Goal: Answer question/provide support: Share knowledge or assist other users

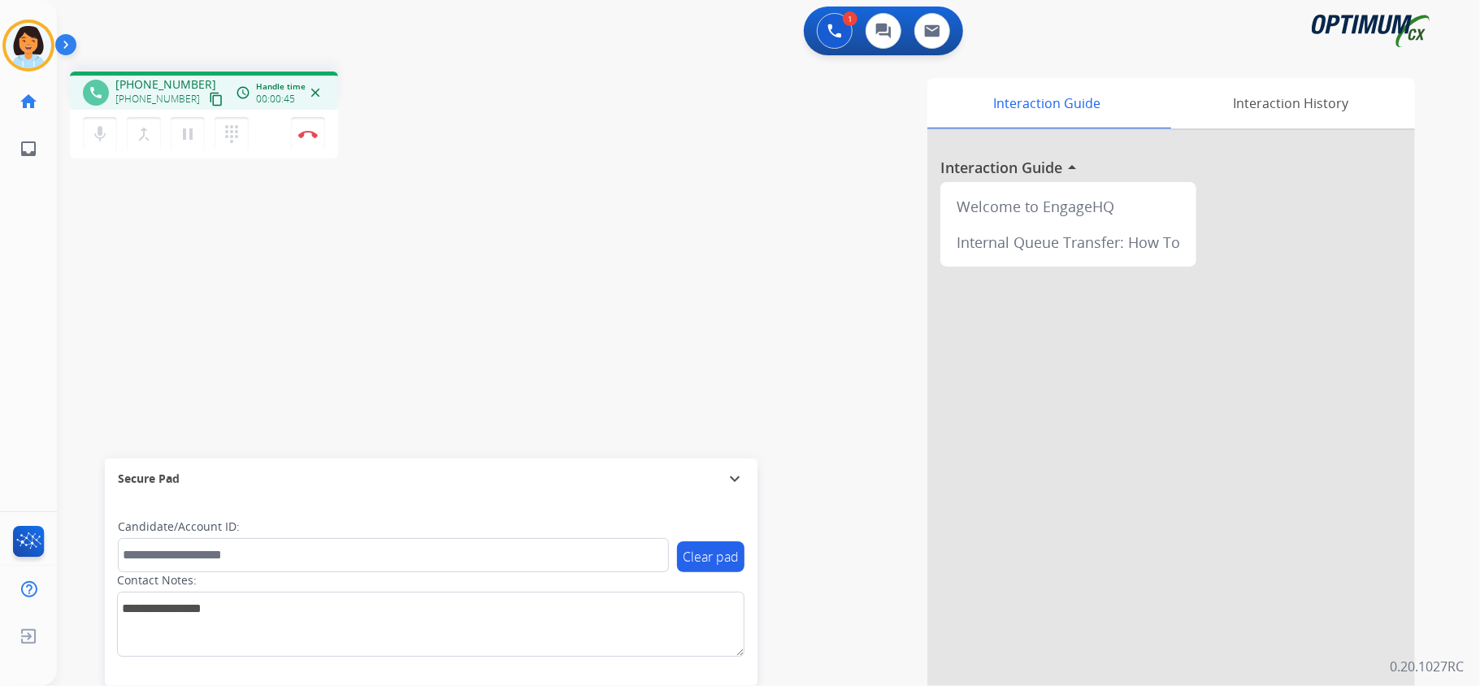
click at [209, 98] on mat-icon "content_copy" at bounding box center [216, 99] width 15 height 15
click at [209, 104] on mat-icon "content_copy" at bounding box center [216, 99] width 15 height 15
click at [314, 132] on img at bounding box center [308, 134] width 20 height 8
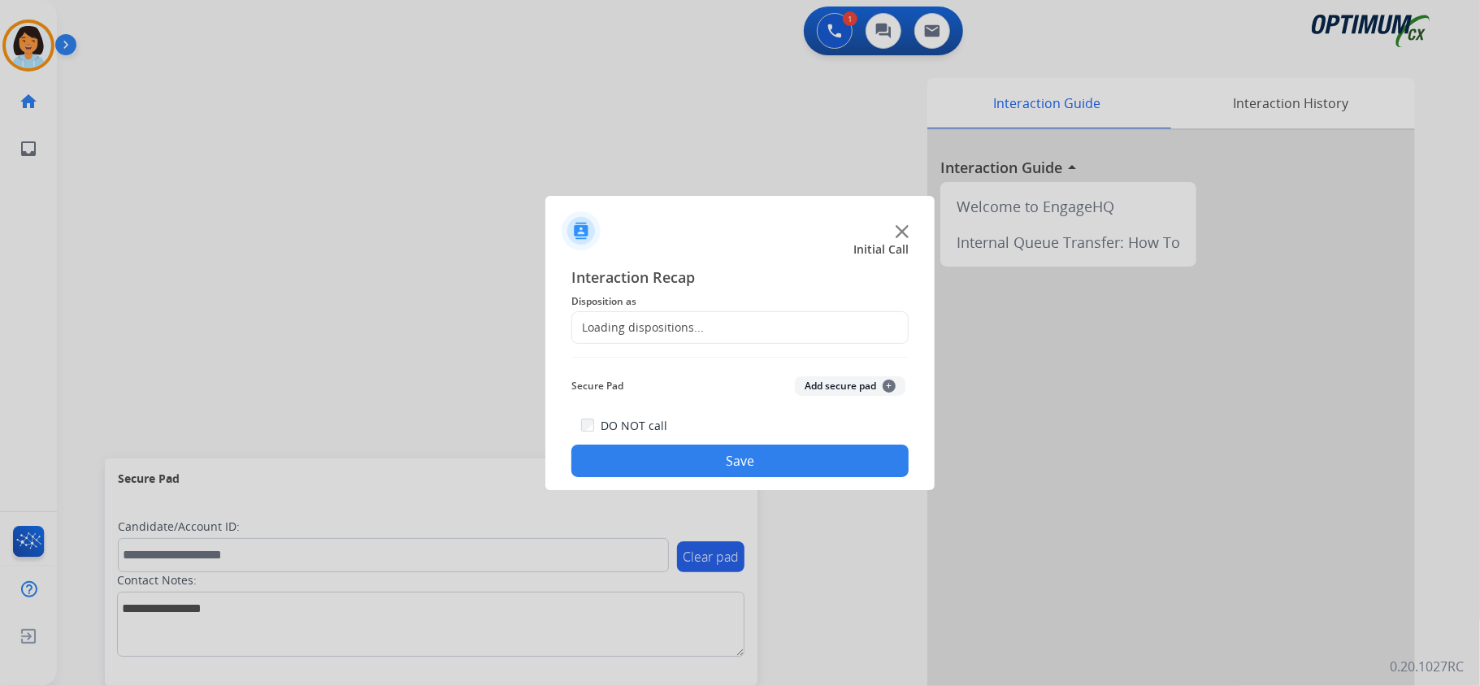
click at [727, 322] on div "Loading dispositions..." at bounding box center [739, 327] width 337 height 33
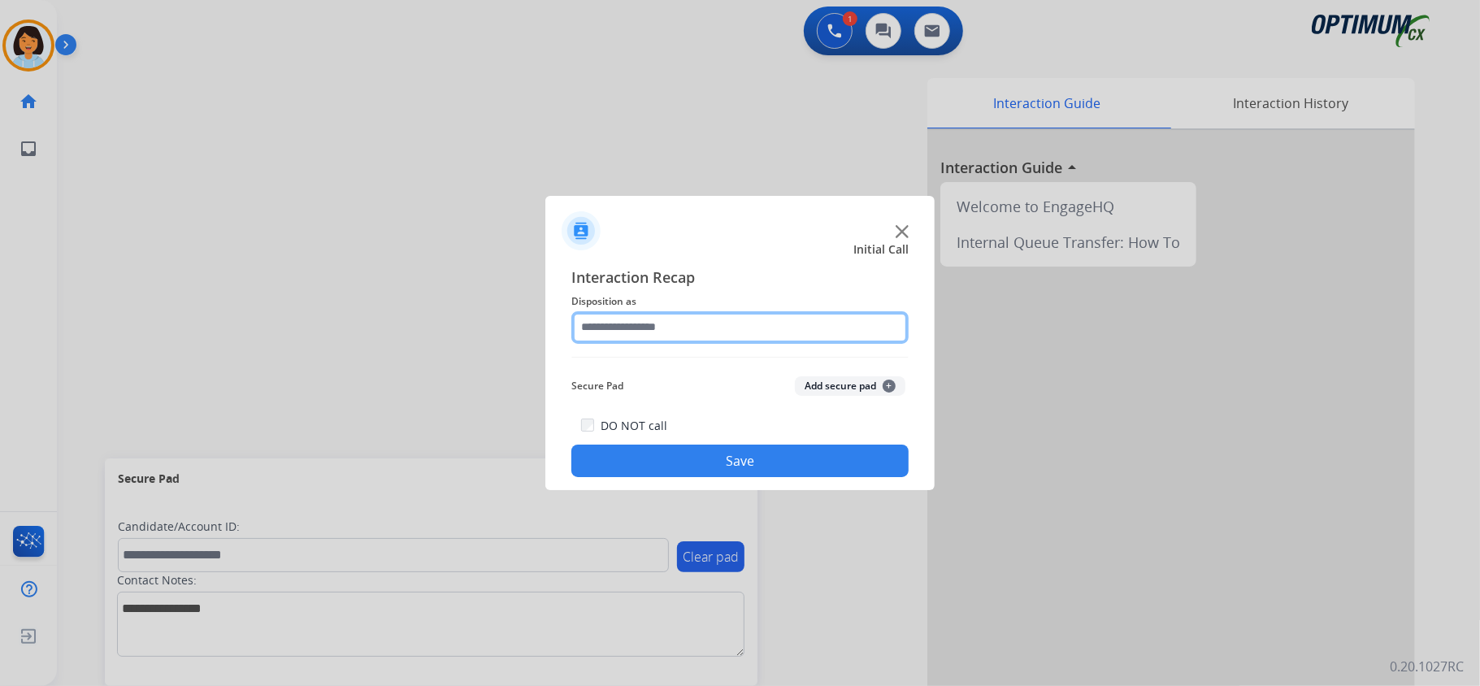
click at [728, 319] on input "text" at bounding box center [739, 327] width 337 height 33
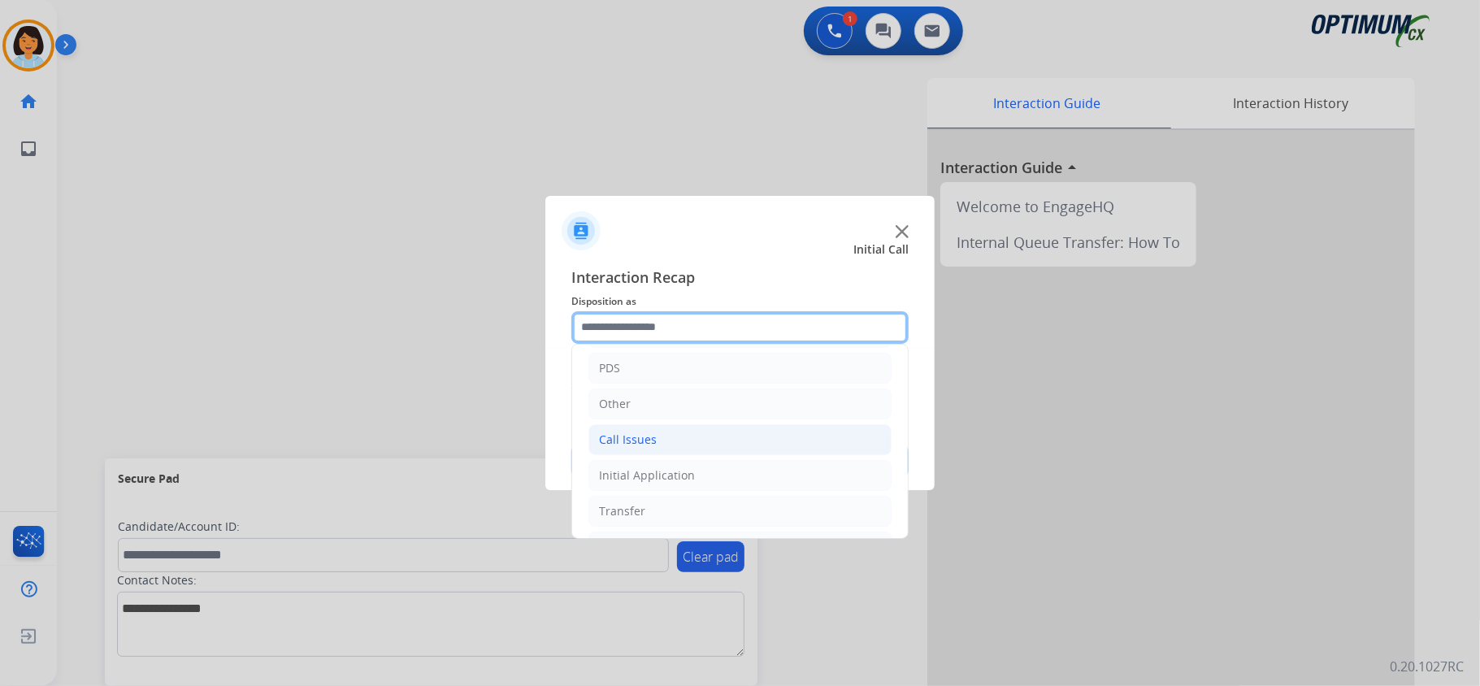
scroll to position [108, 0]
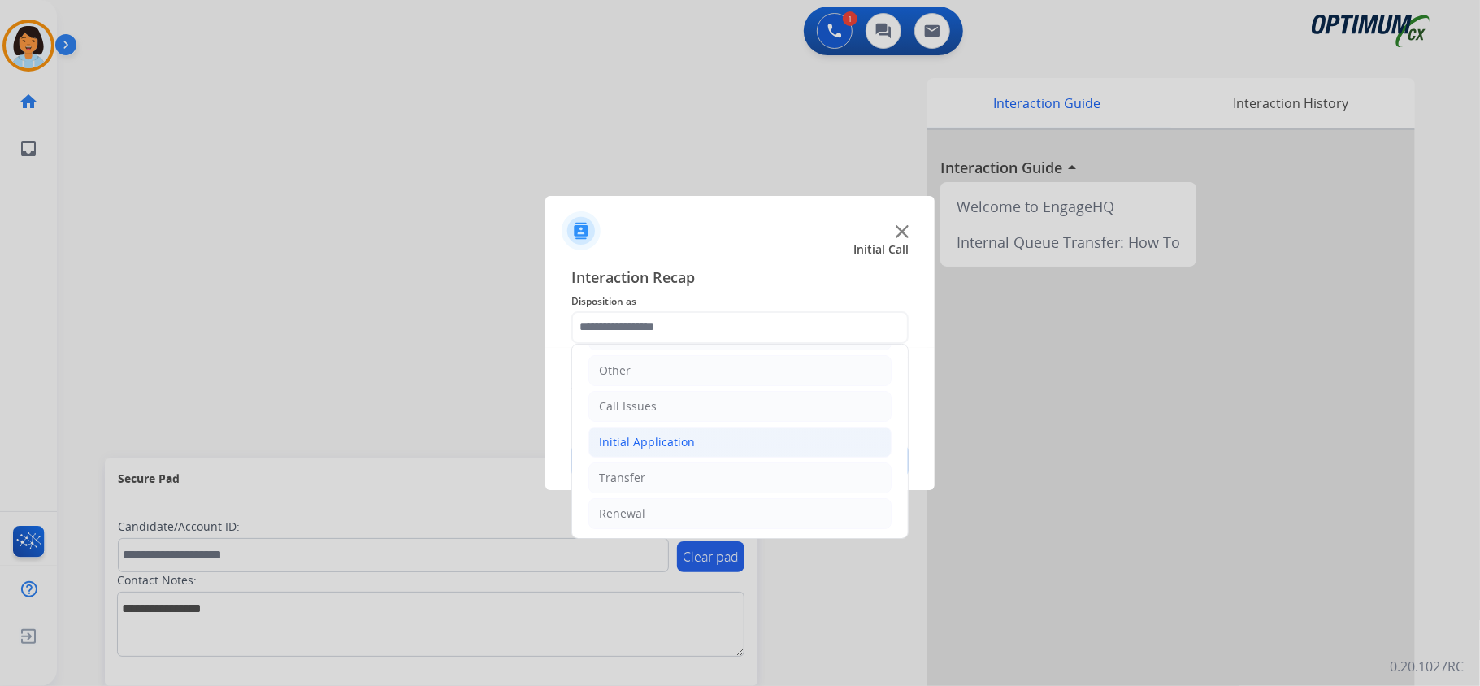
click at [725, 437] on li "Initial Application" at bounding box center [739, 442] width 303 height 31
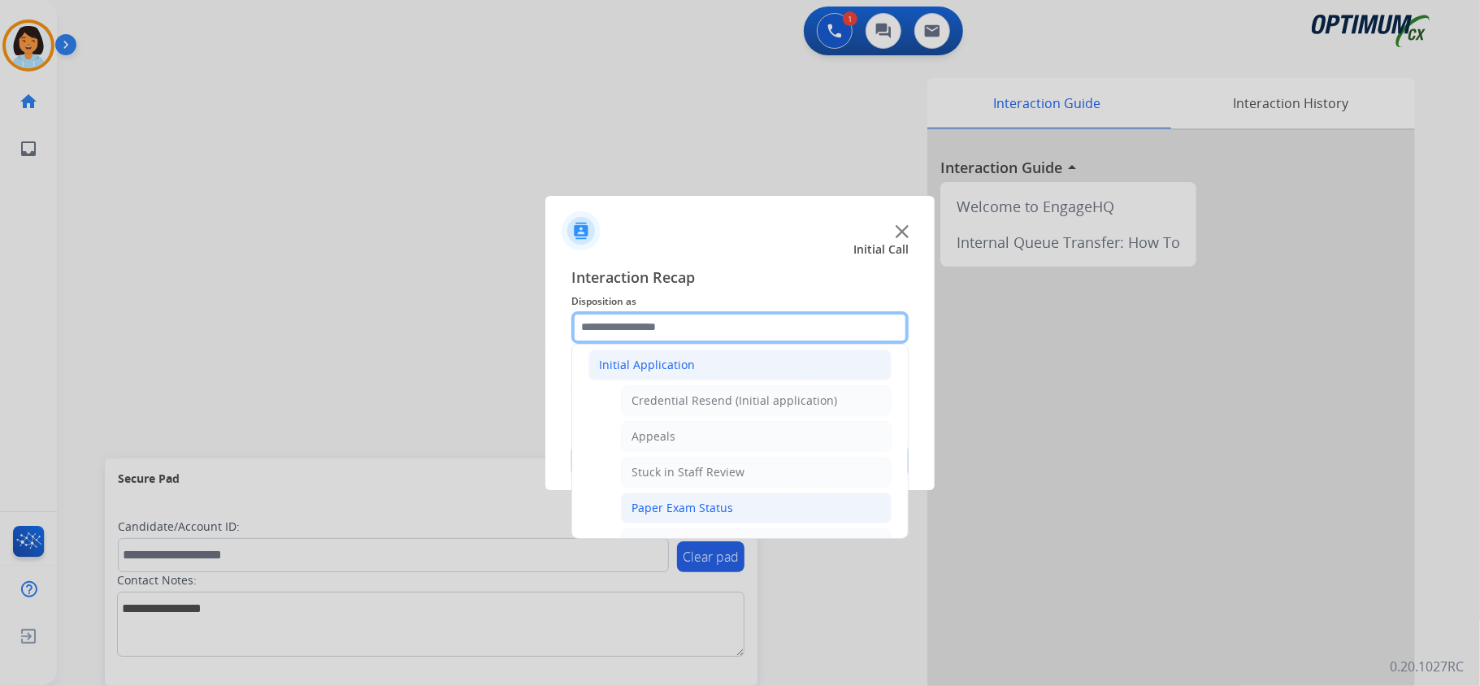
scroll to position [325, 0]
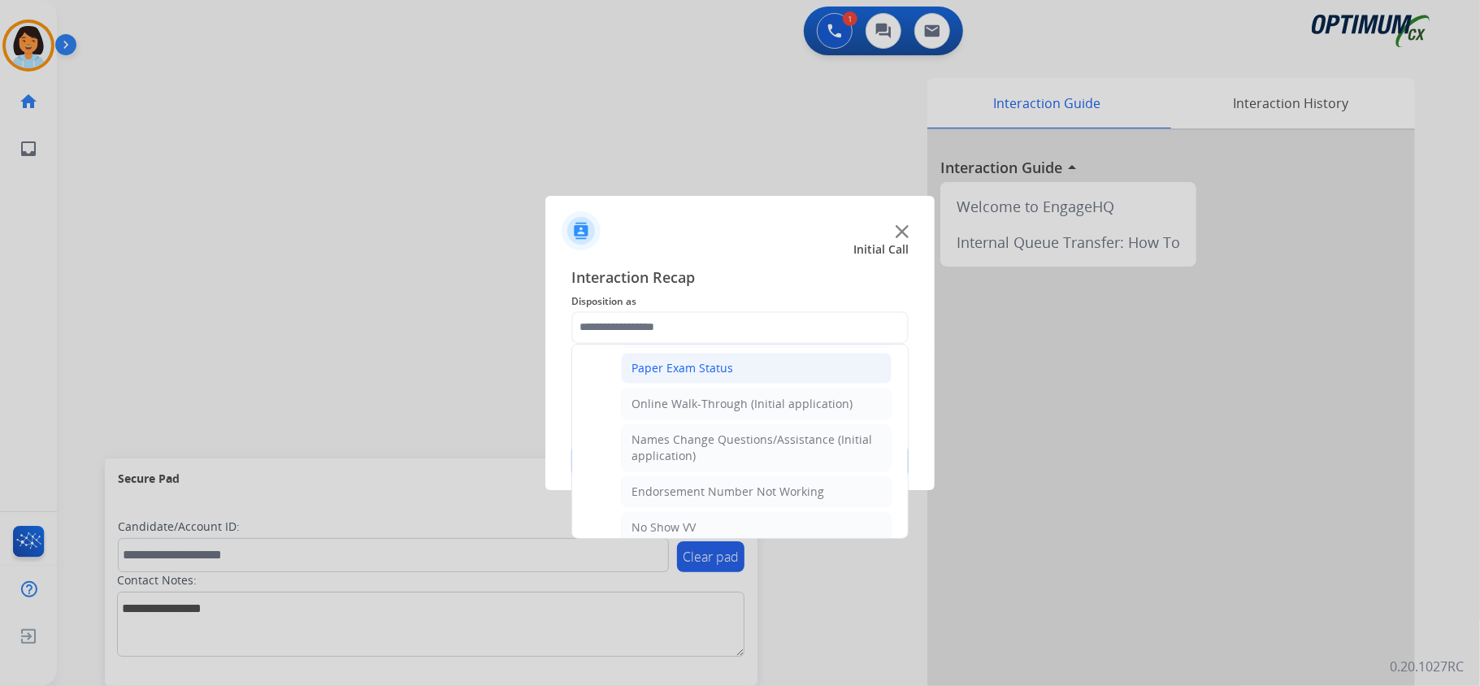
click at [730, 449] on div "Names Change Questions/Assistance (Initial application)" at bounding box center [756, 448] width 250 height 33
type input "**********"
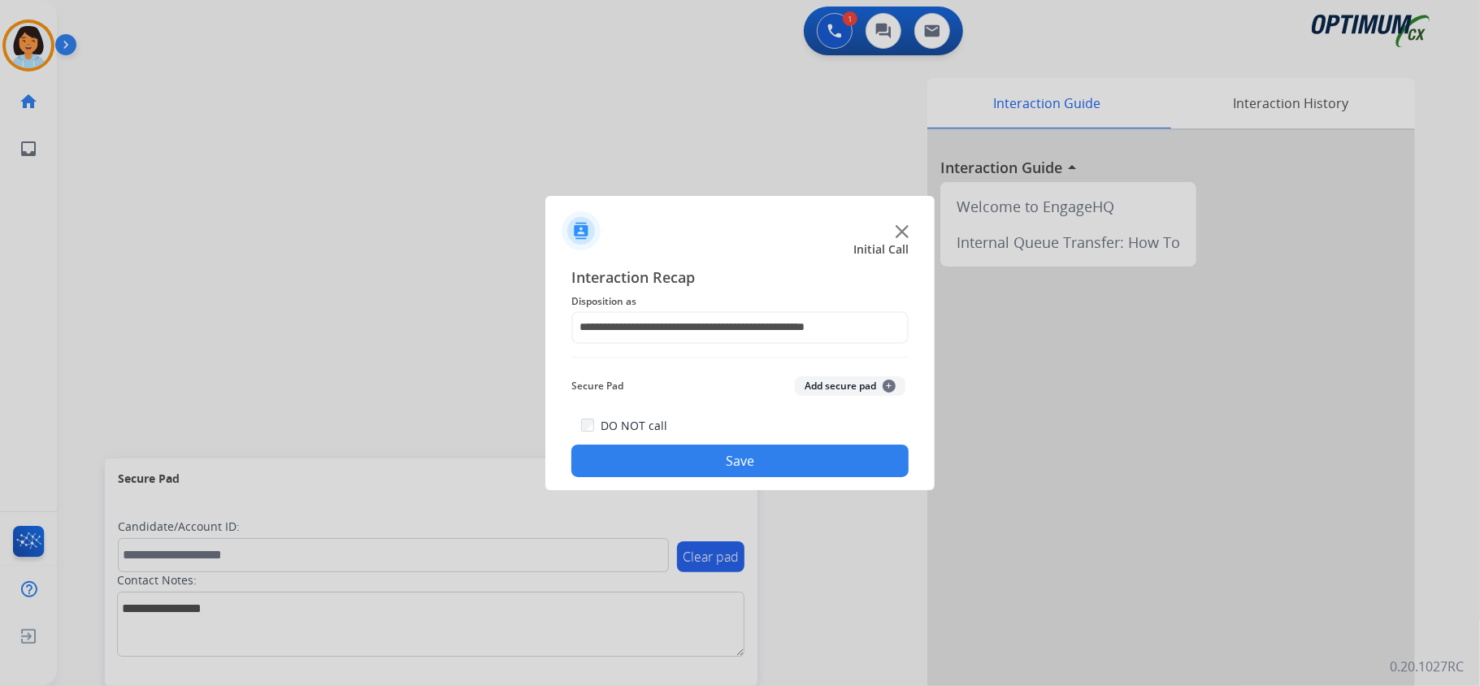
click at [730, 457] on button "Save" at bounding box center [739, 461] width 337 height 33
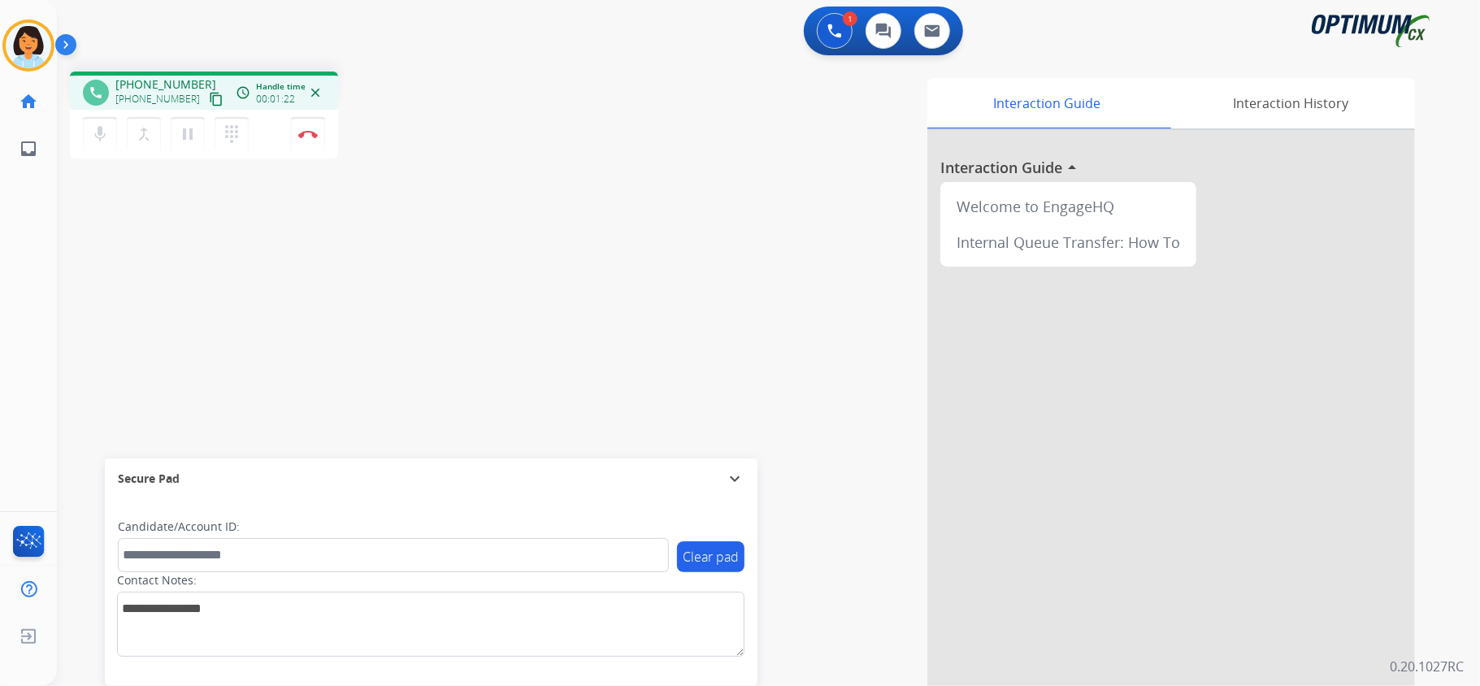
click at [209, 95] on mat-icon "content_copy" at bounding box center [216, 99] width 15 height 15
click at [209, 98] on mat-icon "content_copy" at bounding box center [216, 99] width 15 height 15
click at [306, 137] on button "Disconnect" at bounding box center [308, 134] width 34 height 34
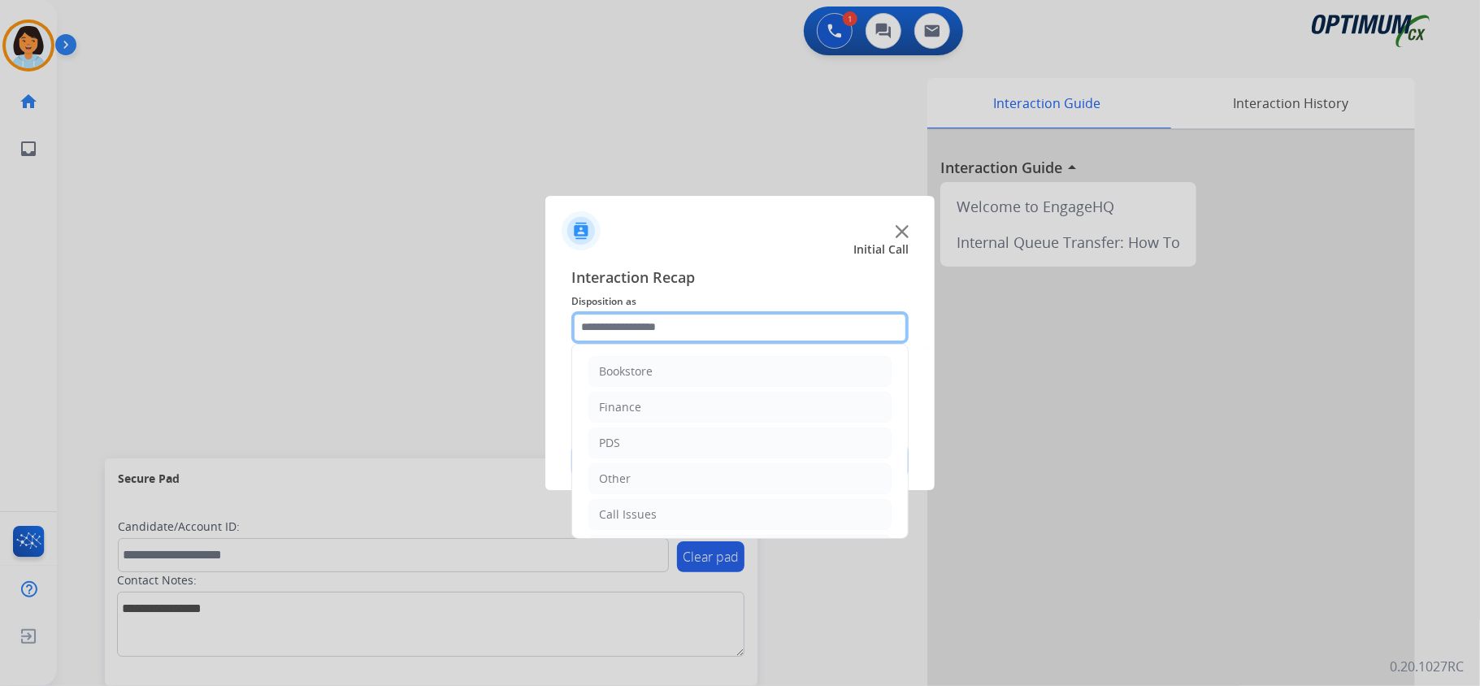
click at [644, 320] on input "text" at bounding box center [739, 327] width 337 height 33
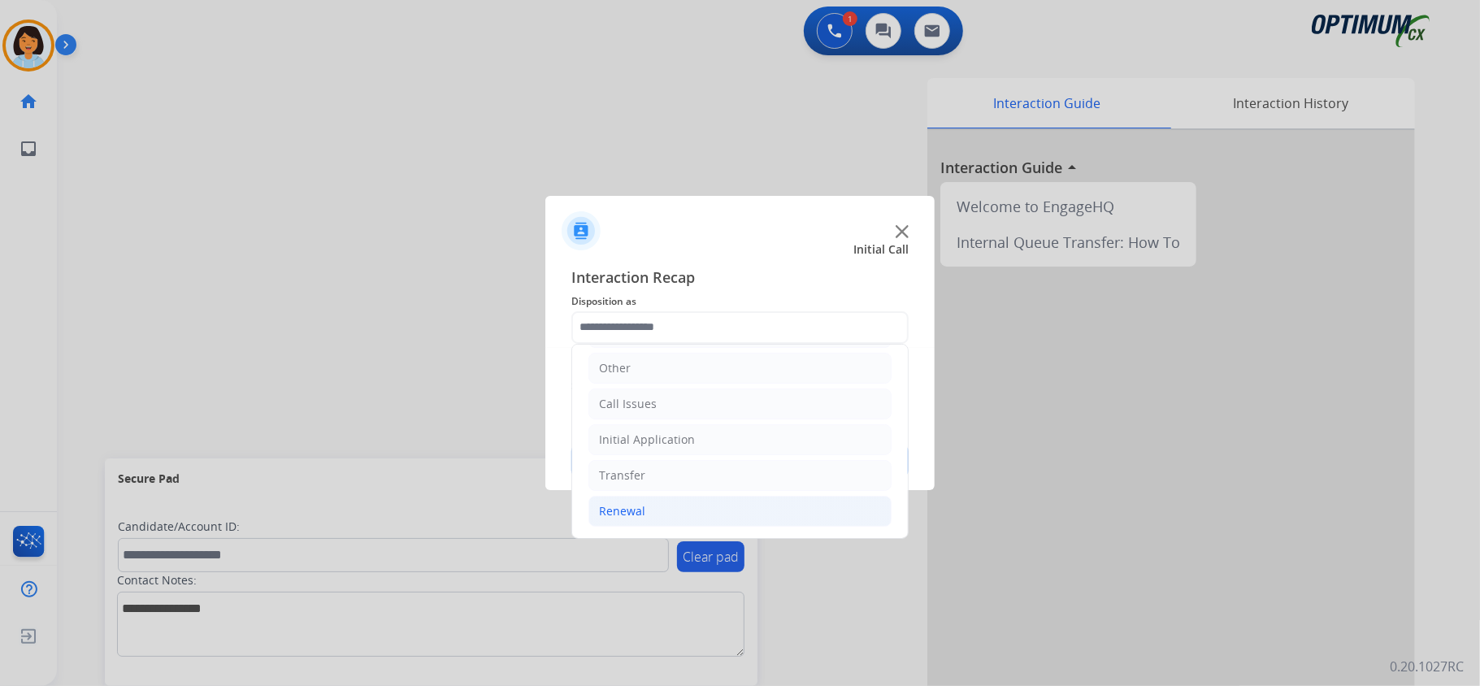
click at [631, 504] on div "Renewal" at bounding box center [622, 511] width 46 height 16
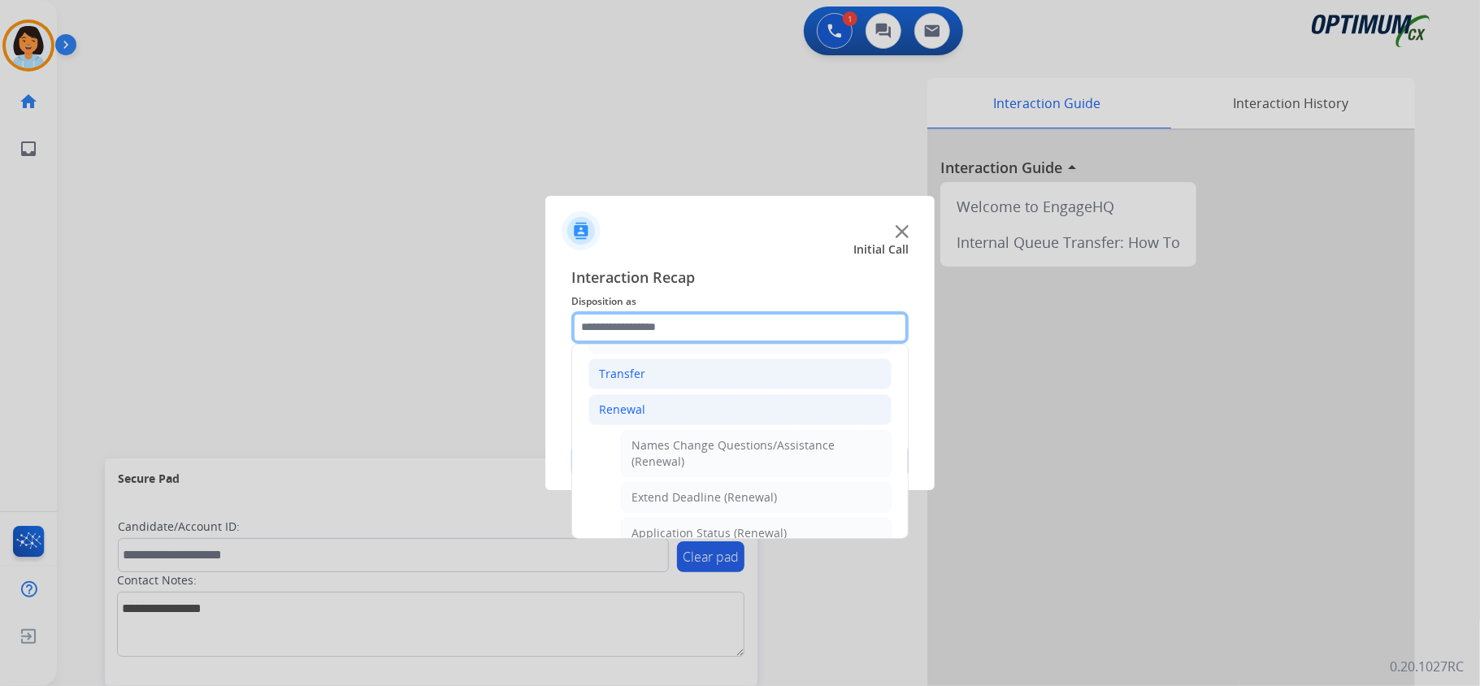
scroll to position [440, 0]
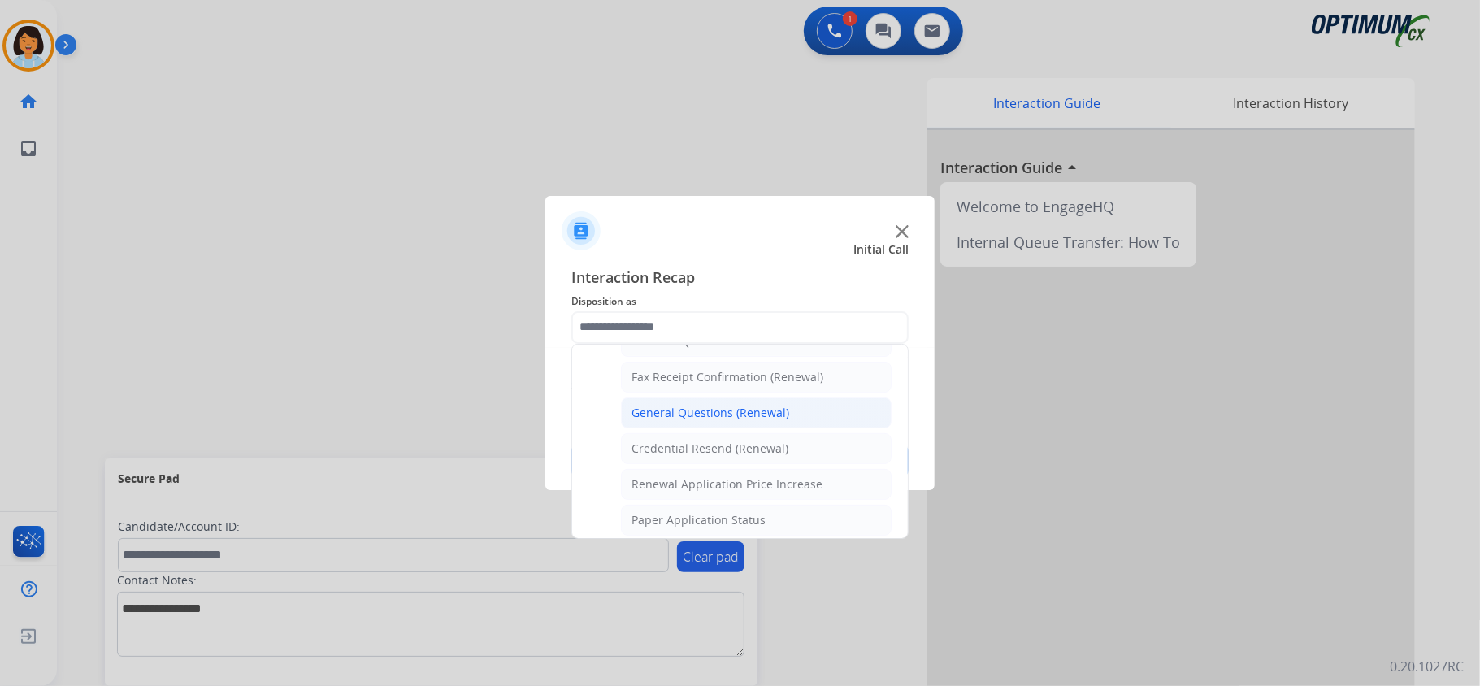
click at [727, 421] on div "General Questions (Renewal)" at bounding box center [710, 413] width 158 height 16
type input "**********"
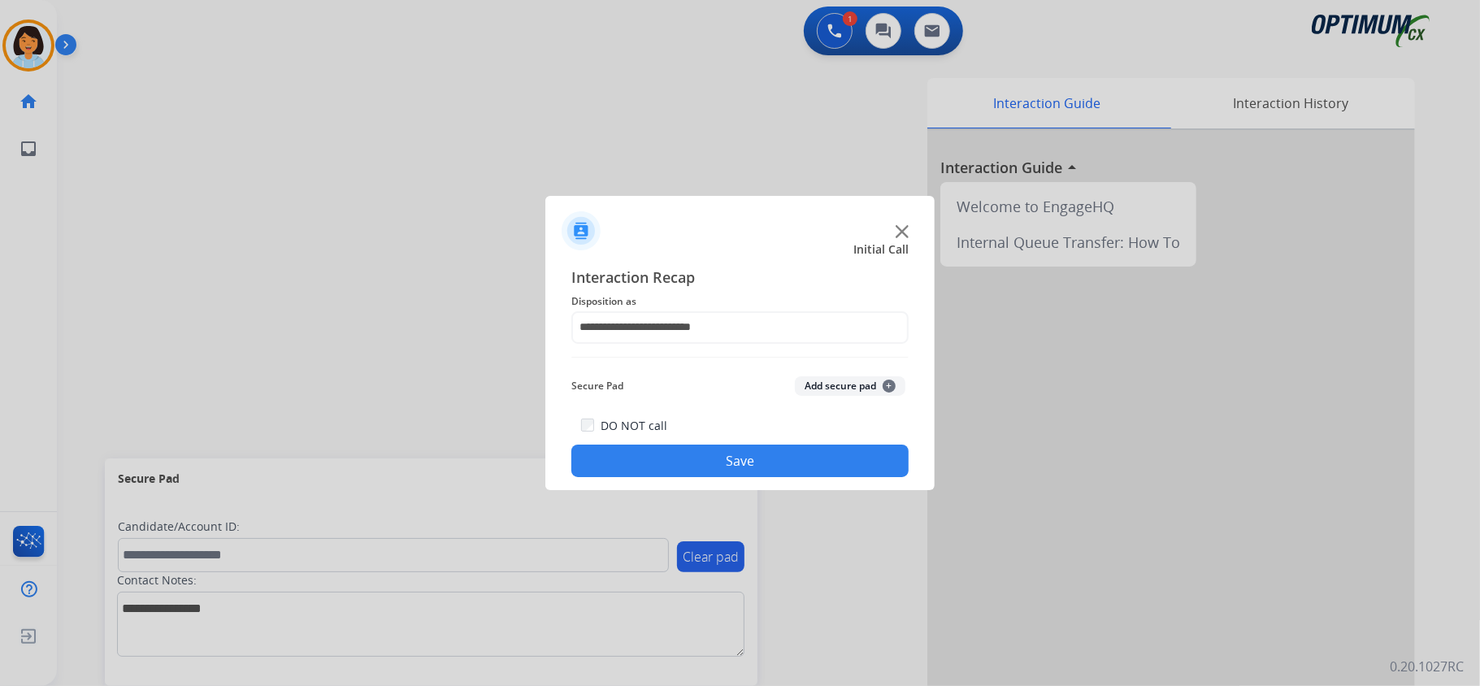
click at [722, 458] on button "Save" at bounding box center [739, 461] width 337 height 33
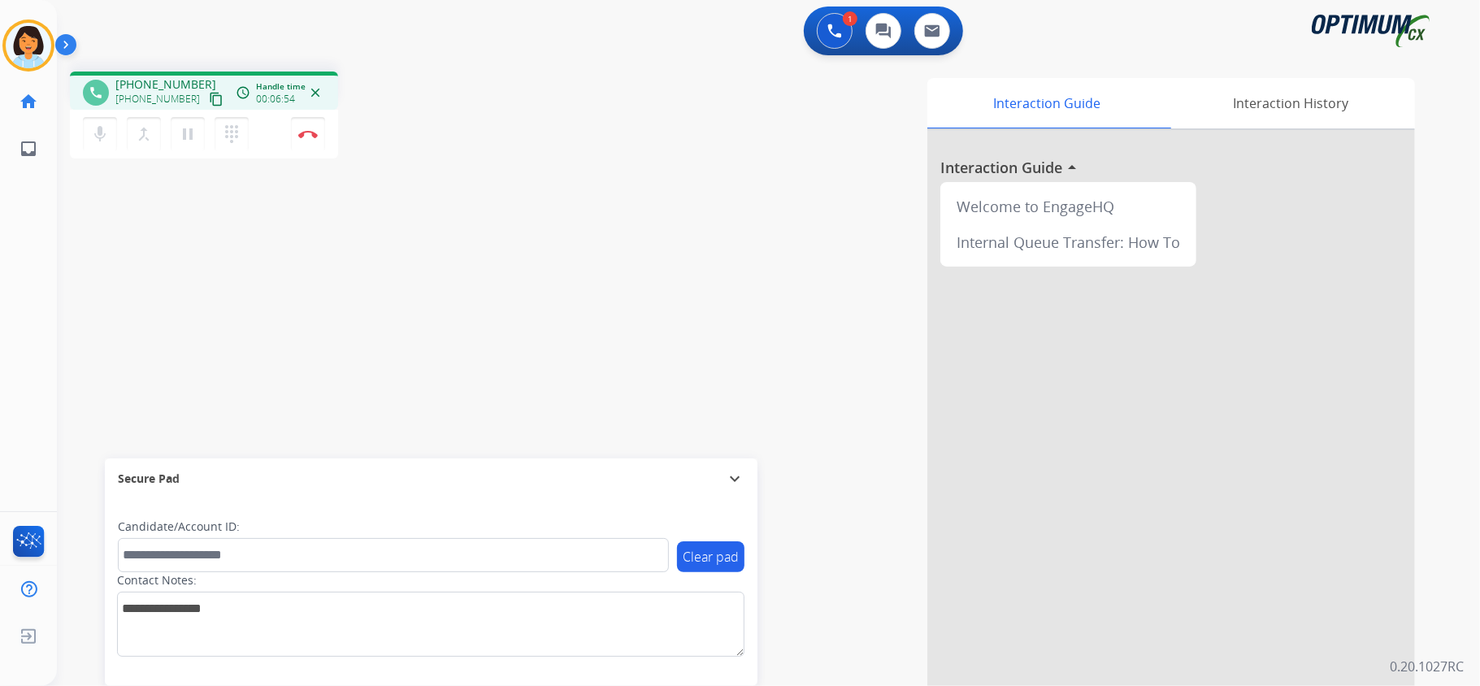
click at [209, 98] on mat-icon "content_copy" at bounding box center [216, 99] width 15 height 15
click at [307, 137] on button "Disconnect" at bounding box center [308, 134] width 34 height 34
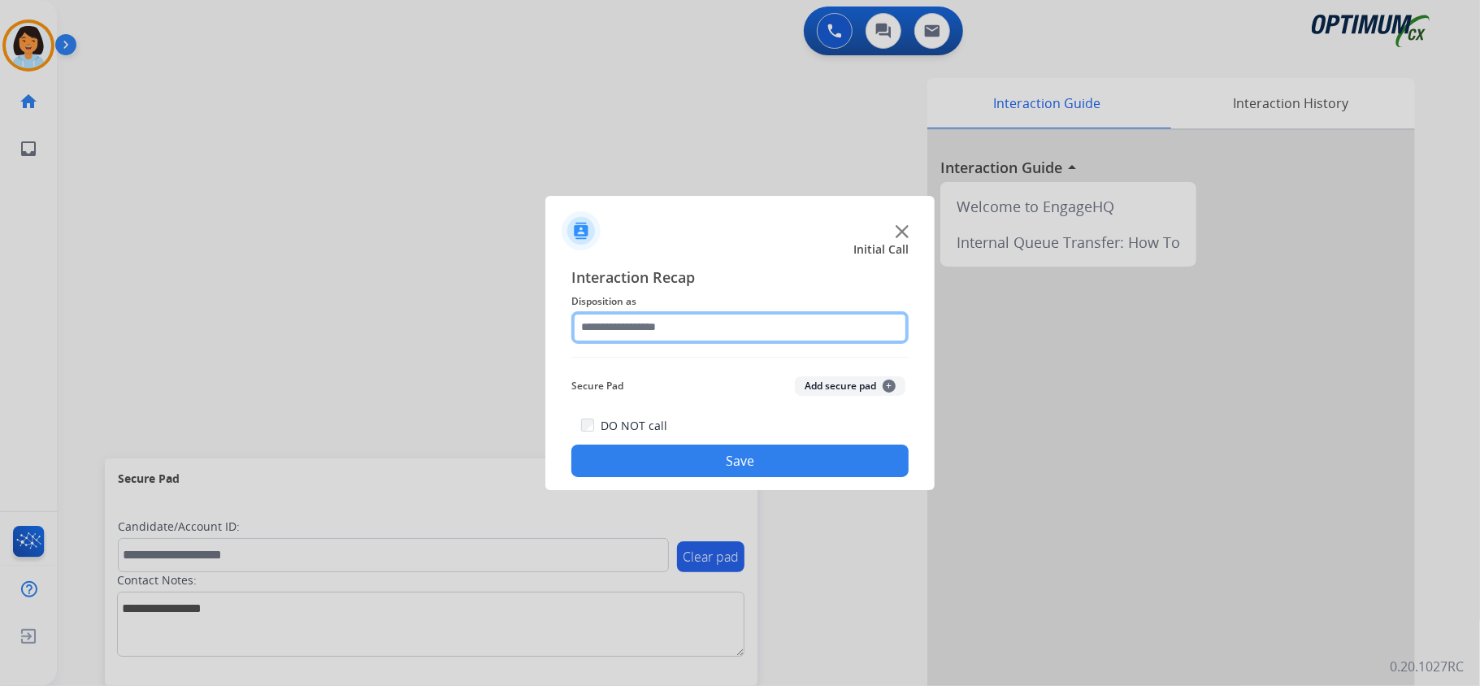
click at [787, 329] on input "text" at bounding box center [739, 327] width 337 height 33
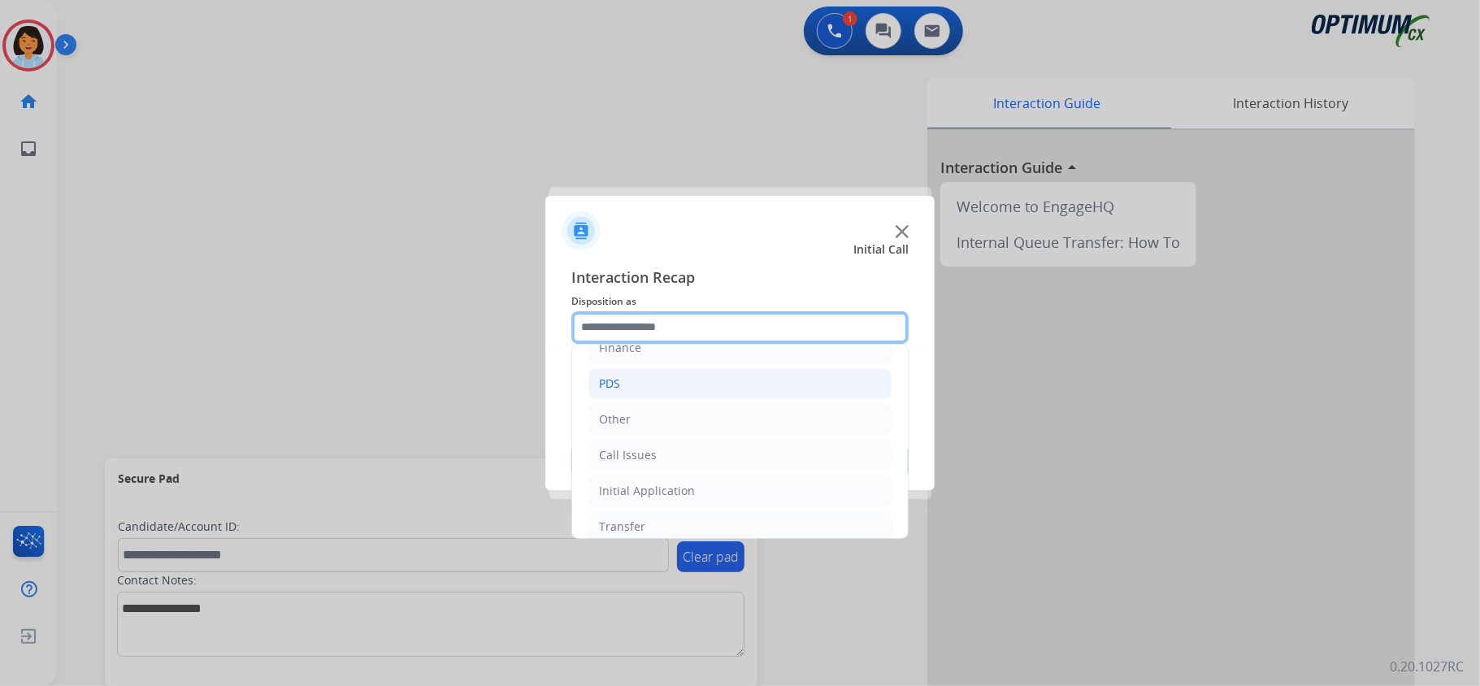
scroll to position [108, 0]
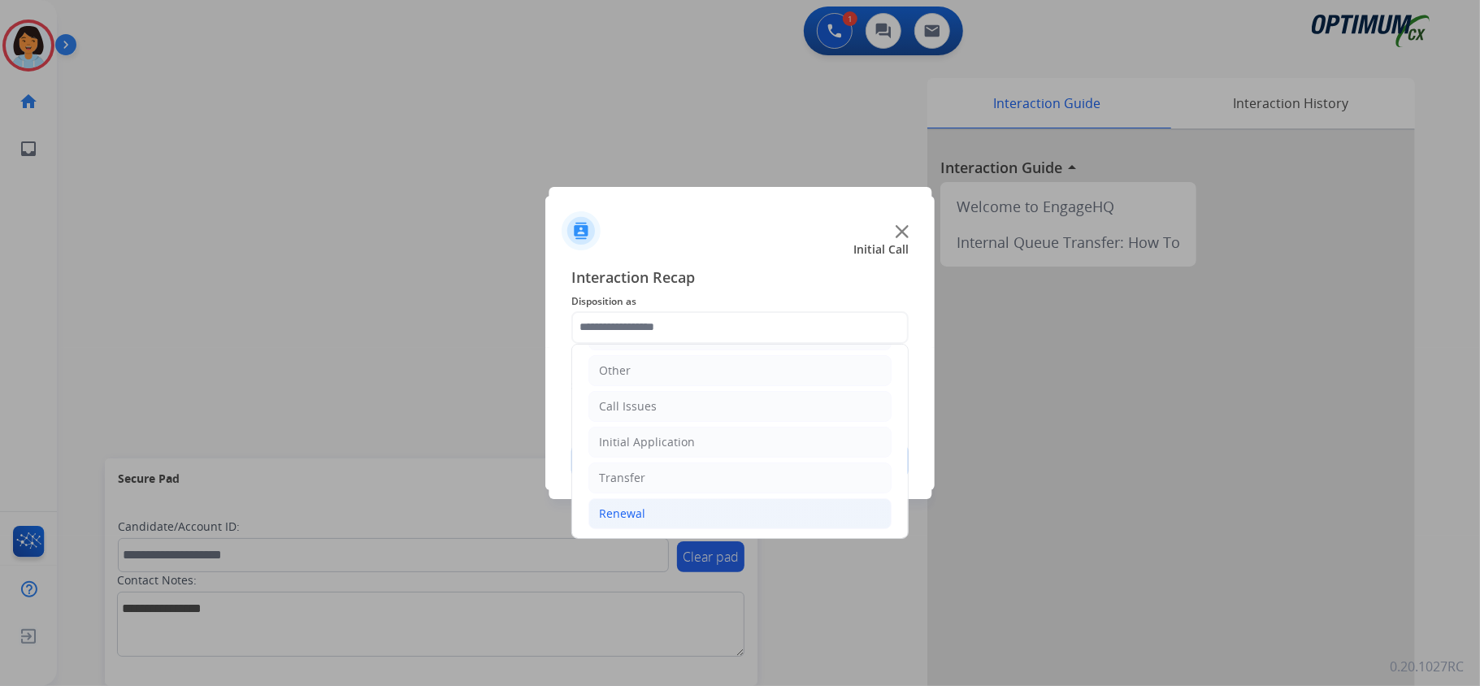
click at [647, 514] on li "Renewal" at bounding box center [739, 513] width 303 height 31
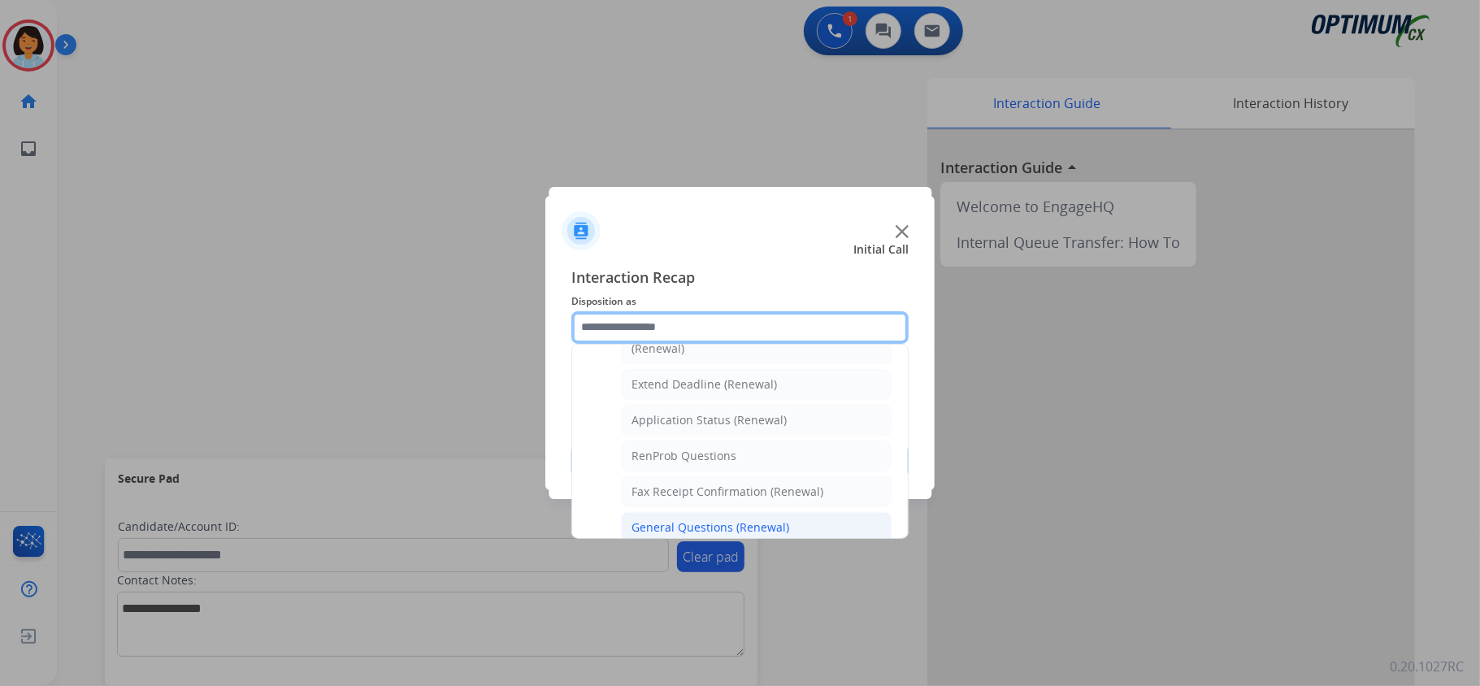
scroll to position [433, 0]
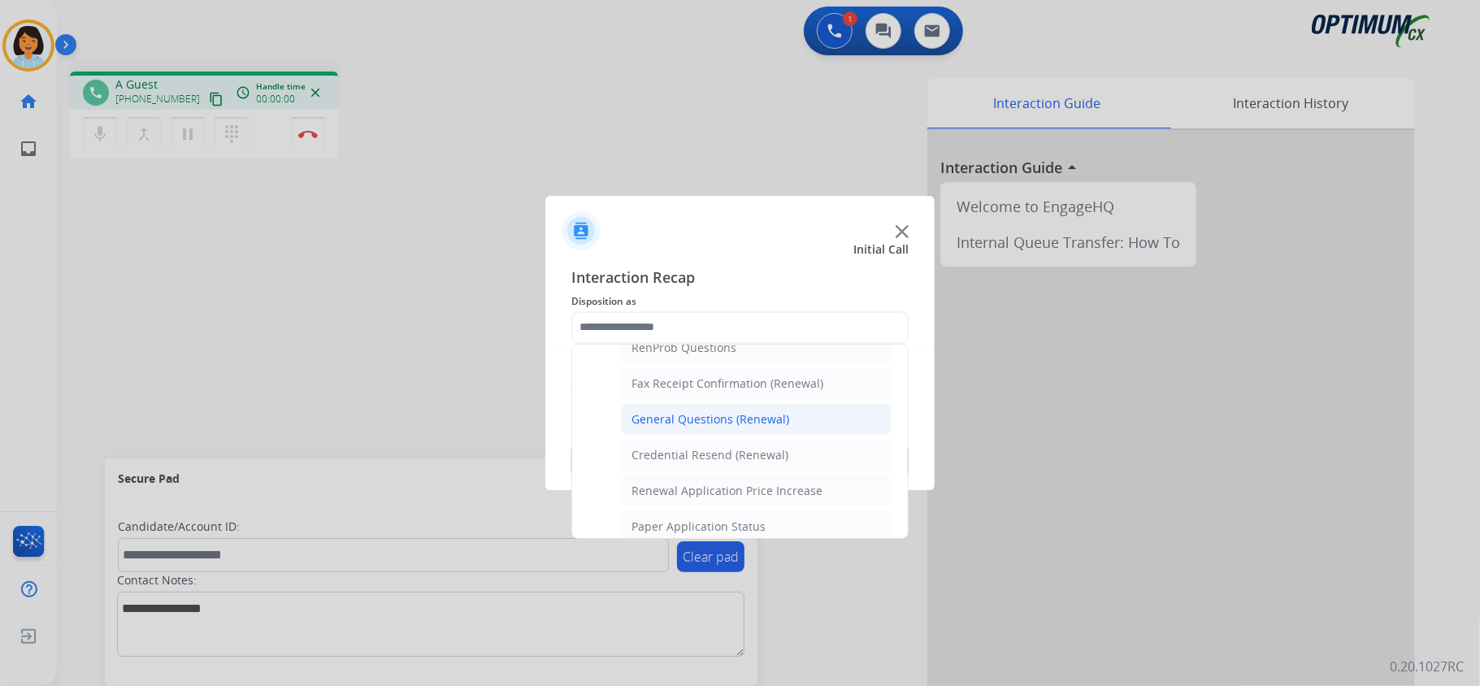
click at [688, 427] on div "General Questions (Renewal)" at bounding box center [710, 419] width 158 height 16
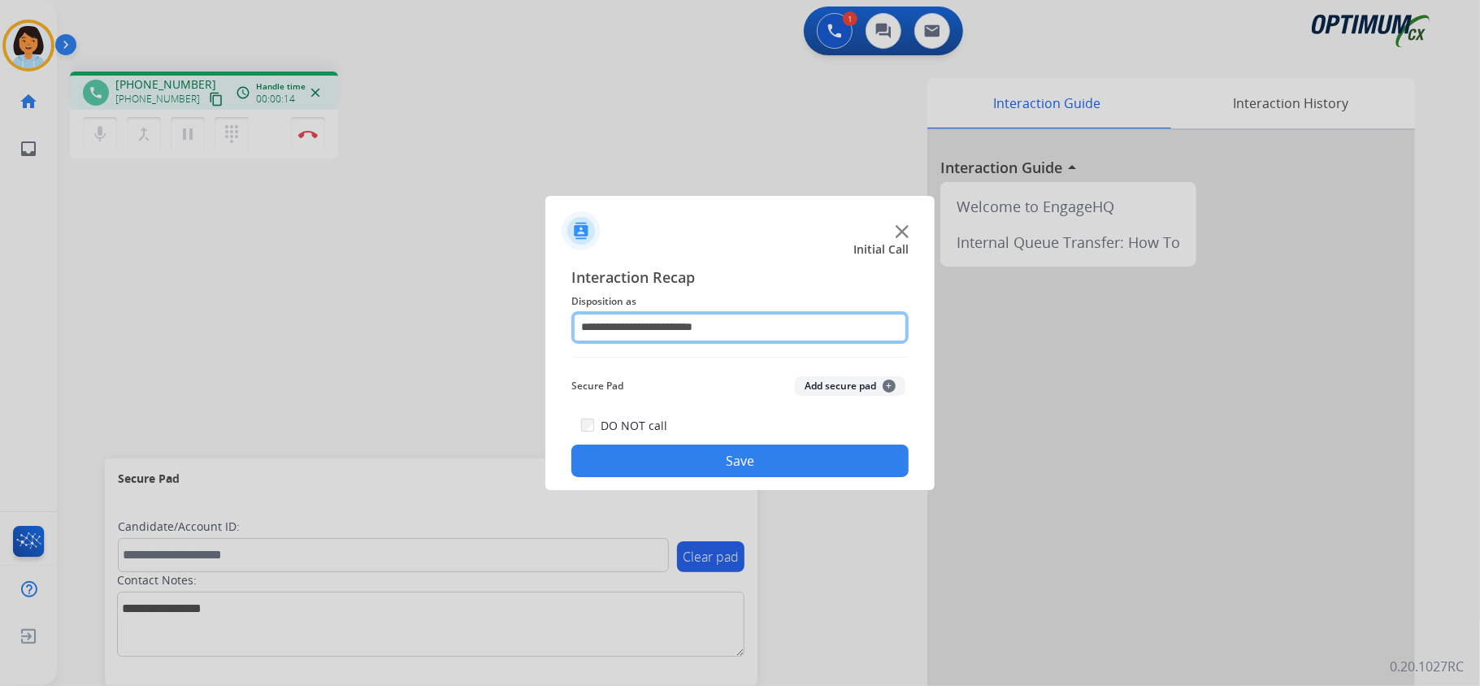
click at [670, 327] on input "**********" at bounding box center [739, 327] width 337 height 33
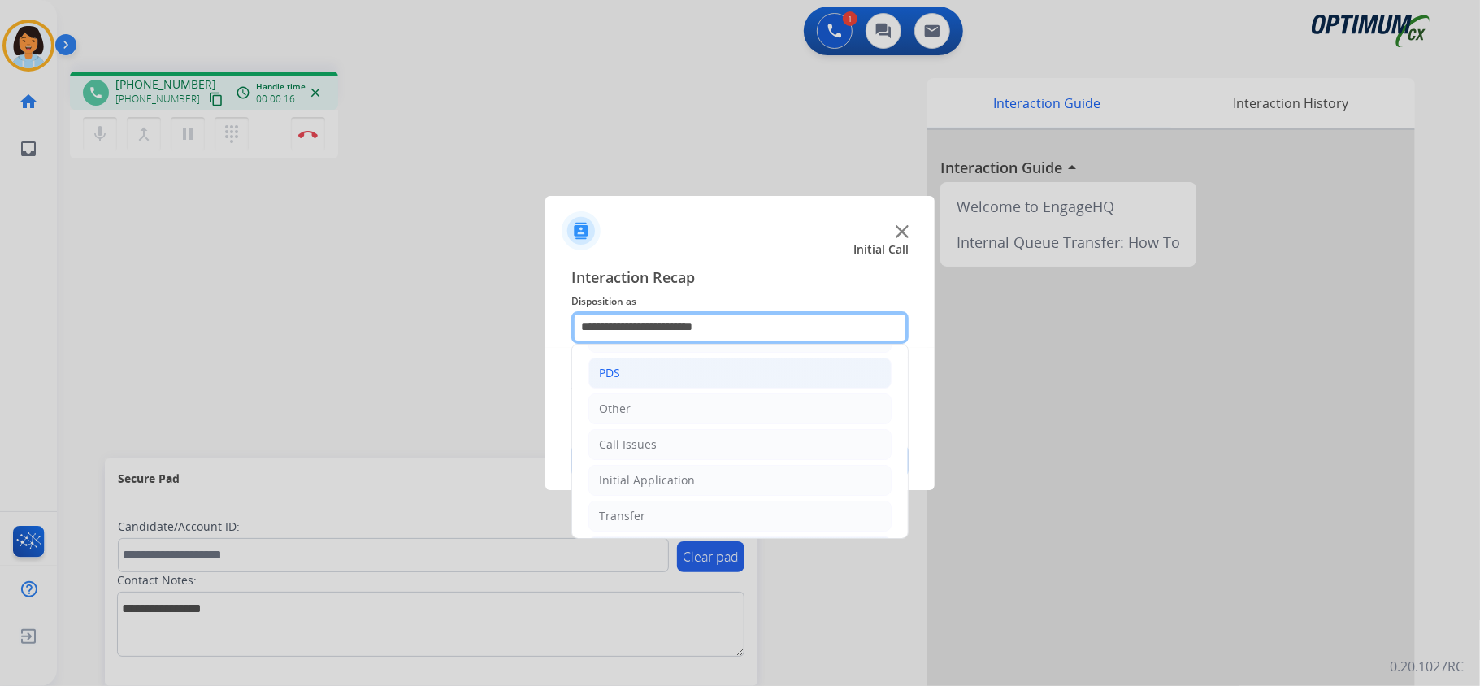
scroll to position [108, 0]
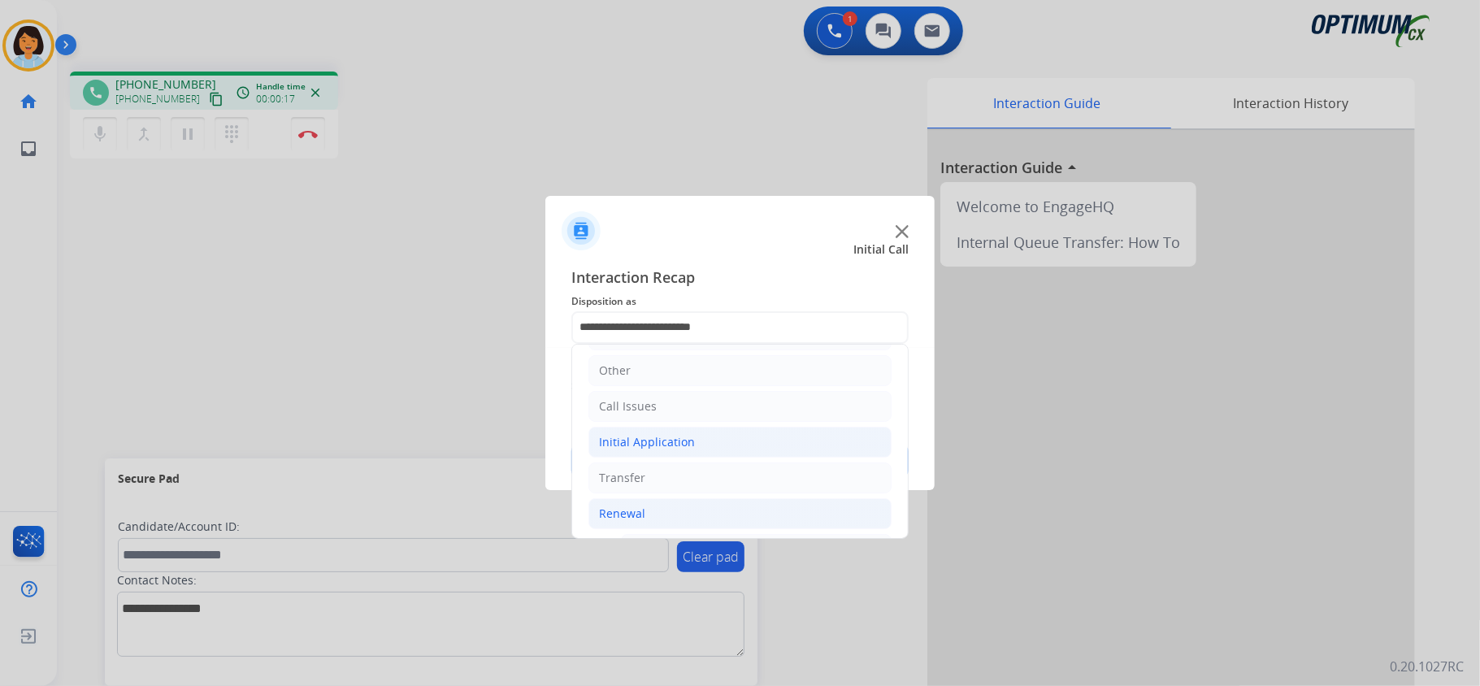
click at [709, 447] on li "Initial Application" at bounding box center [739, 442] width 303 height 31
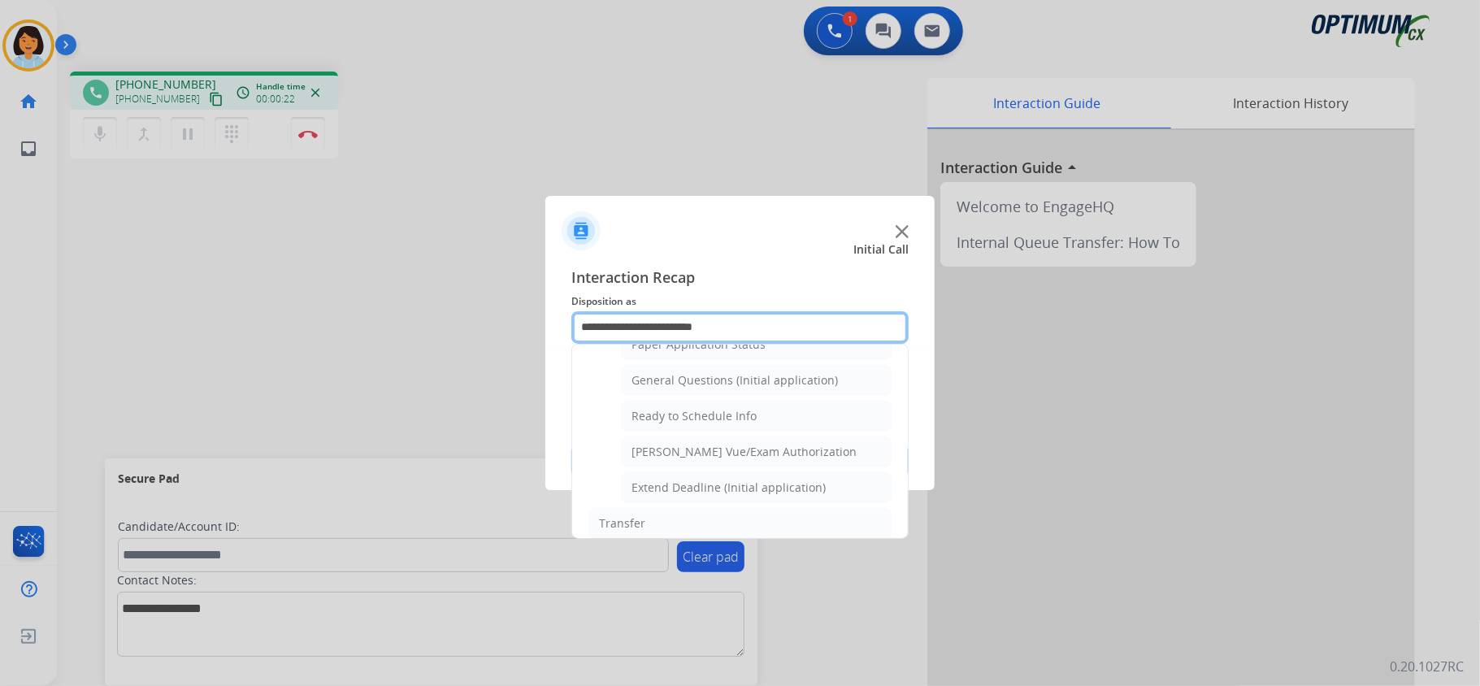
scroll to position [975, 0]
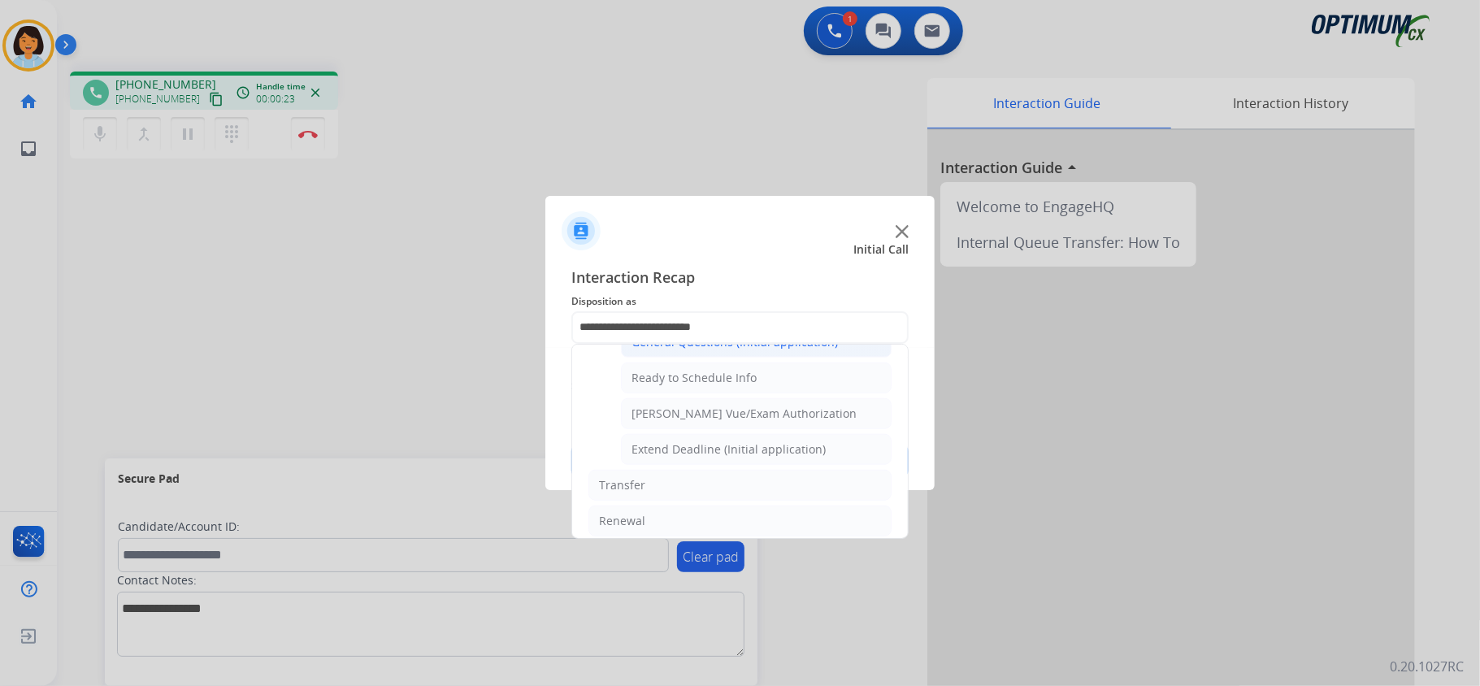
click at [709, 350] on div "General Questions (Initial application)" at bounding box center [734, 342] width 206 height 16
type input "**********"
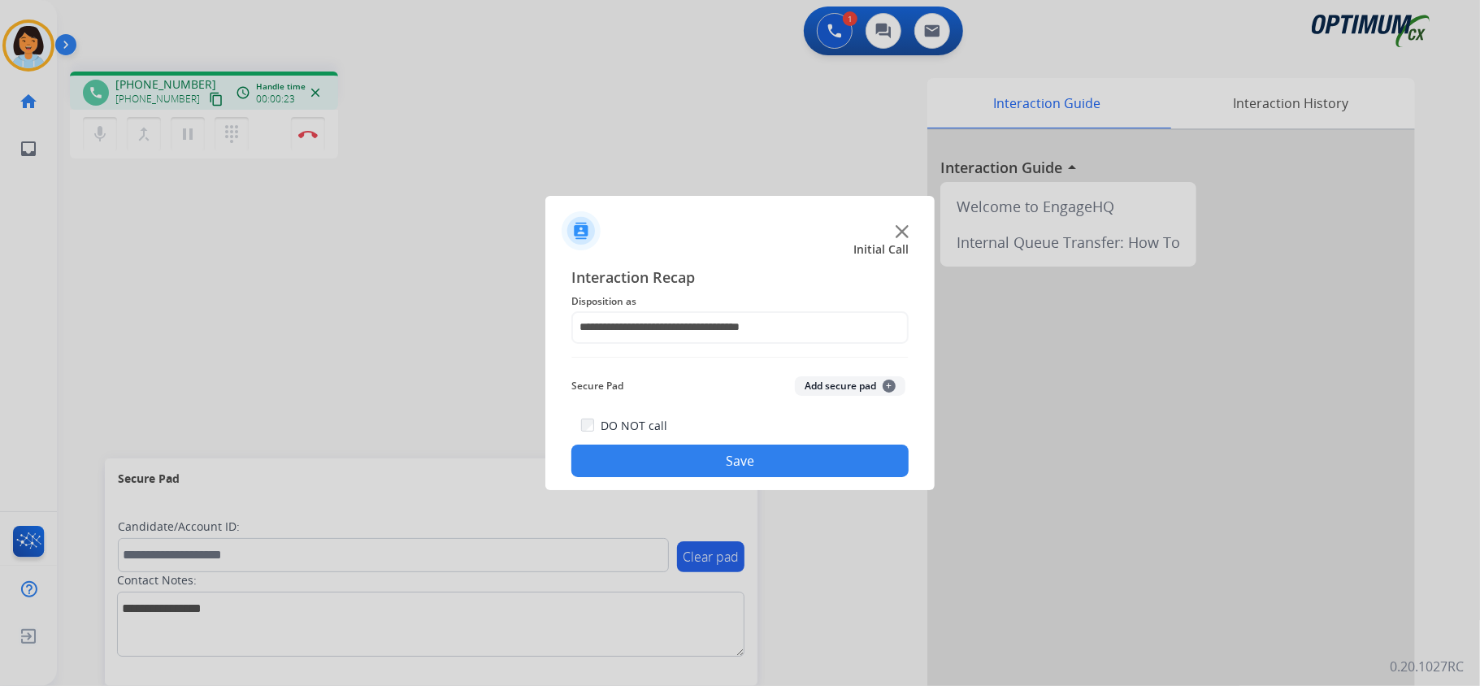
click at [709, 456] on button "Save" at bounding box center [739, 461] width 337 height 33
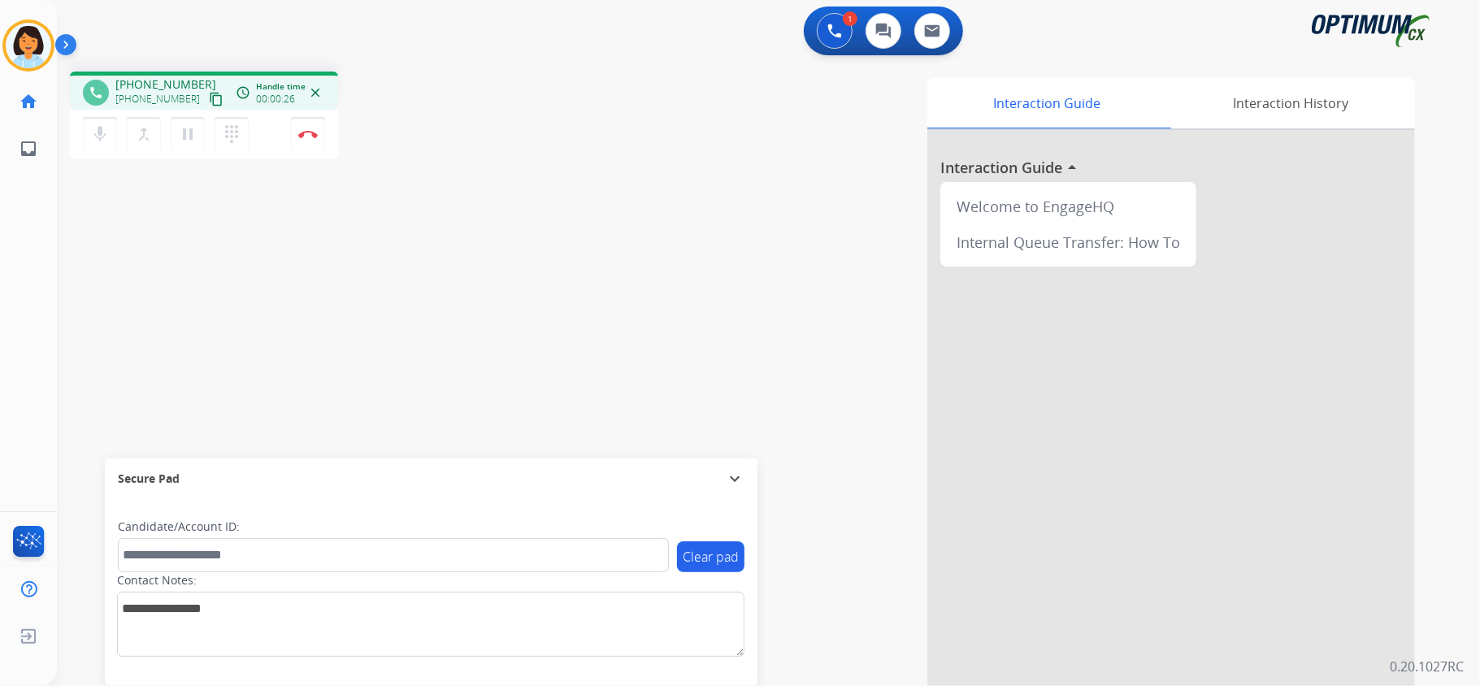
click at [209, 98] on mat-icon "content_copy" at bounding box center [216, 99] width 15 height 15
click at [302, 130] on img at bounding box center [308, 134] width 20 height 8
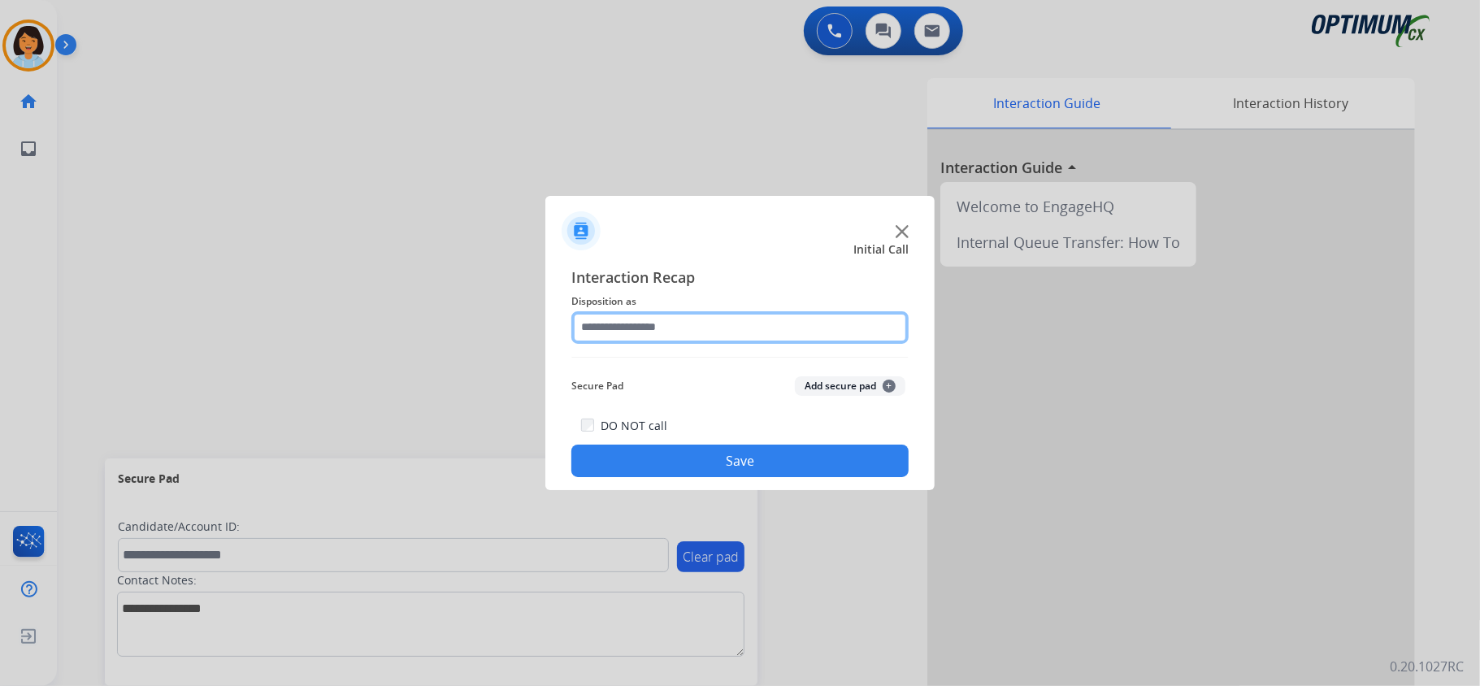
click at [679, 320] on input "text" at bounding box center [739, 327] width 337 height 33
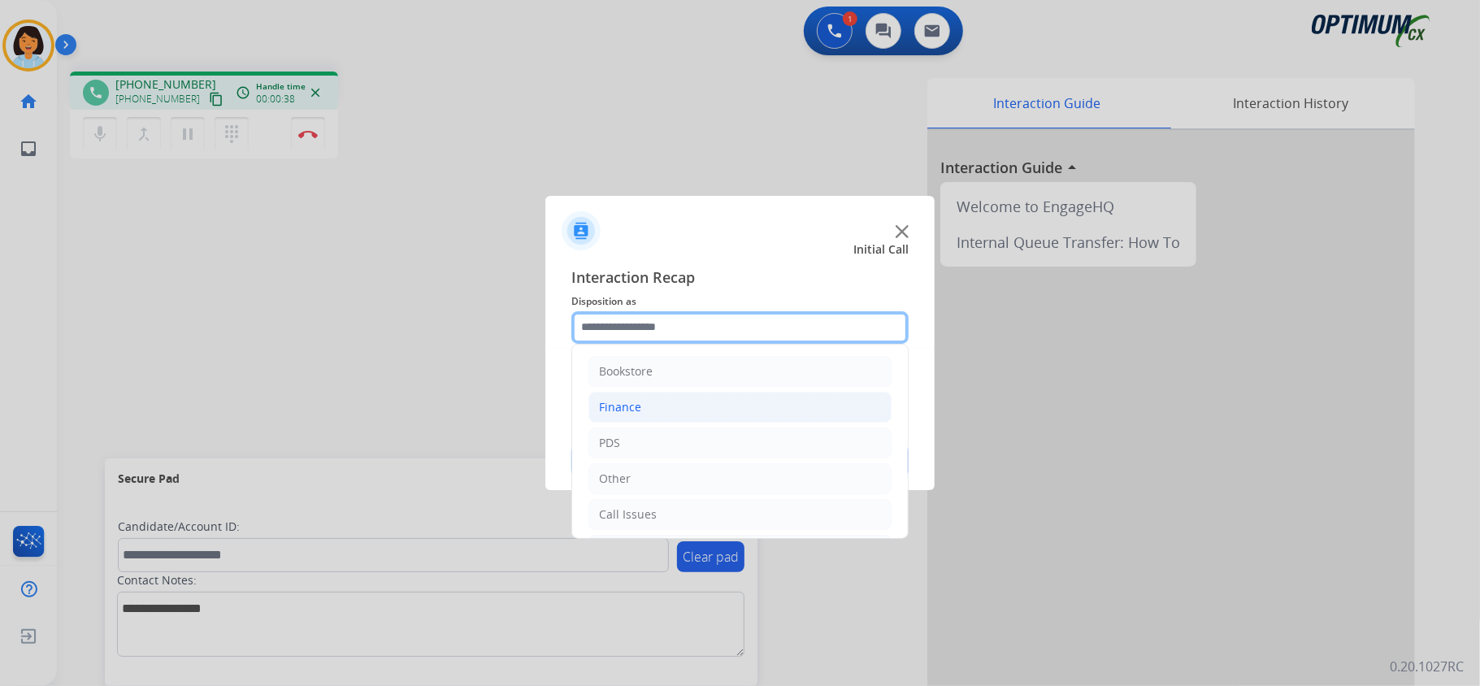
scroll to position [115, 0]
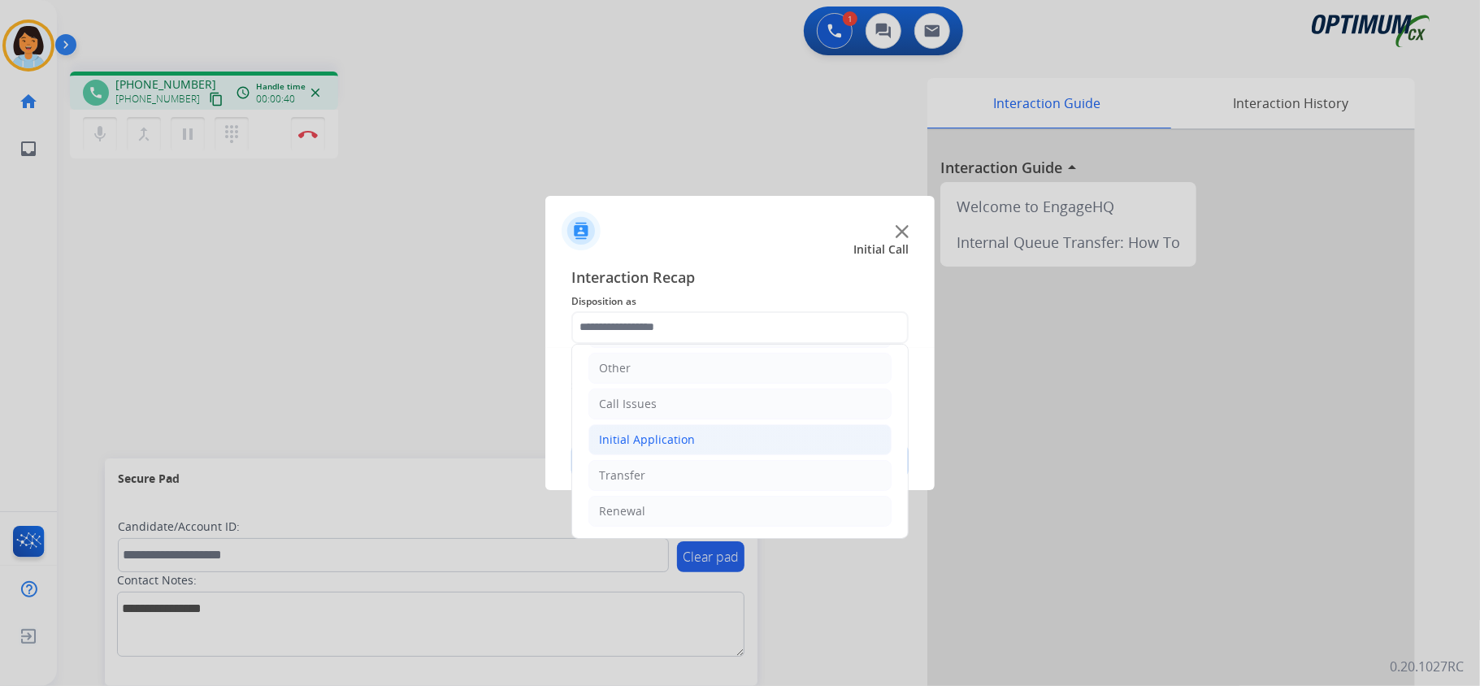
click at [660, 437] on div "Initial Application" at bounding box center [647, 440] width 96 height 16
click at [655, 406] on li "Call Issues" at bounding box center [739, 399] width 303 height 31
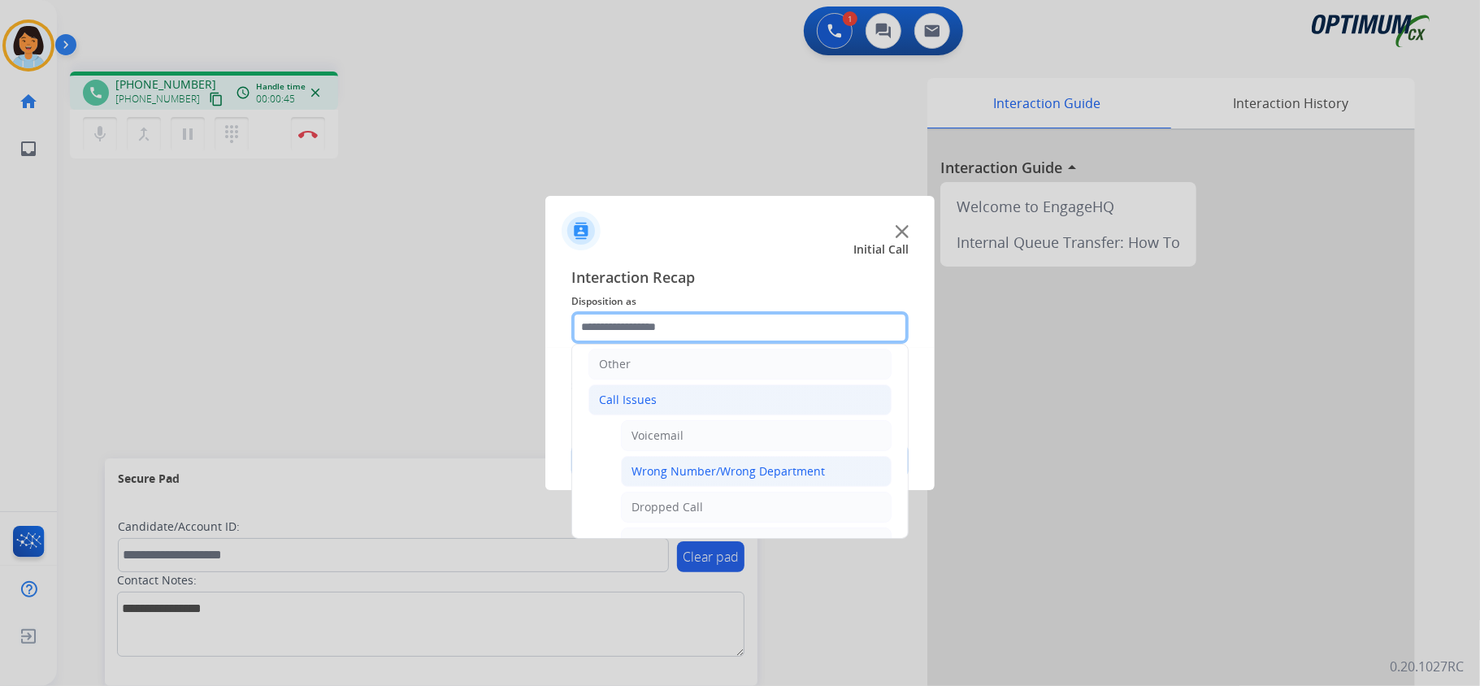
scroll to position [223, 0]
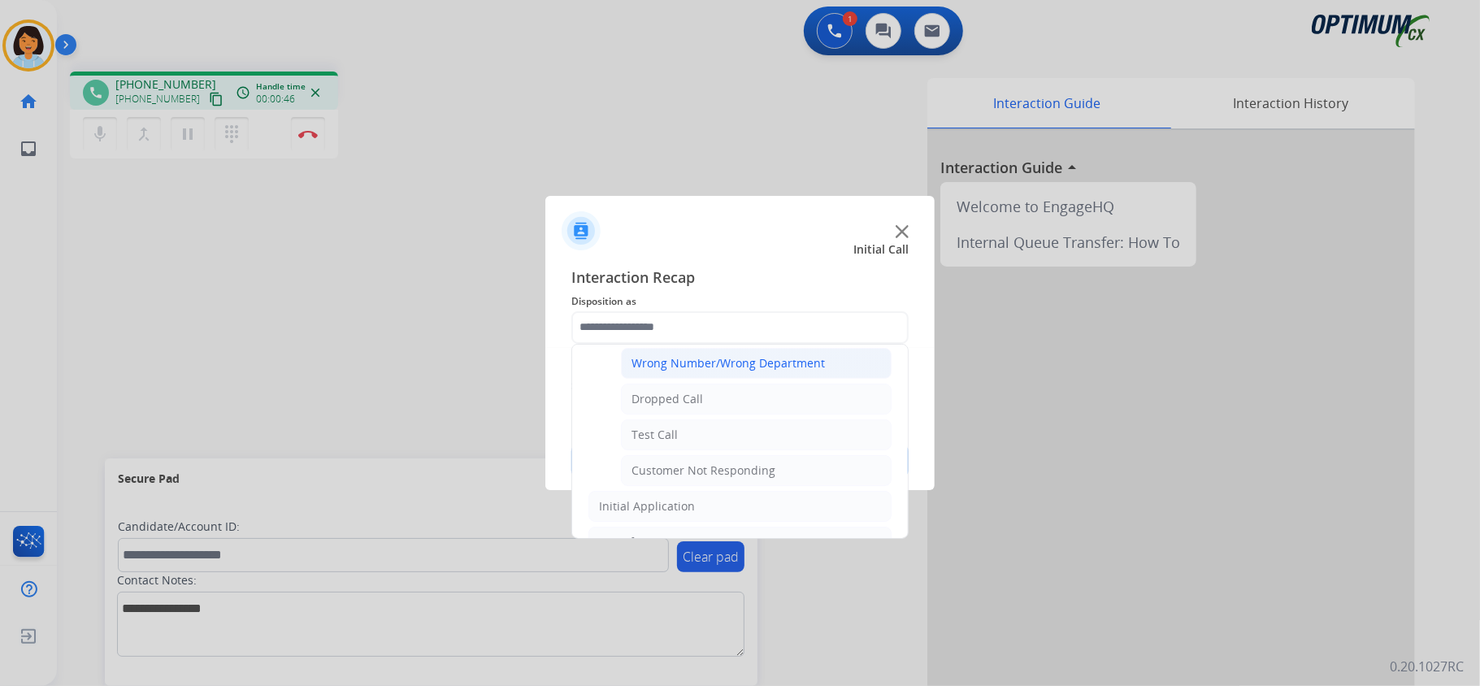
click at [707, 462] on li "Customer Not Responding" at bounding box center [756, 470] width 271 height 31
type input "**********"
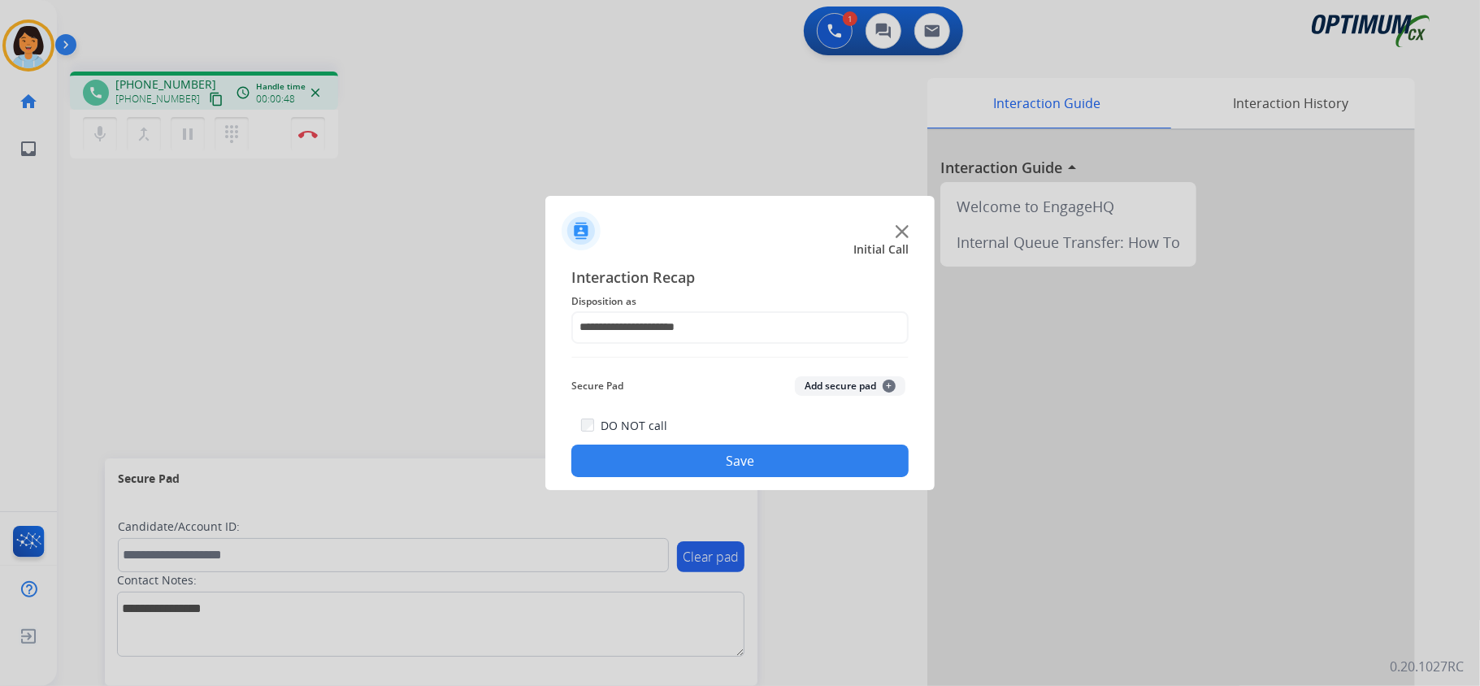
click at [706, 458] on button "Save" at bounding box center [739, 461] width 337 height 33
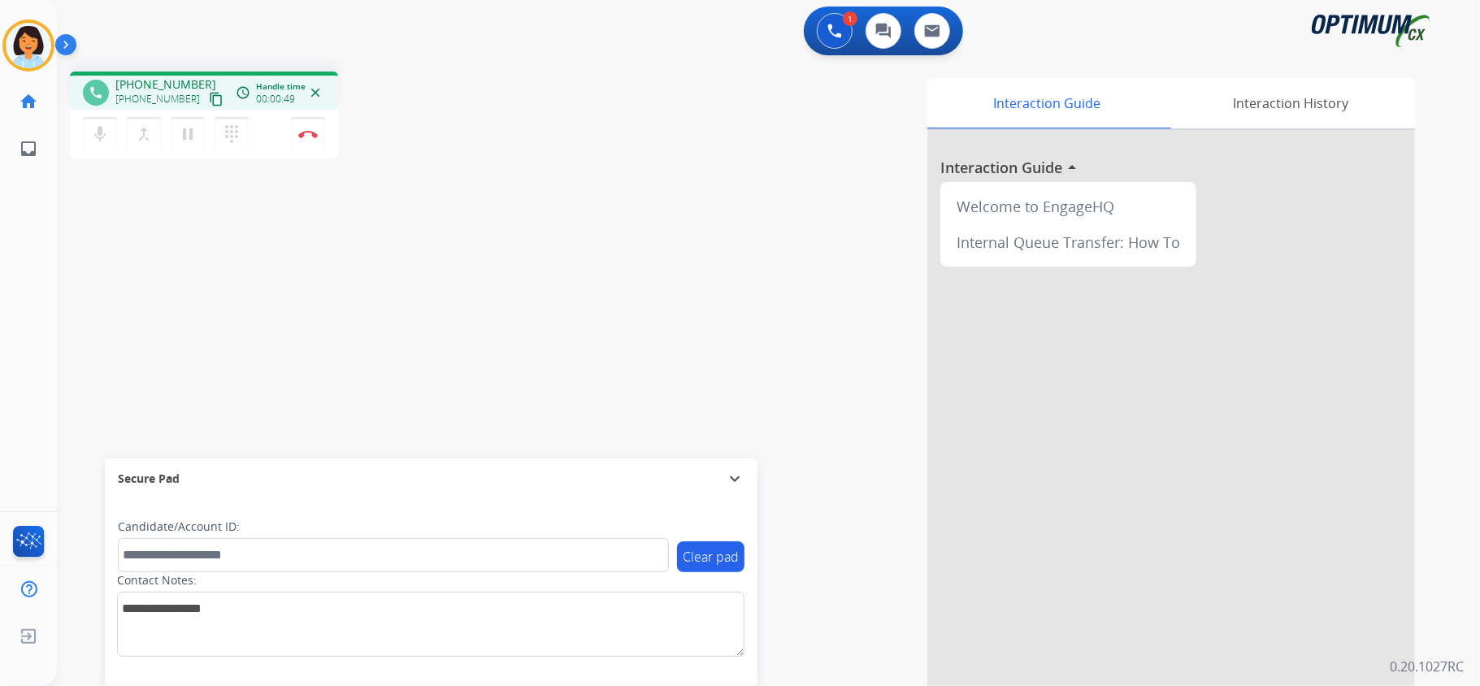
click at [206, 98] on button "content_copy" at bounding box center [216, 99] width 20 height 20
click at [209, 93] on mat-icon "content_copy" at bounding box center [216, 99] width 15 height 15
click at [306, 130] on img at bounding box center [308, 134] width 20 height 8
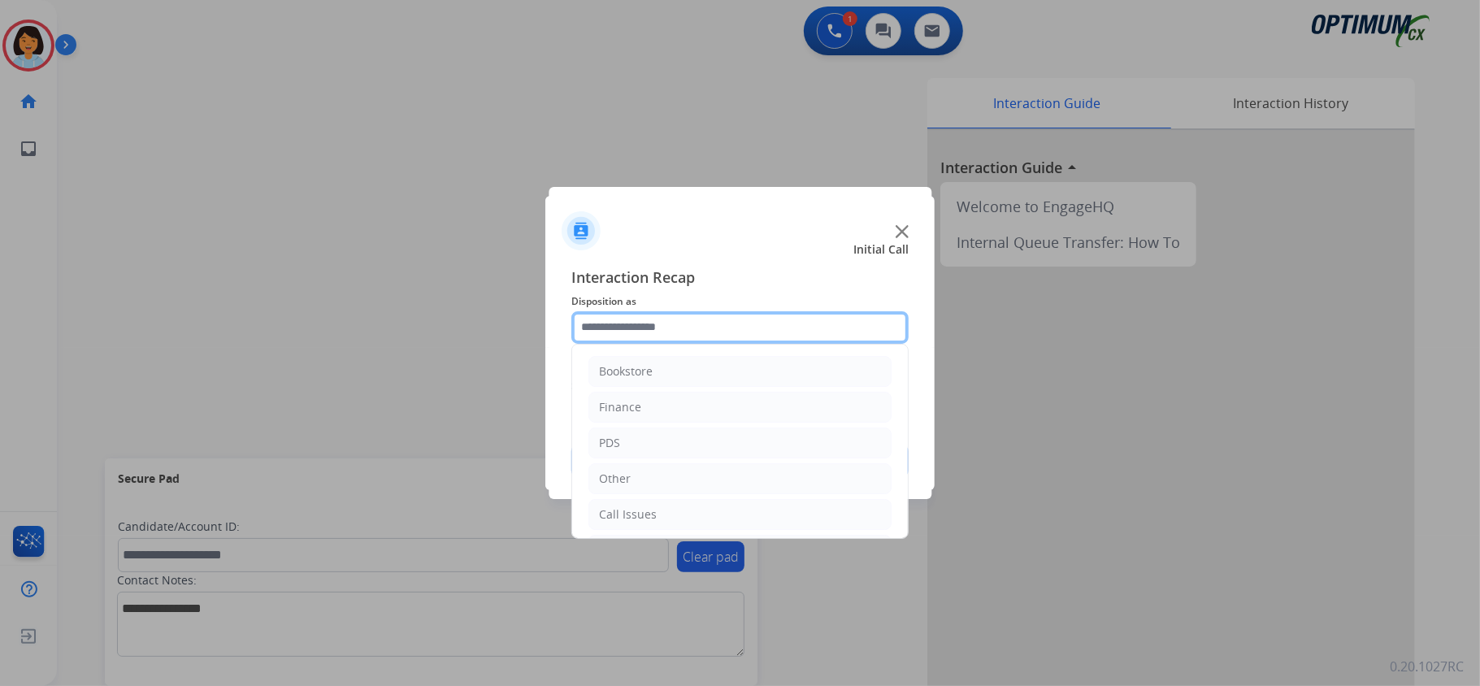
click at [687, 325] on input "text" at bounding box center [739, 327] width 337 height 33
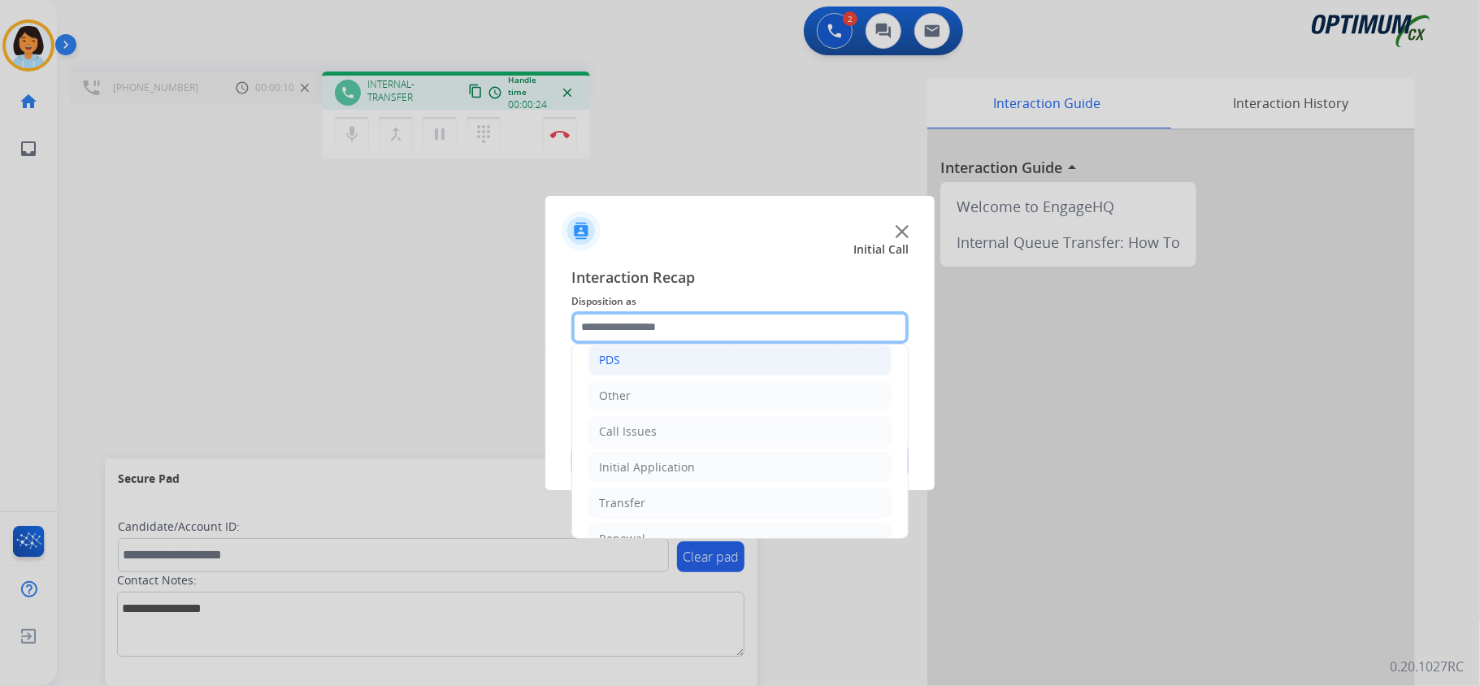
scroll to position [108, 0]
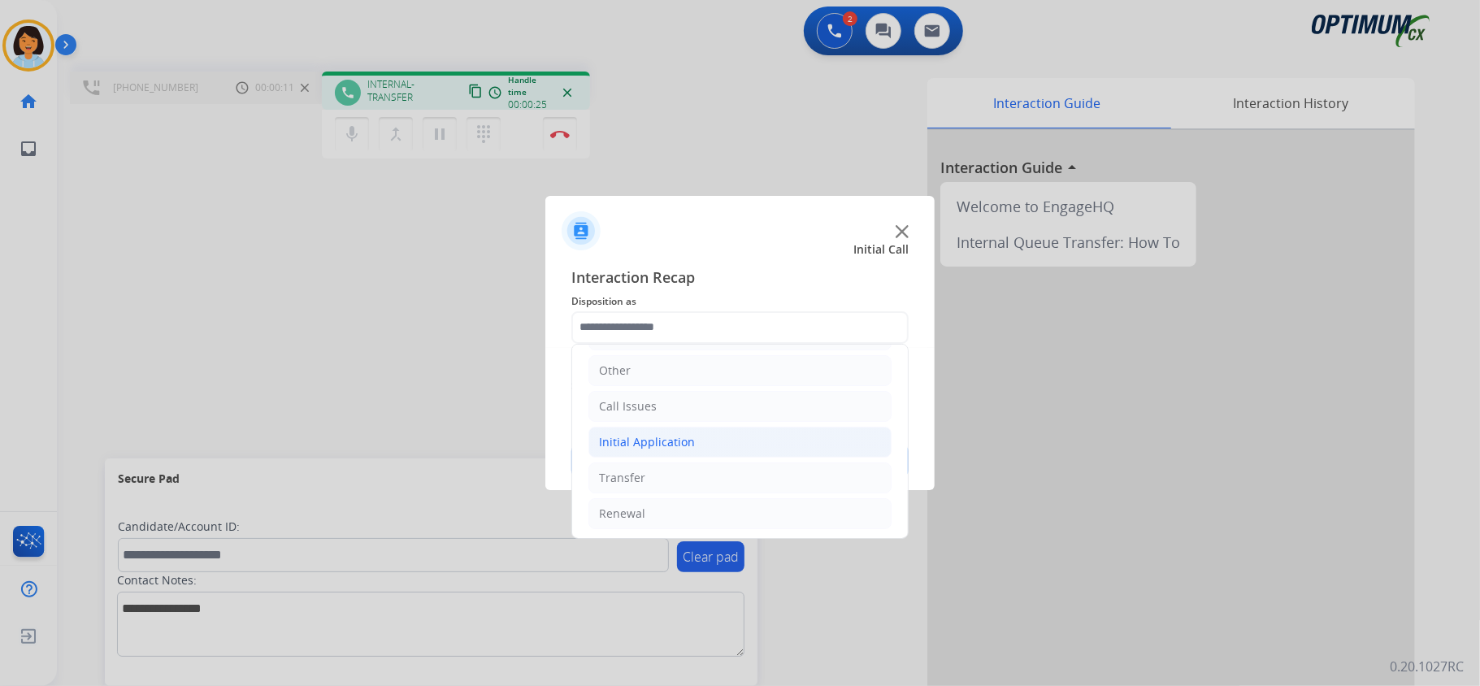
click at [636, 449] on div "Initial Application" at bounding box center [647, 442] width 96 height 16
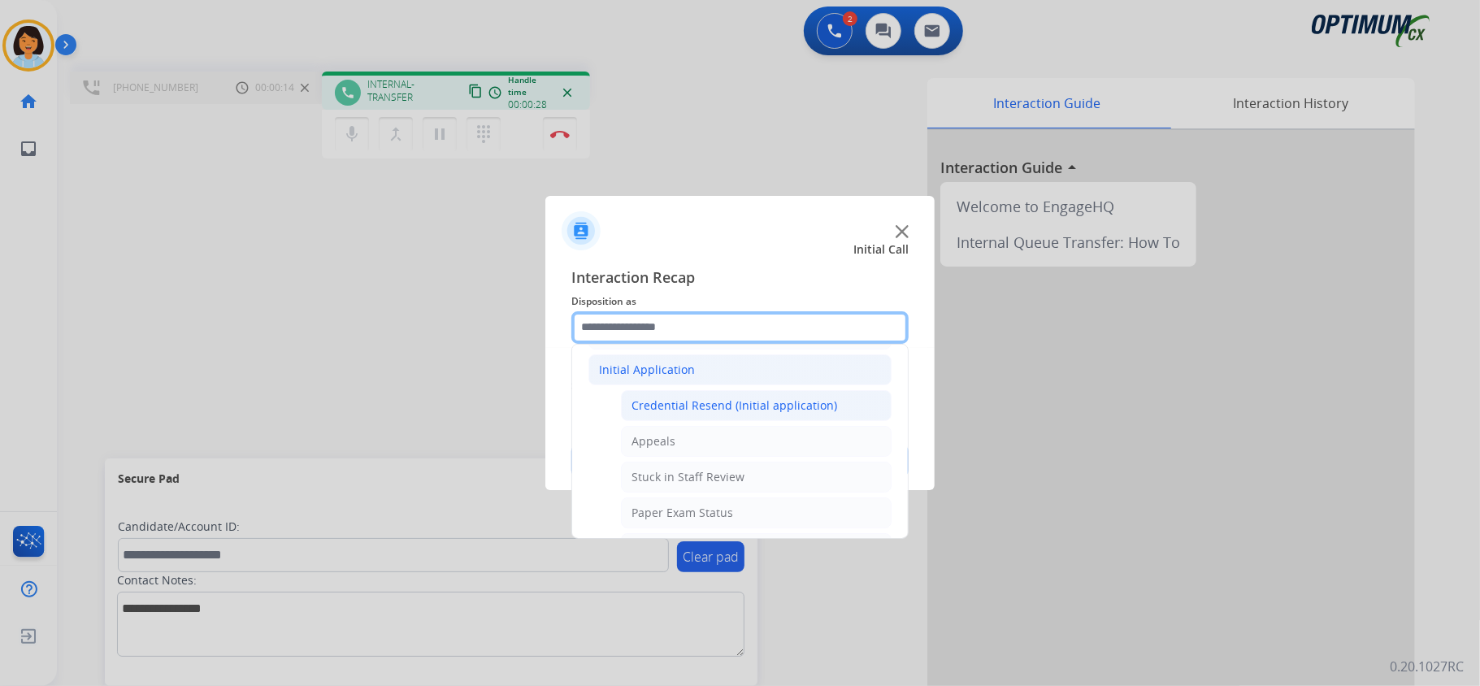
scroll to position [216, 0]
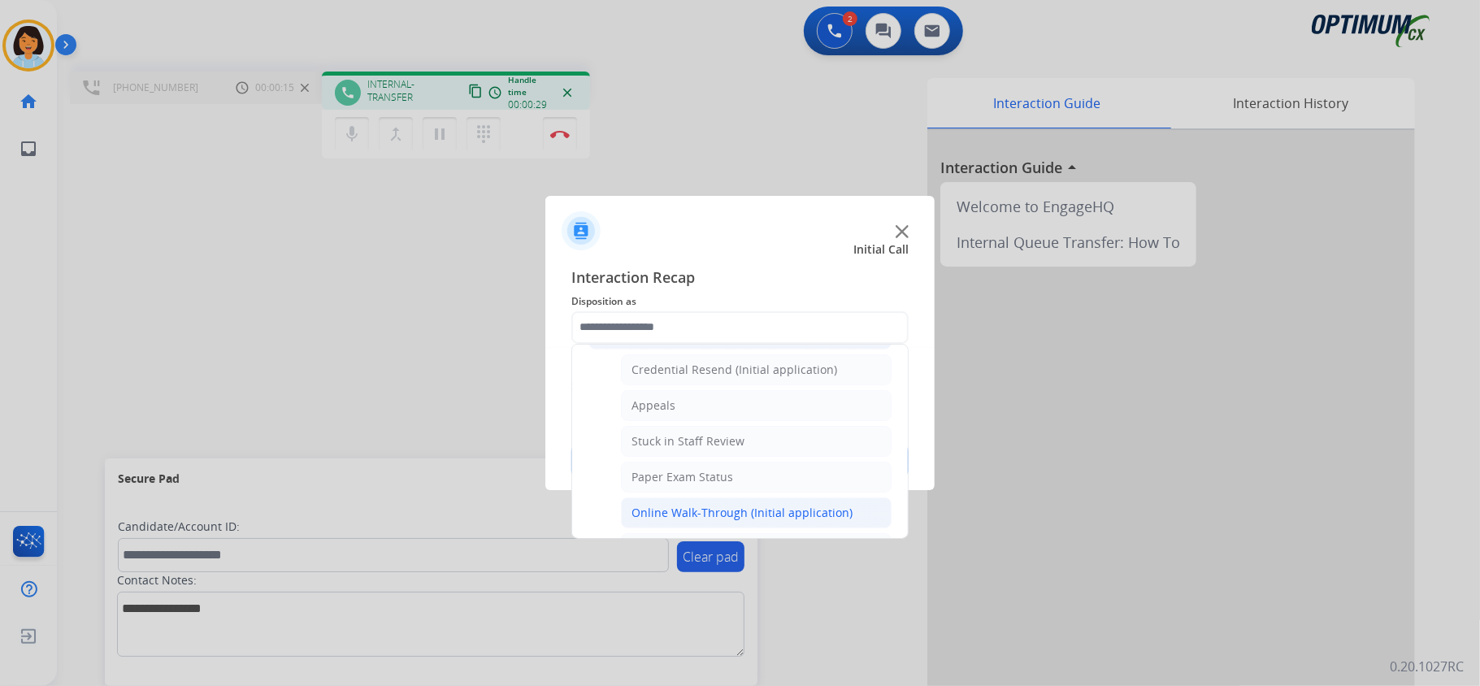
click at [677, 515] on div "Online Walk-Through (Initial application)" at bounding box center [741, 513] width 221 height 16
type input "**********"
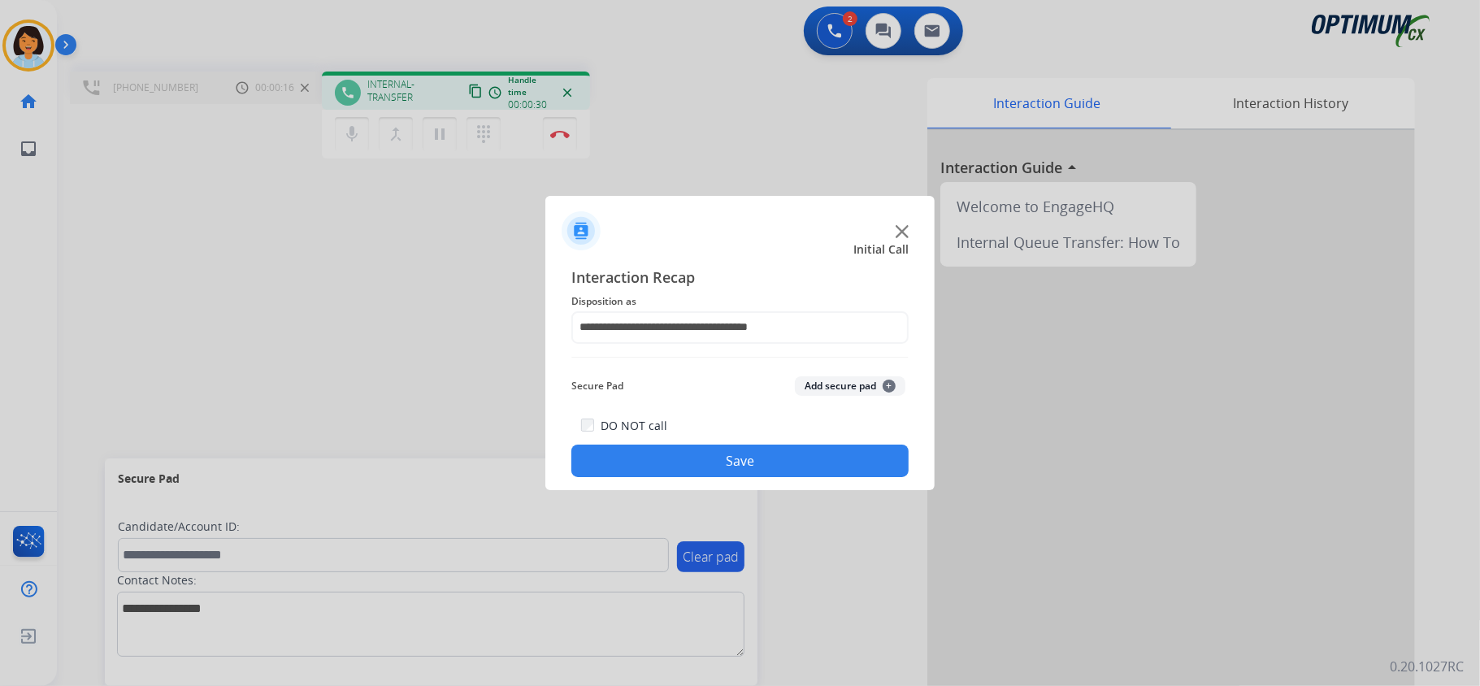
click at [666, 459] on button "Save" at bounding box center [739, 461] width 337 height 33
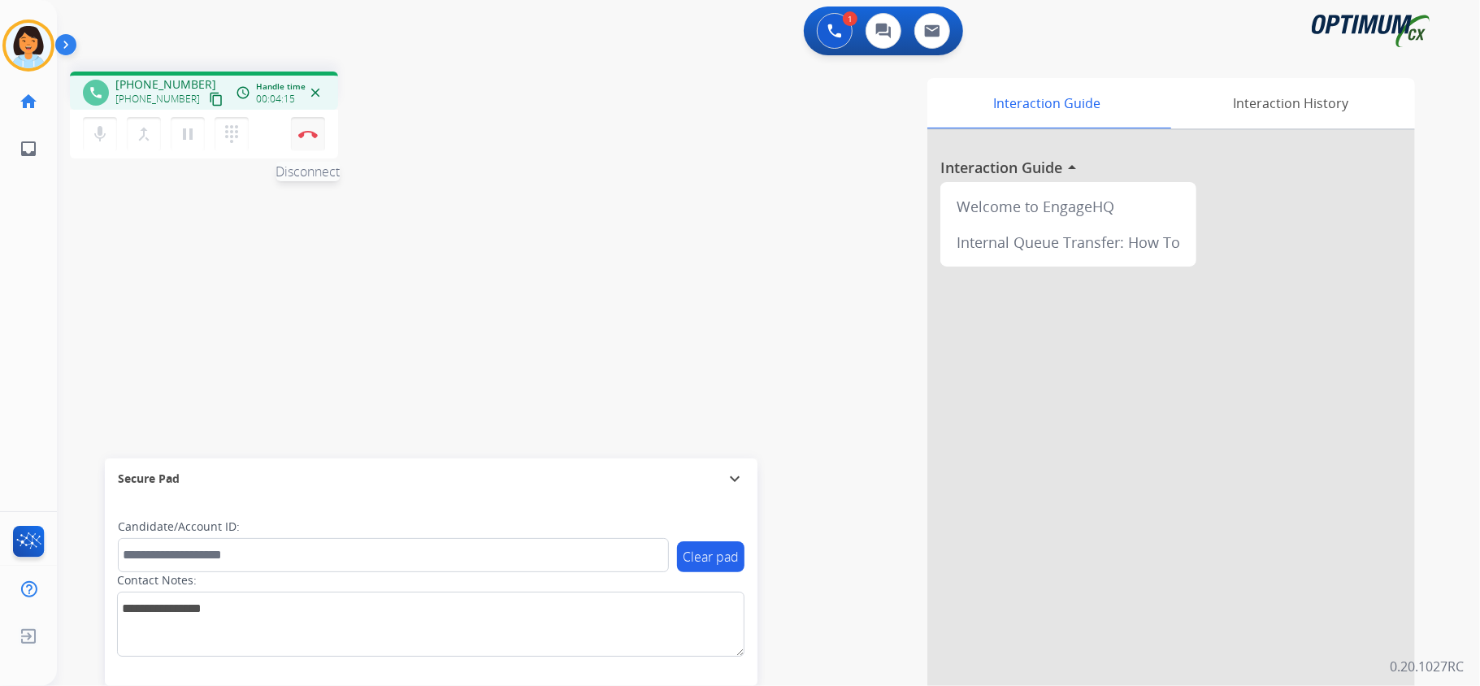
click at [303, 132] on img at bounding box center [308, 134] width 20 height 8
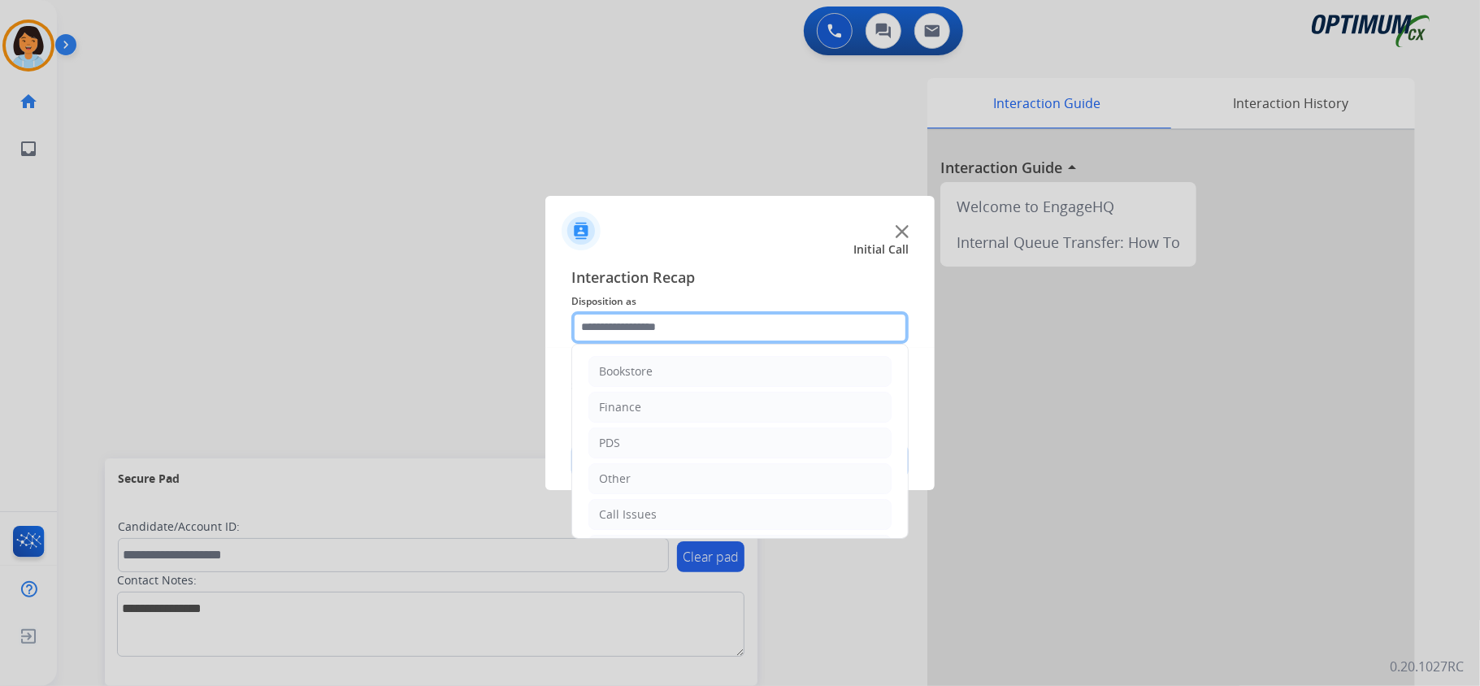
click at [757, 335] on input "text" at bounding box center [739, 327] width 337 height 33
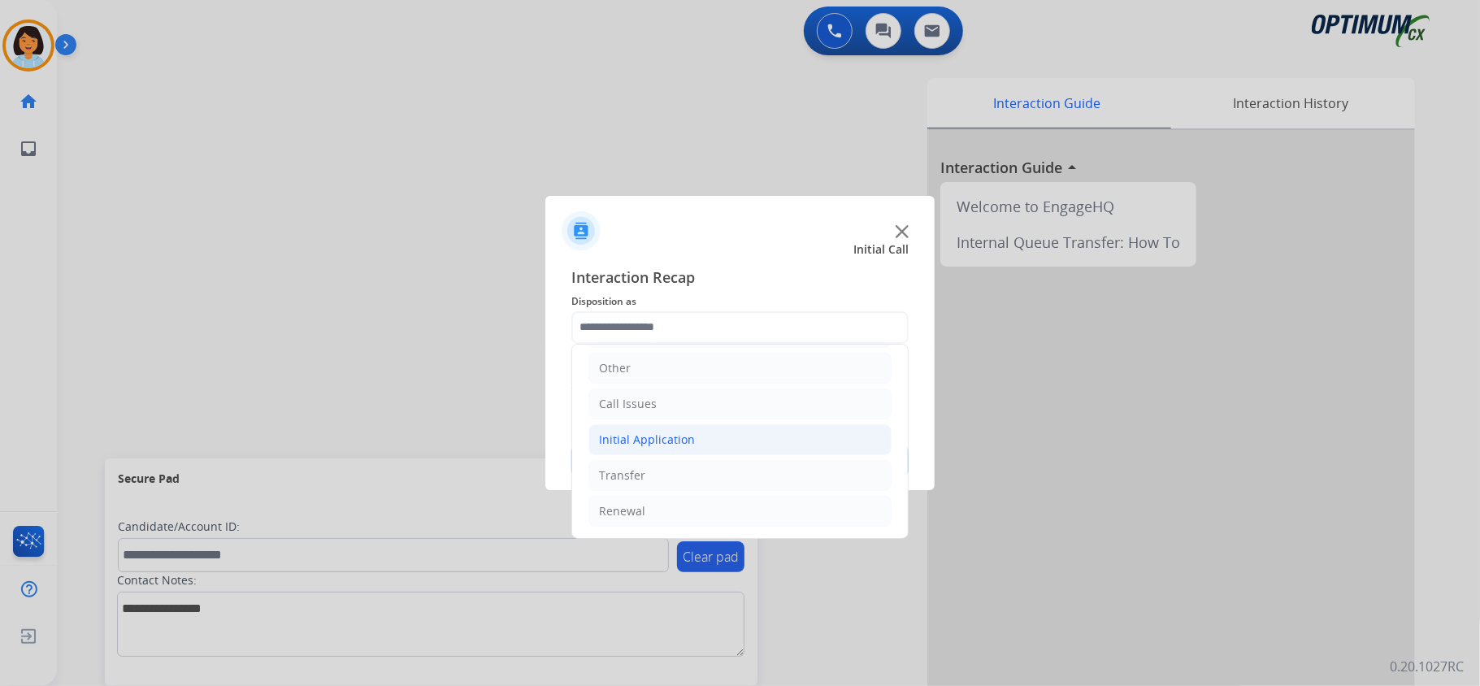
click at [661, 445] on div "Initial Application" at bounding box center [647, 440] width 96 height 16
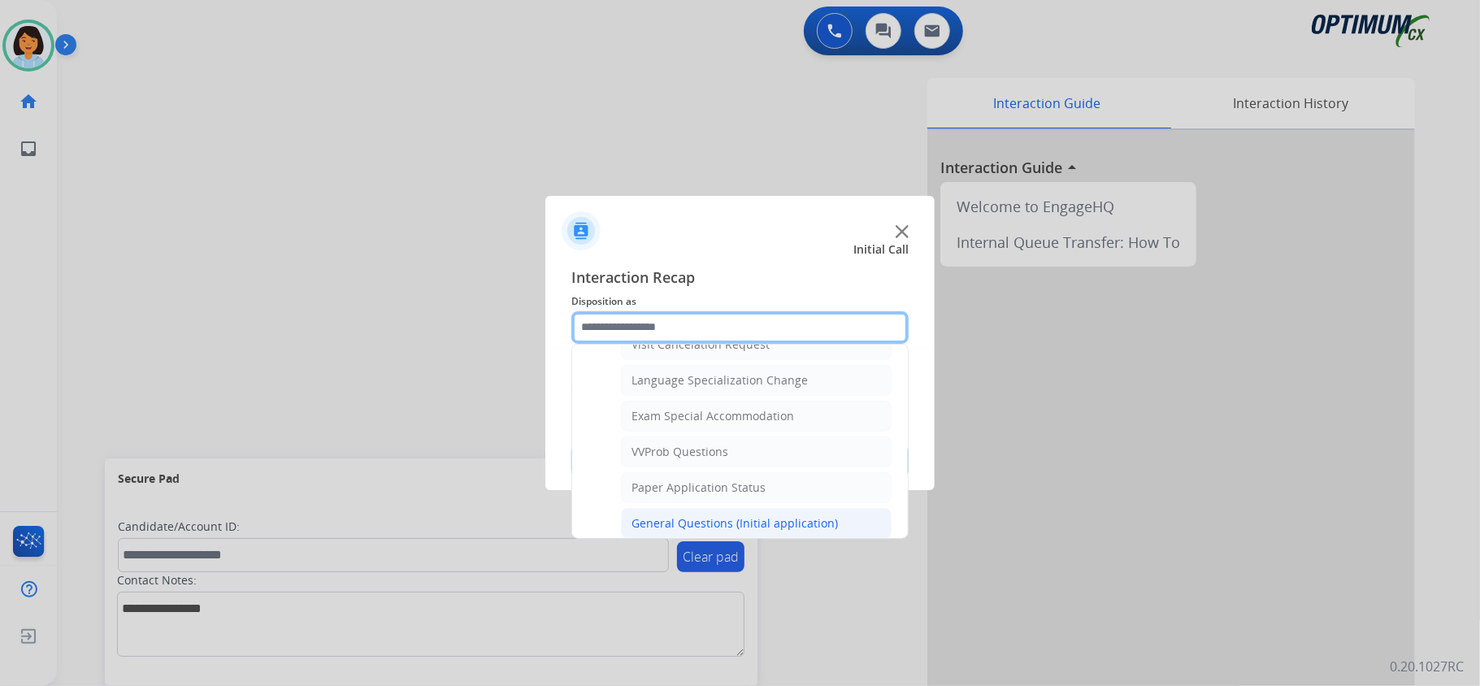
scroll to position [873, 0]
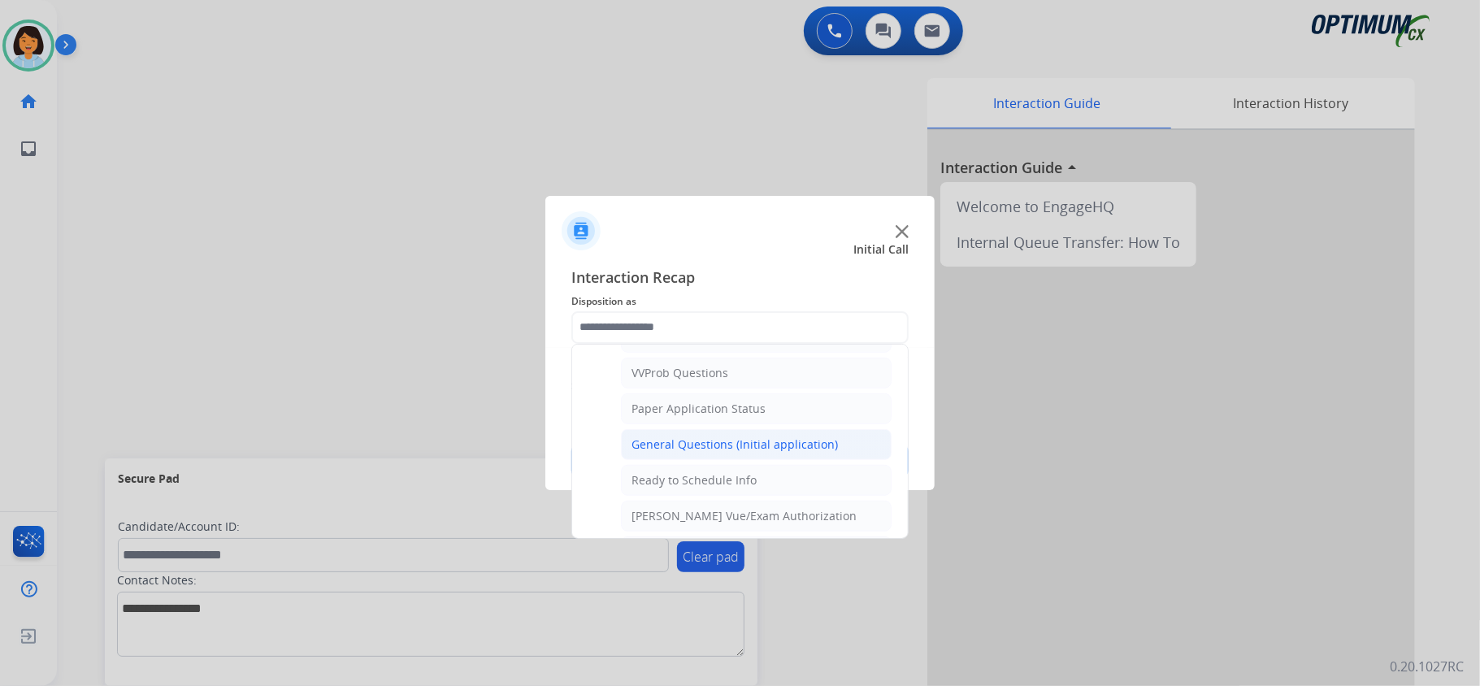
click at [677, 453] on div "General Questions (Initial application)" at bounding box center [734, 444] width 206 height 16
type input "**********"
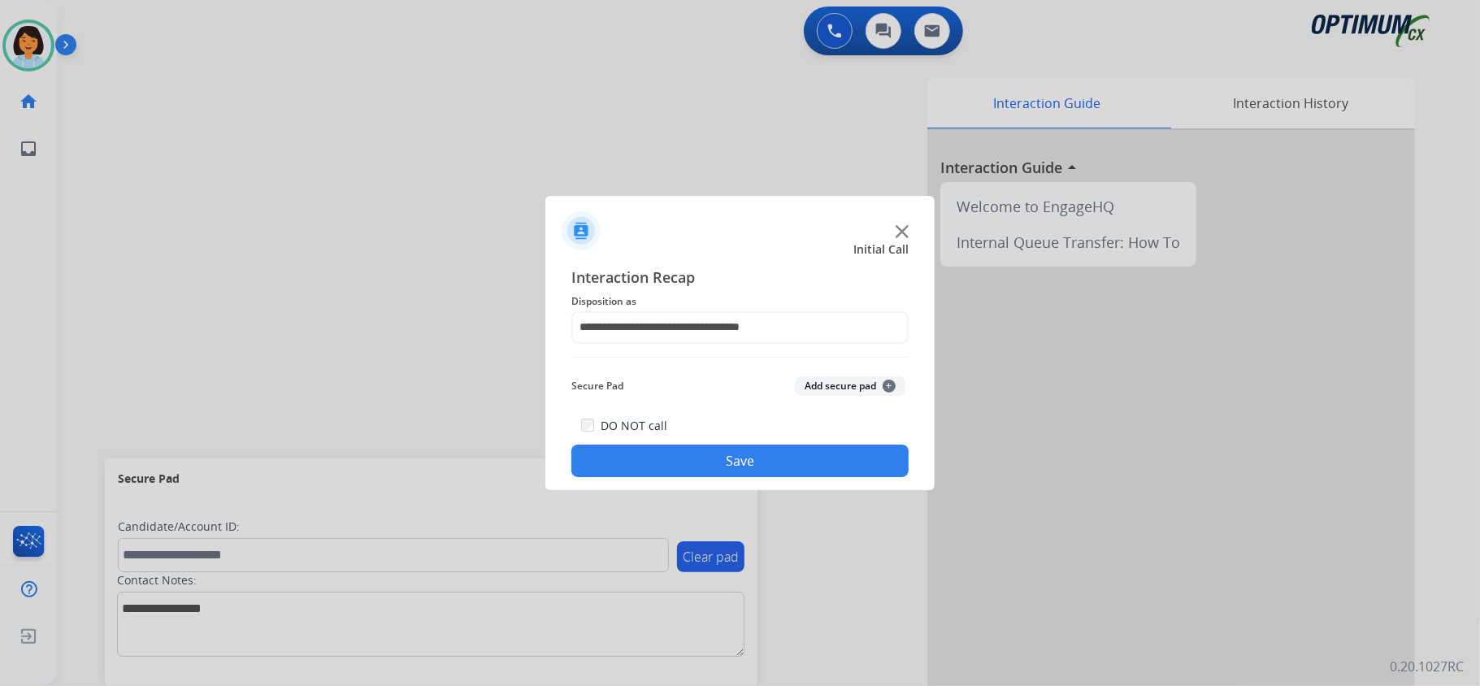
click at [655, 449] on button "Save" at bounding box center [739, 461] width 337 height 33
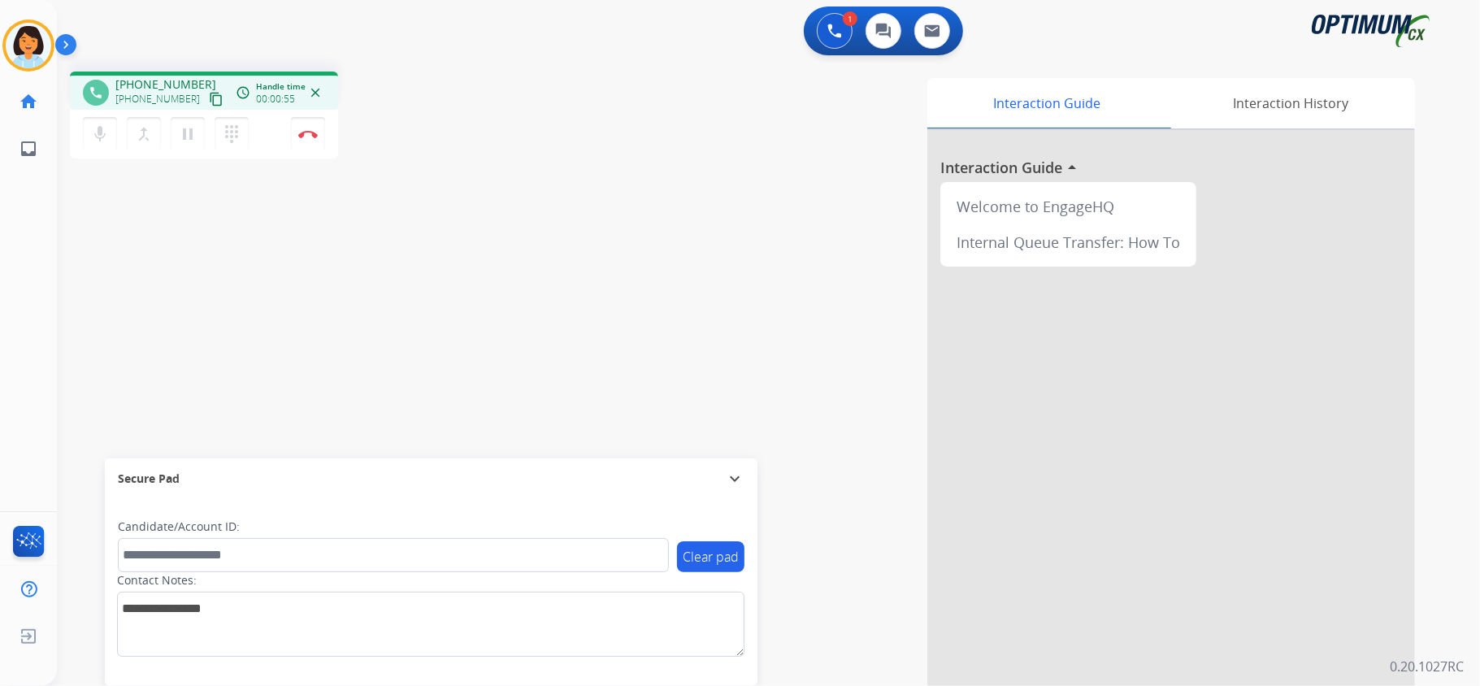
click at [209, 96] on mat-icon "content_copy" at bounding box center [216, 99] width 15 height 15
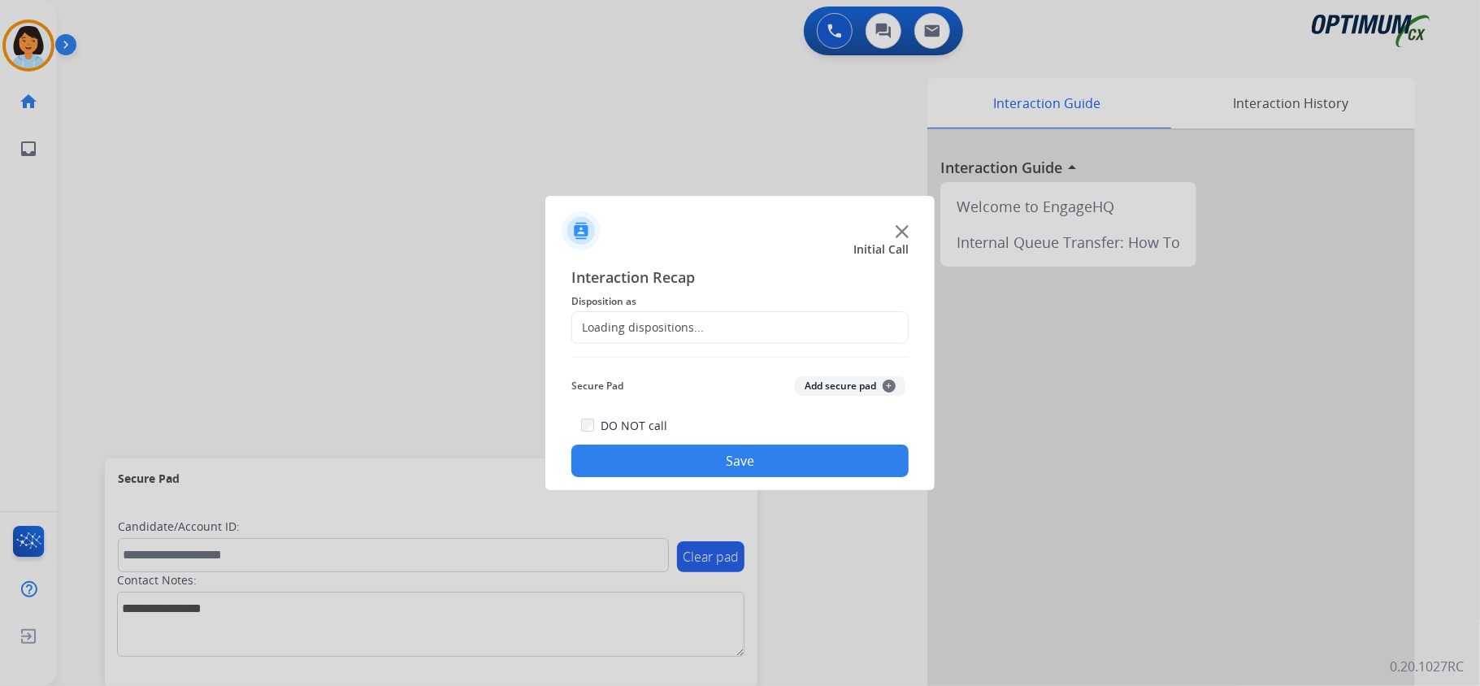
click at [664, 320] on div "Loading dispositions..." at bounding box center [638, 327] width 132 height 16
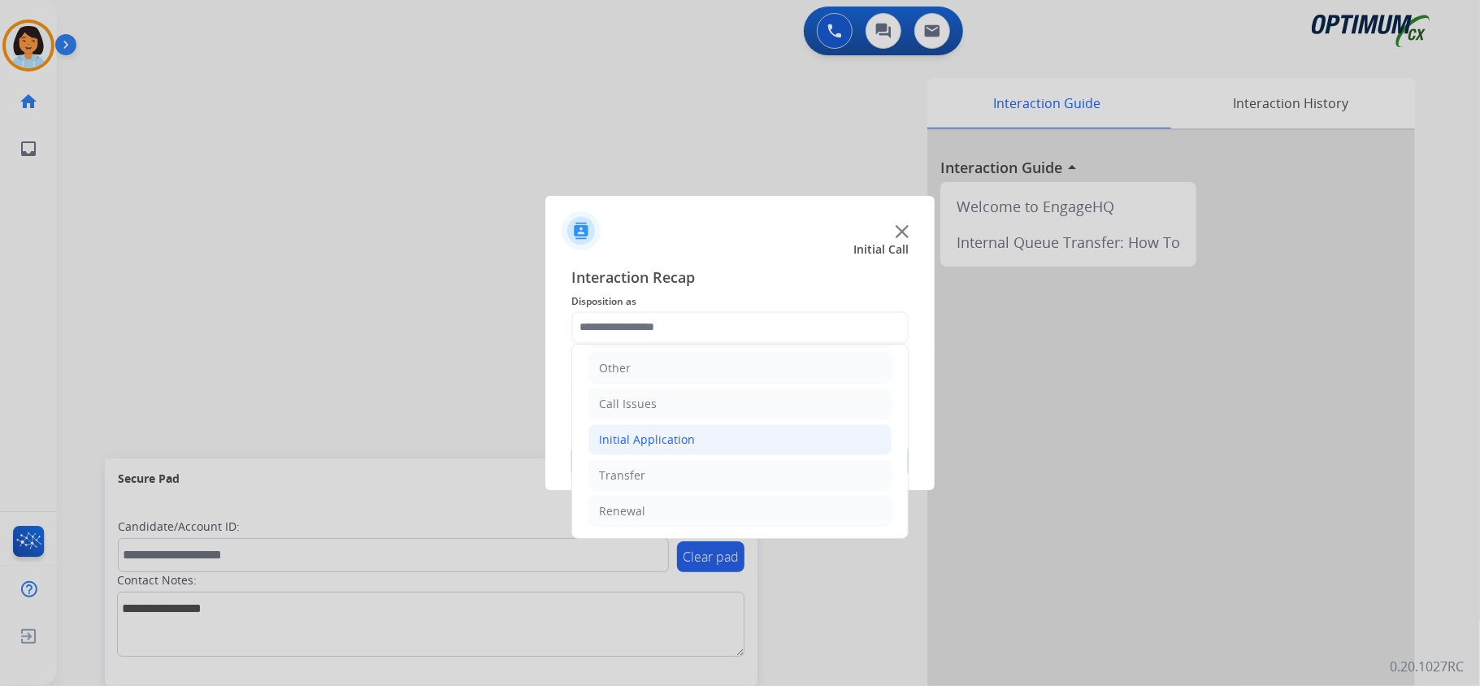
scroll to position [115, 0]
click at [634, 507] on div "Renewal" at bounding box center [622, 511] width 46 height 16
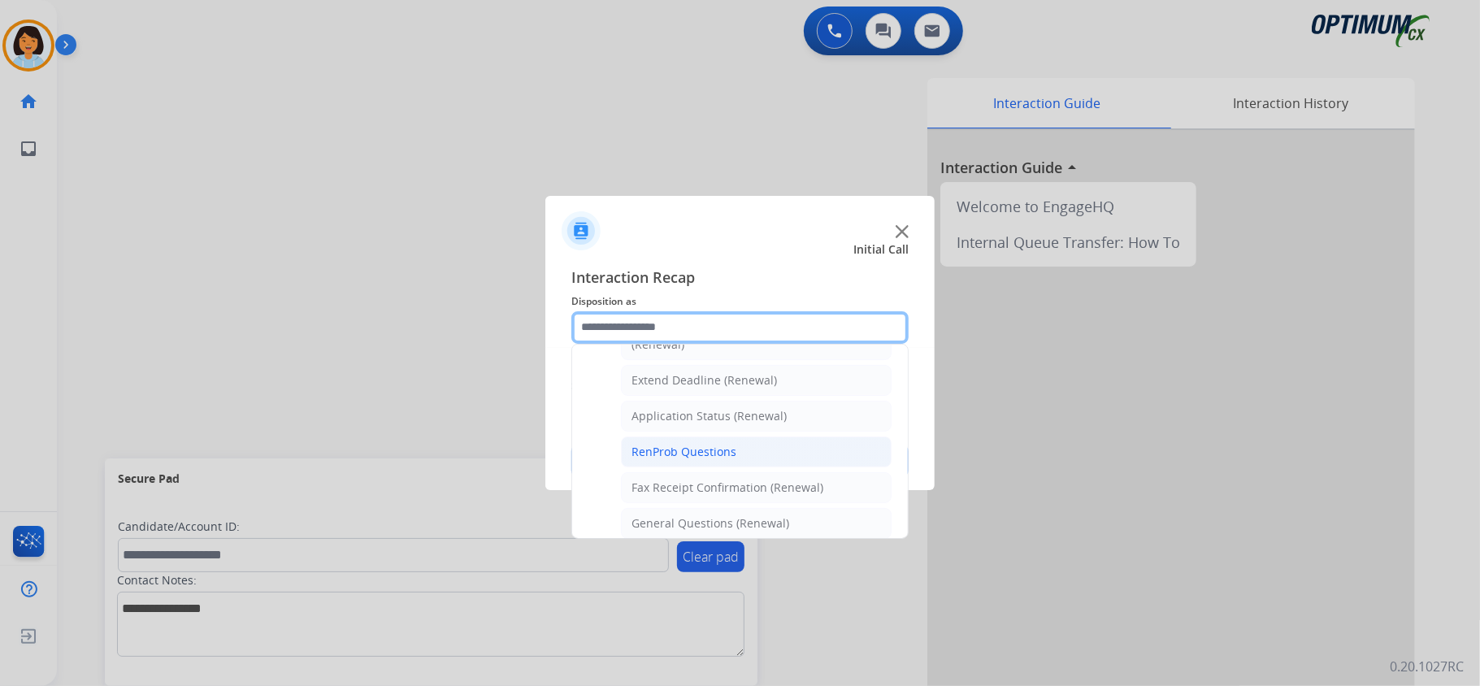
scroll to position [332, 0]
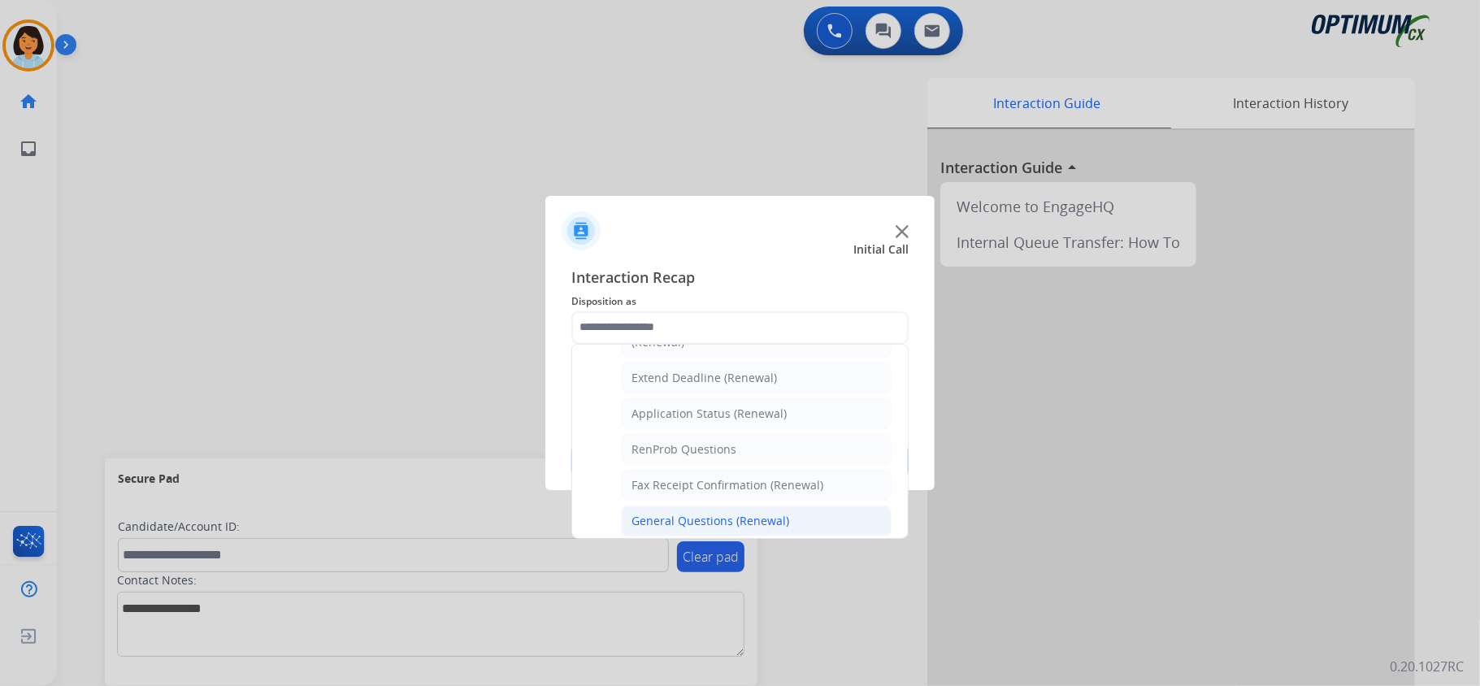
click at [661, 523] on div "General Questions (Renewal)" at bounding box center [710, 521] width 158 height 16
type input "**********"
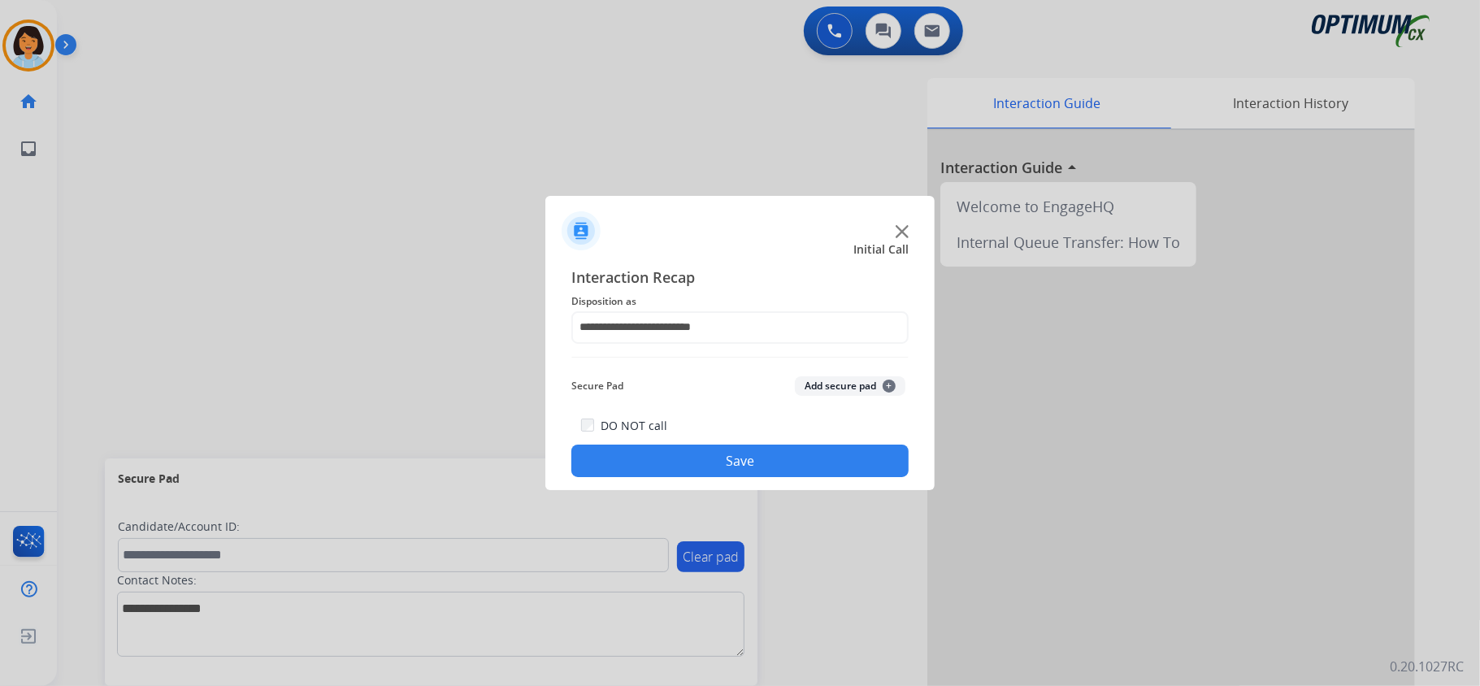
click at [663, 473] on button "Save" at bounding box center [739, 461] width 337 height 33
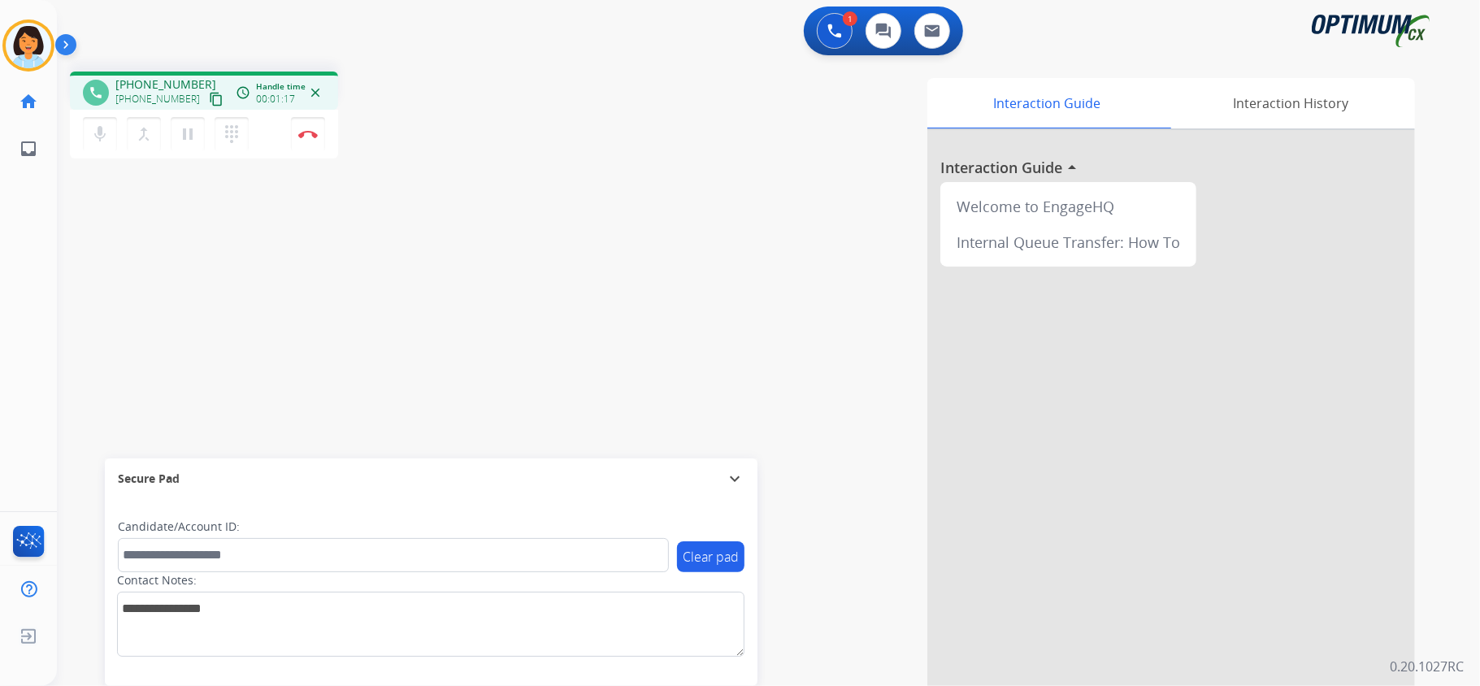
click at [209, 96] on mat-icon "content_copy" at bounding box center [216, 99] width 15 height 15
click at [302, 137] on img at bounding box center [308, 134] width 20 height 8
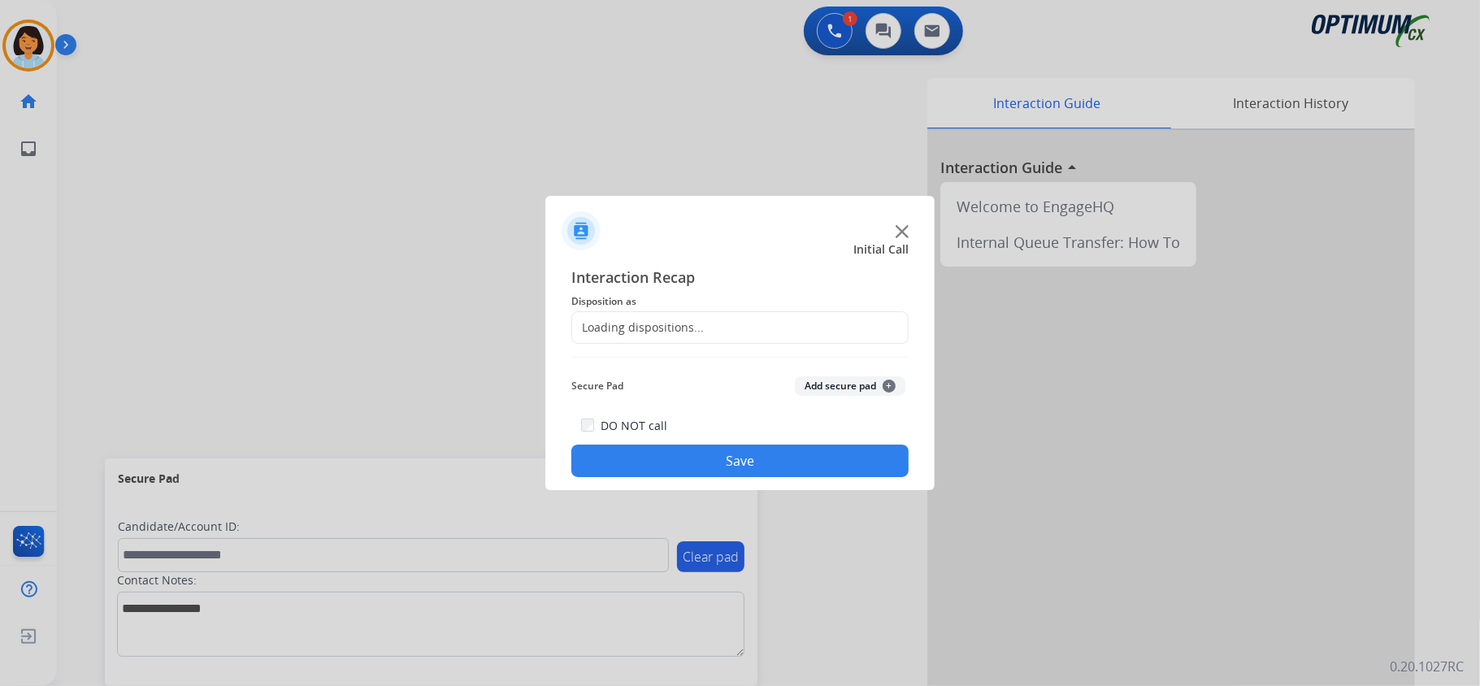
click at [769, 329] on div "Loading dispositions..." at bounding box center [739, 327] width 337 height 33
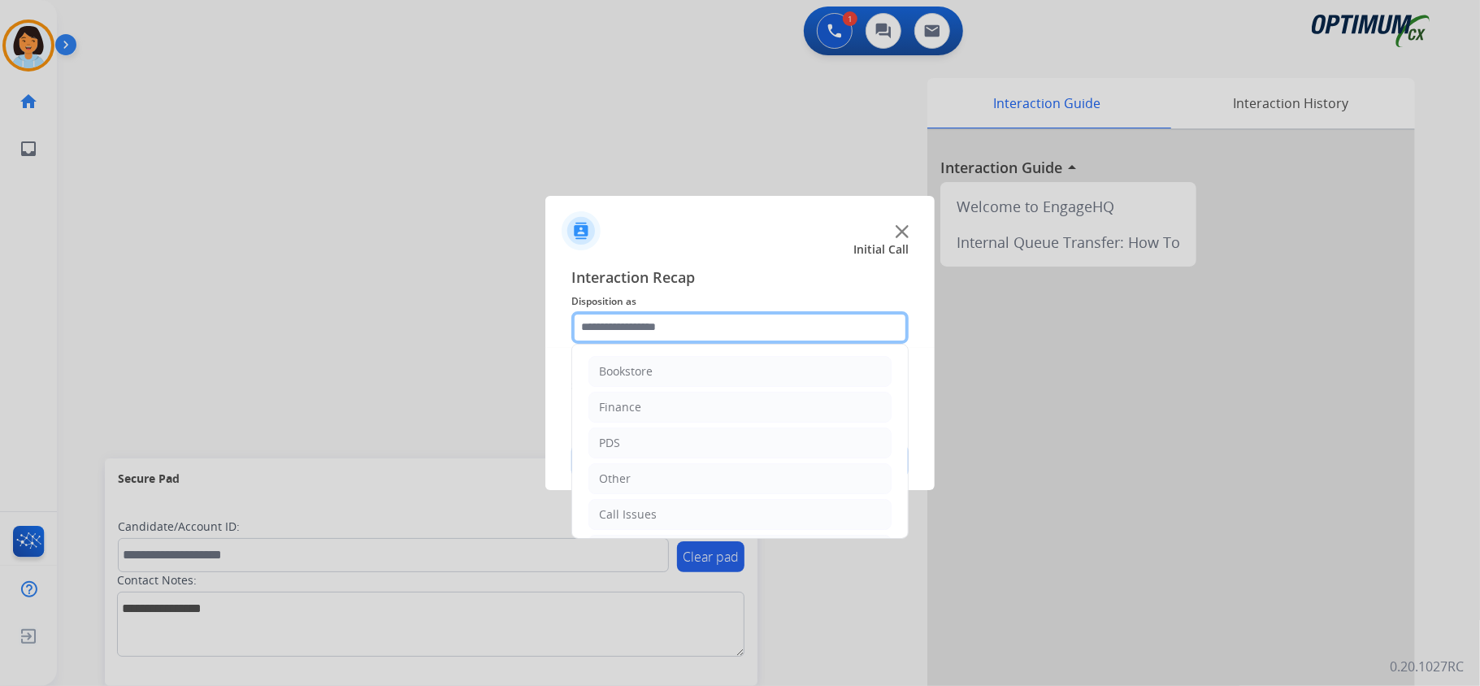
click at [769, 327] on input "text" at bounding box center [739, 327] width 337 height 33
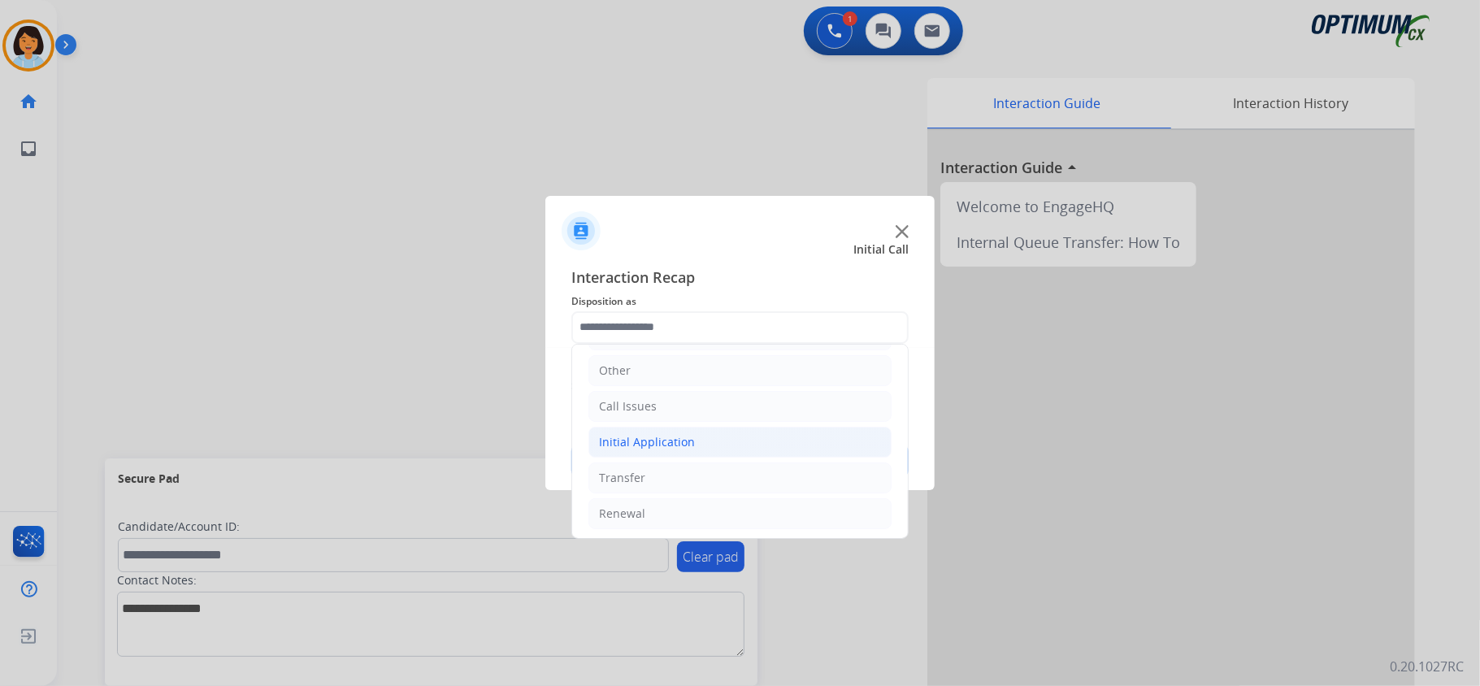
click at [652, 440] on div "Initial Application" at bounding box center [647, 442] width 96 height 16
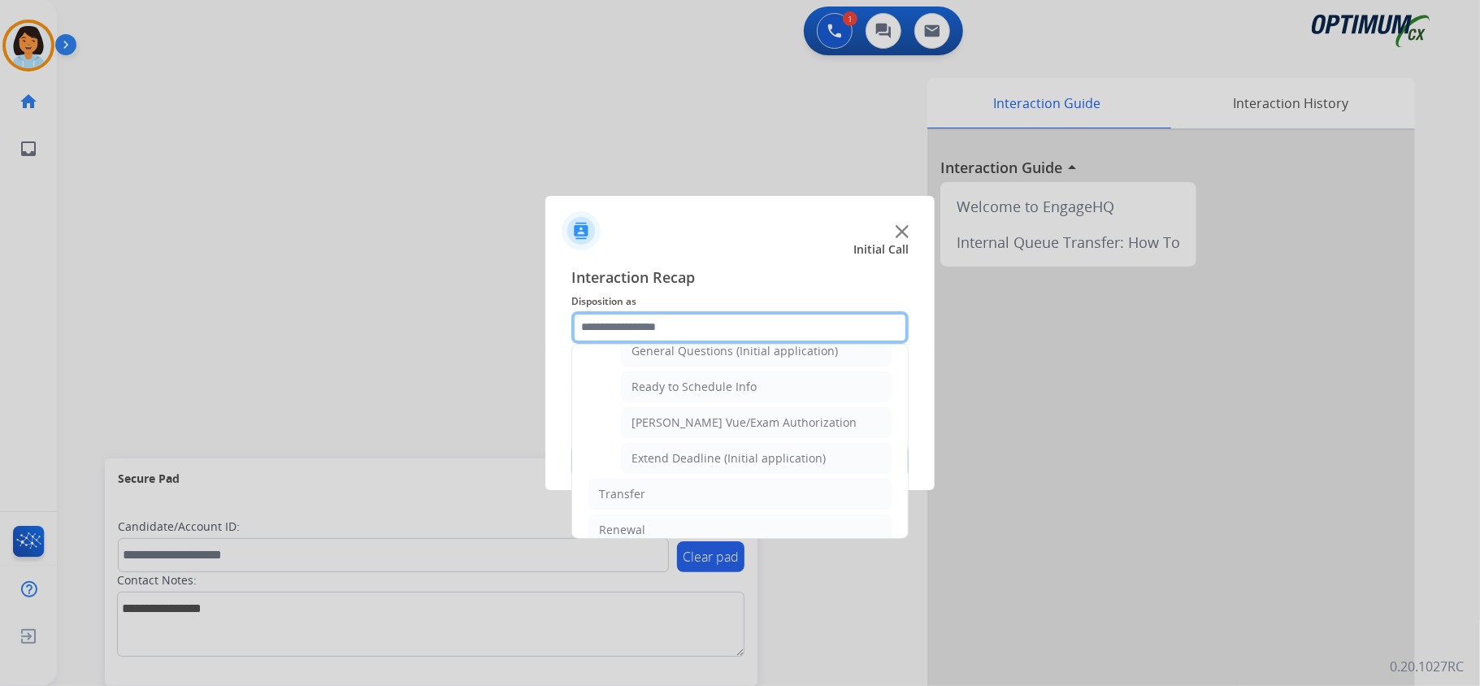
scroll to position [975, 0]
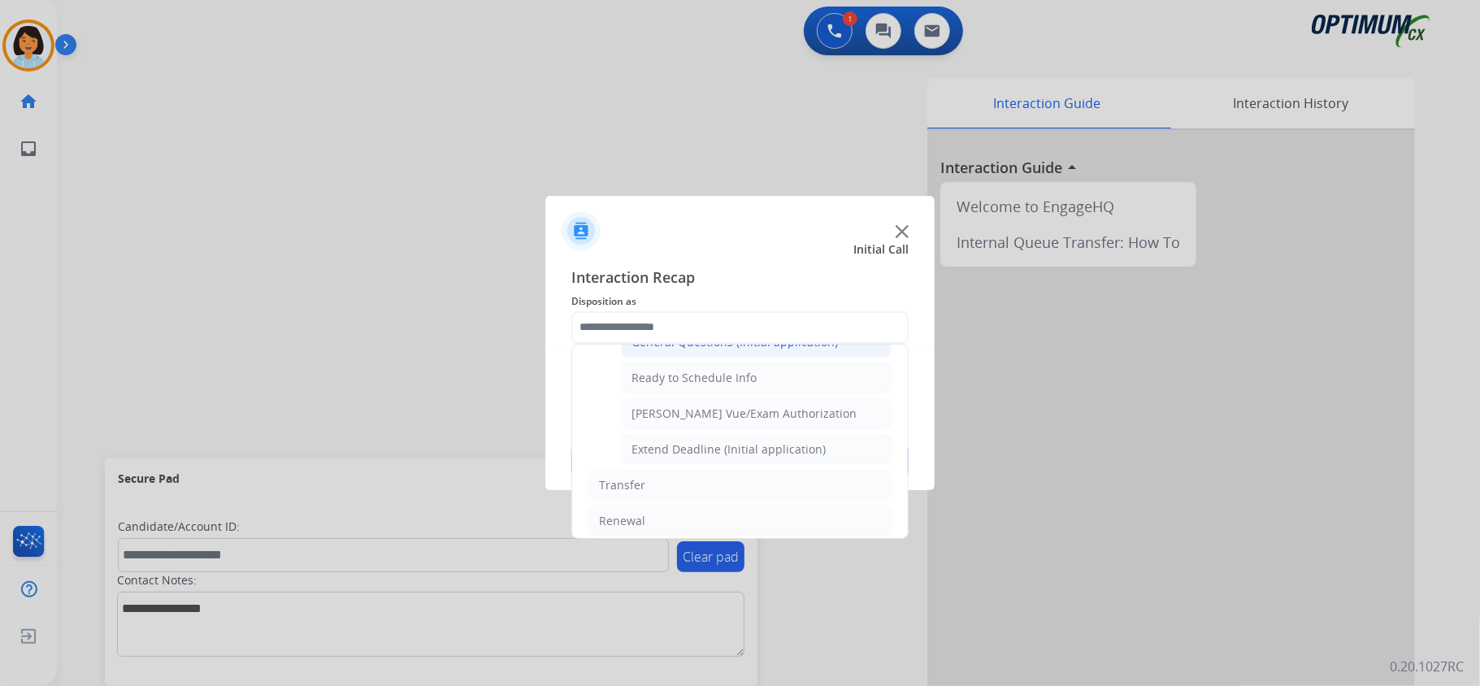
click at [675, 350] on div "General Questions (Initial application)" at bounding box center [734, 342] width 206 height 16
type input "**********"
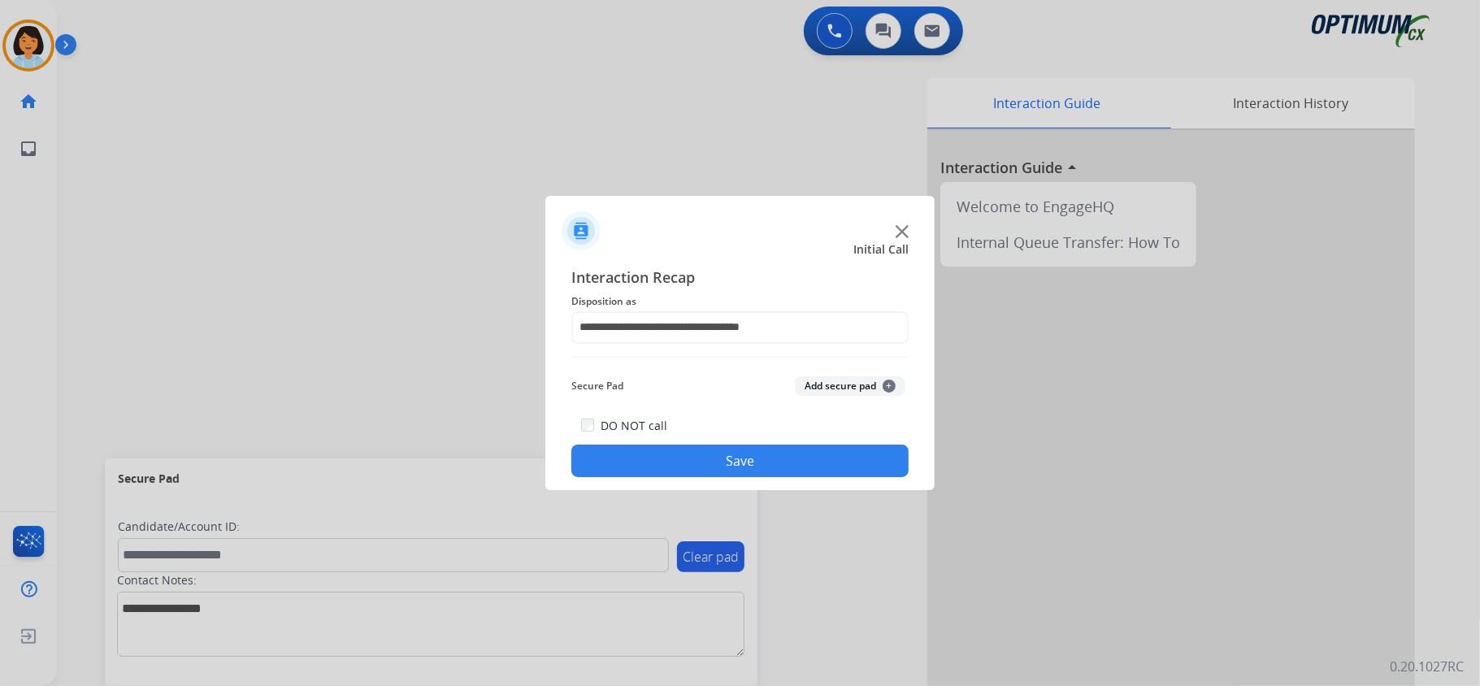
click at [688, 463] on button "Save" at bounding box center [739, 461] width 337 height 33
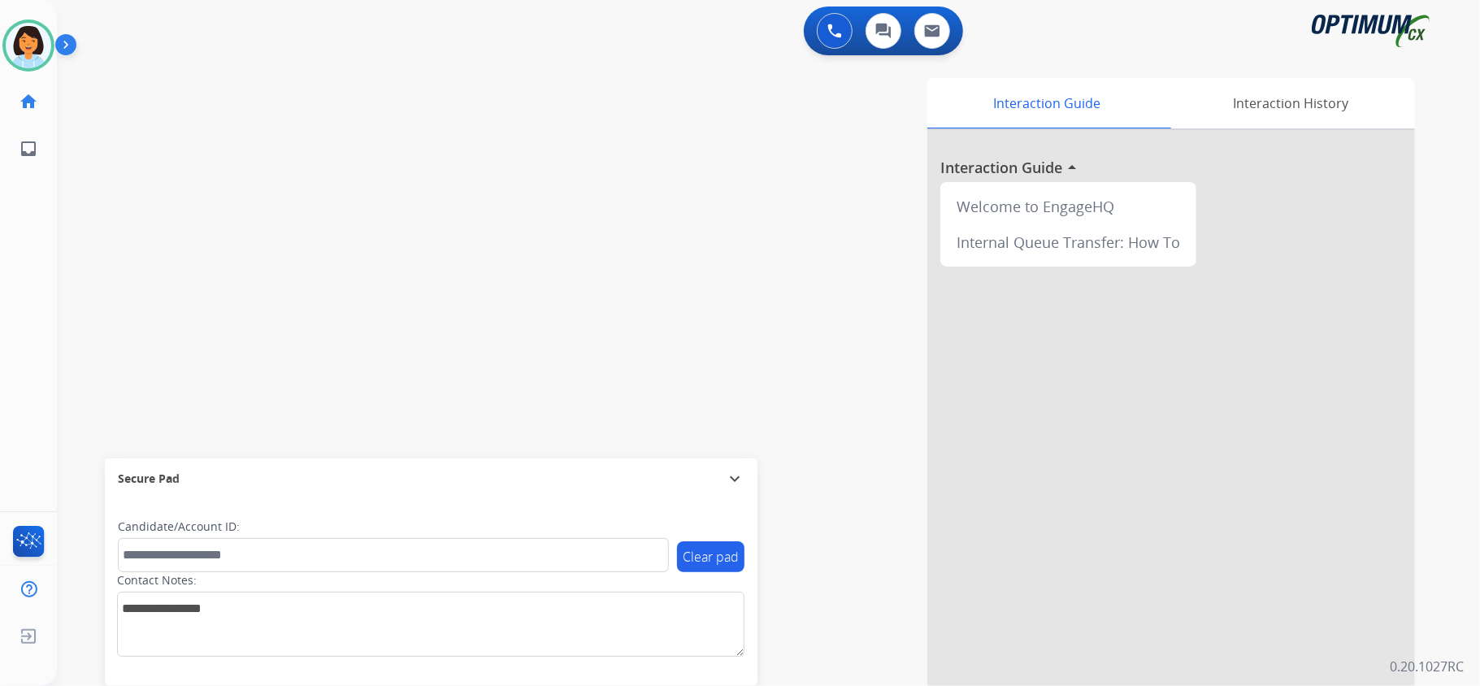
click at [694, 315] on div "Interaction Guide Interaction History Interaction Guide arrow_drop_up Welcome t…" at bounding box center [972, 407] width 886 height 658
click at [24, 26] on img at bounding box center [29, 46] width 46 height 46
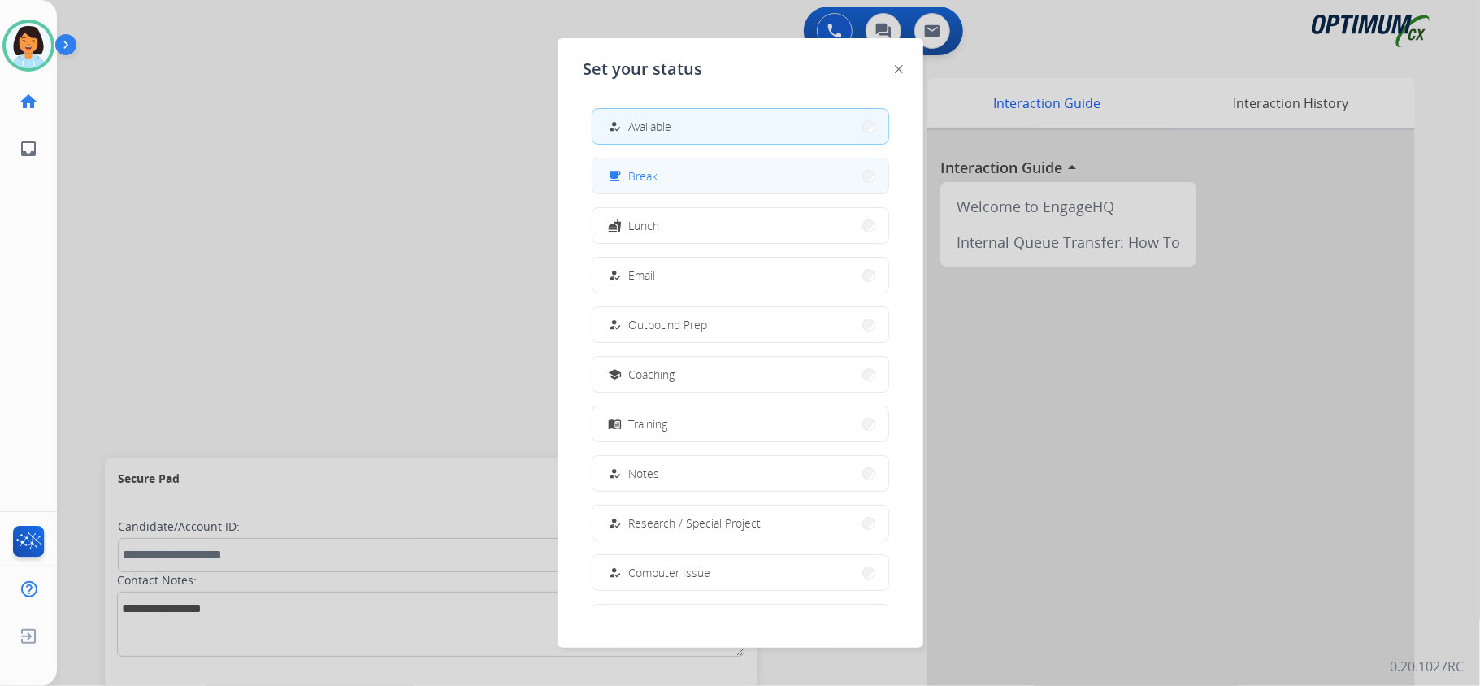
click at [660, 182] on button "free_breakfast Break" at bounding box center [740, 175] width 296 height 35
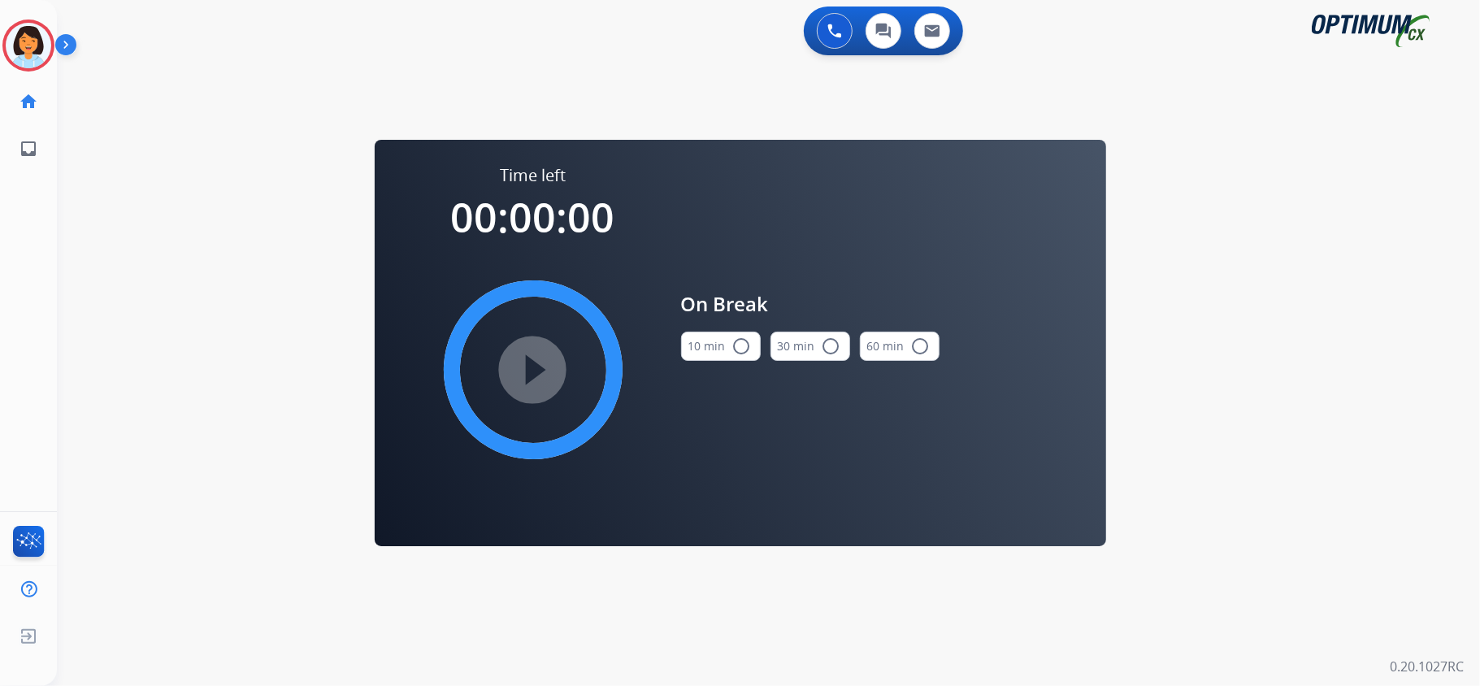
click at [720, 340] on button "10 min radio_button_unchecked" at bounding box center [721, 346] width 80 height 29
click at [33, 55] on img at bounding box center [29, 46] width 46 height 46
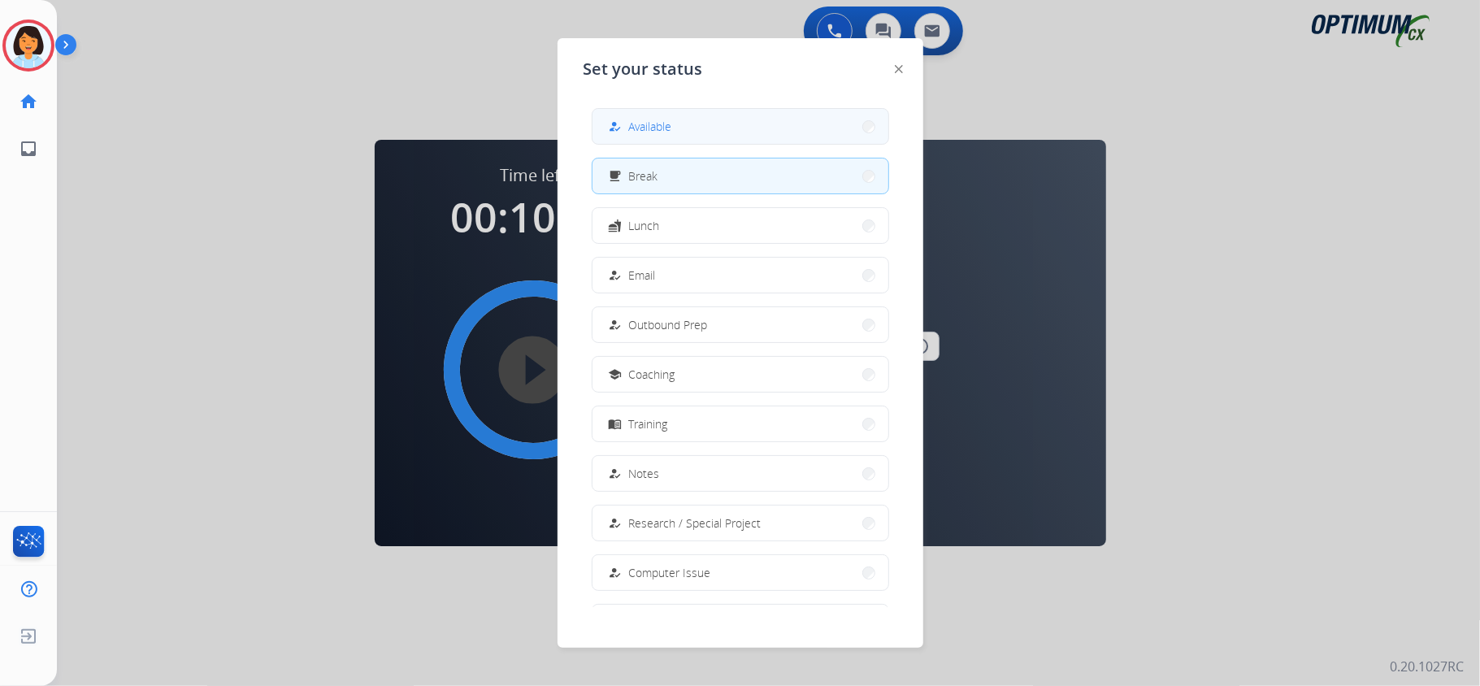
click at [712, 133] on button "how_to_reg Available" at bounding box center [740, 126] width 296 height 35
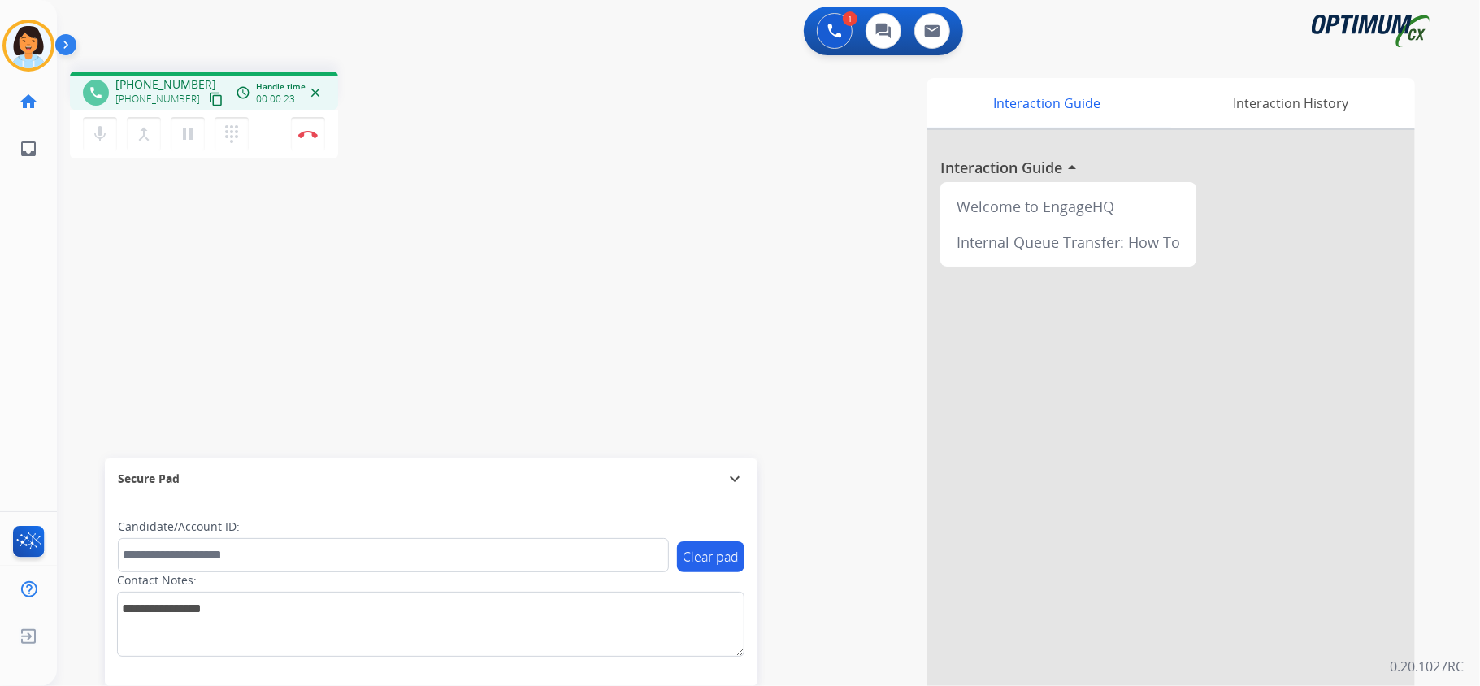
click at [209, 98] on mat-icon "content_copy" at bounding box center [216, 99] width 15 height 15
click at [306, 128] on button "Disconnect" at bounding box center [308, 134] width 34 height 34
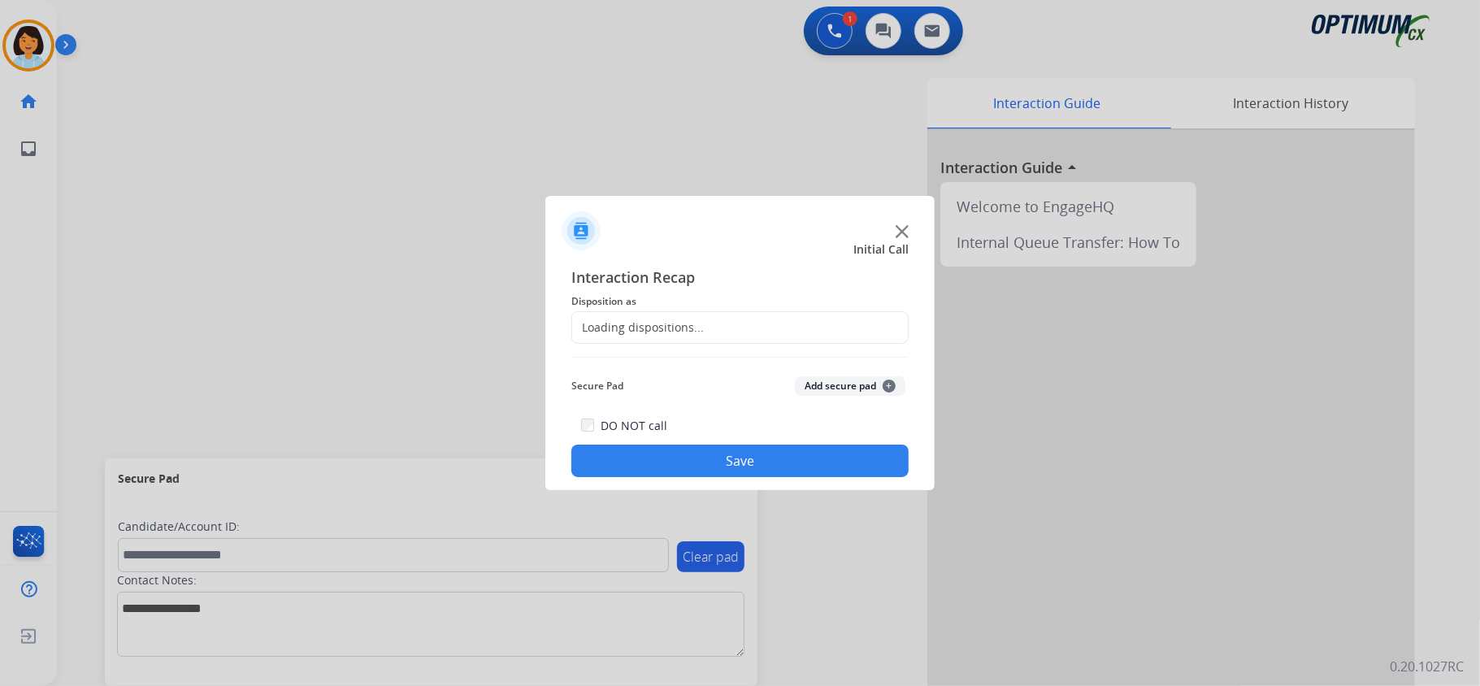
click at [618, 333] on div "Loading dispositions..." at bounding box center [638, 327] width 132 height 16
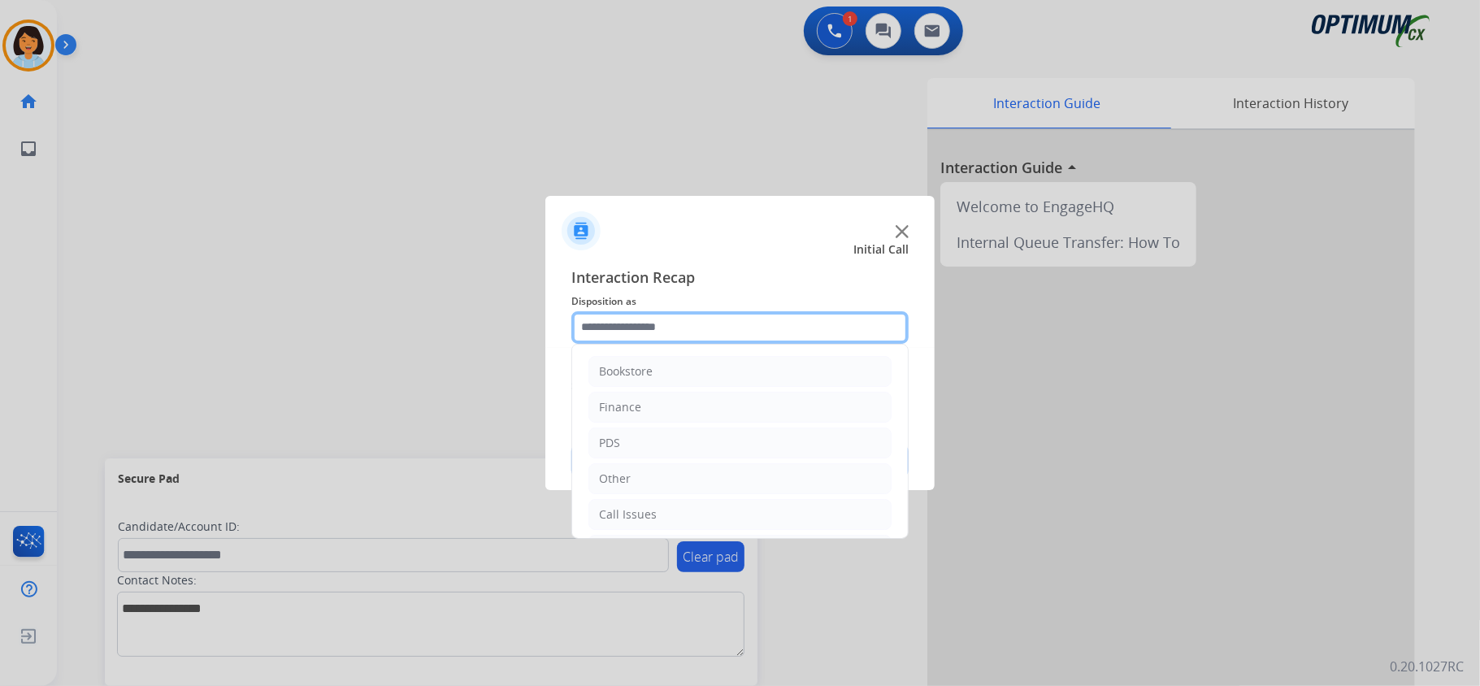
click at [670, 336] on input "text" at bounding box center [739, 327] width 337 height 33
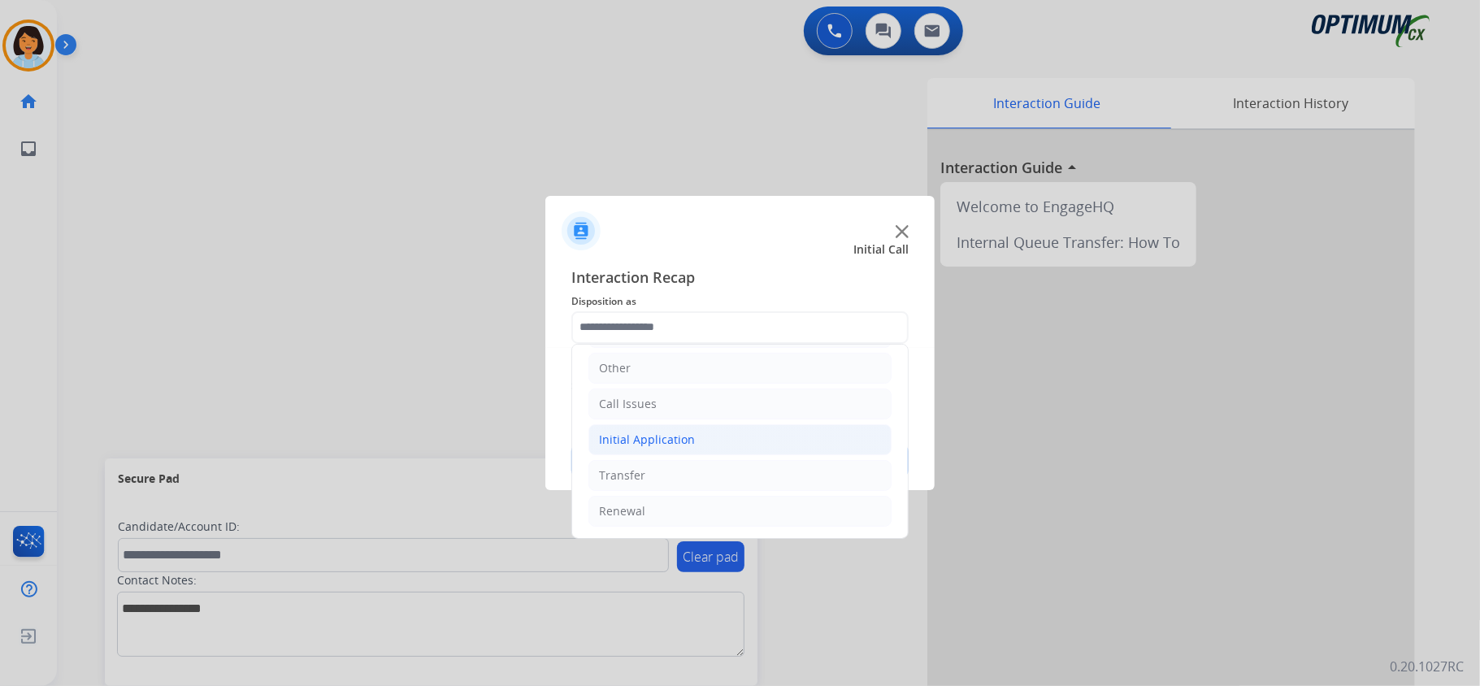
click at [670, 436] on div "Initial Application" at bounding box center [647, 440] width 96 height 16
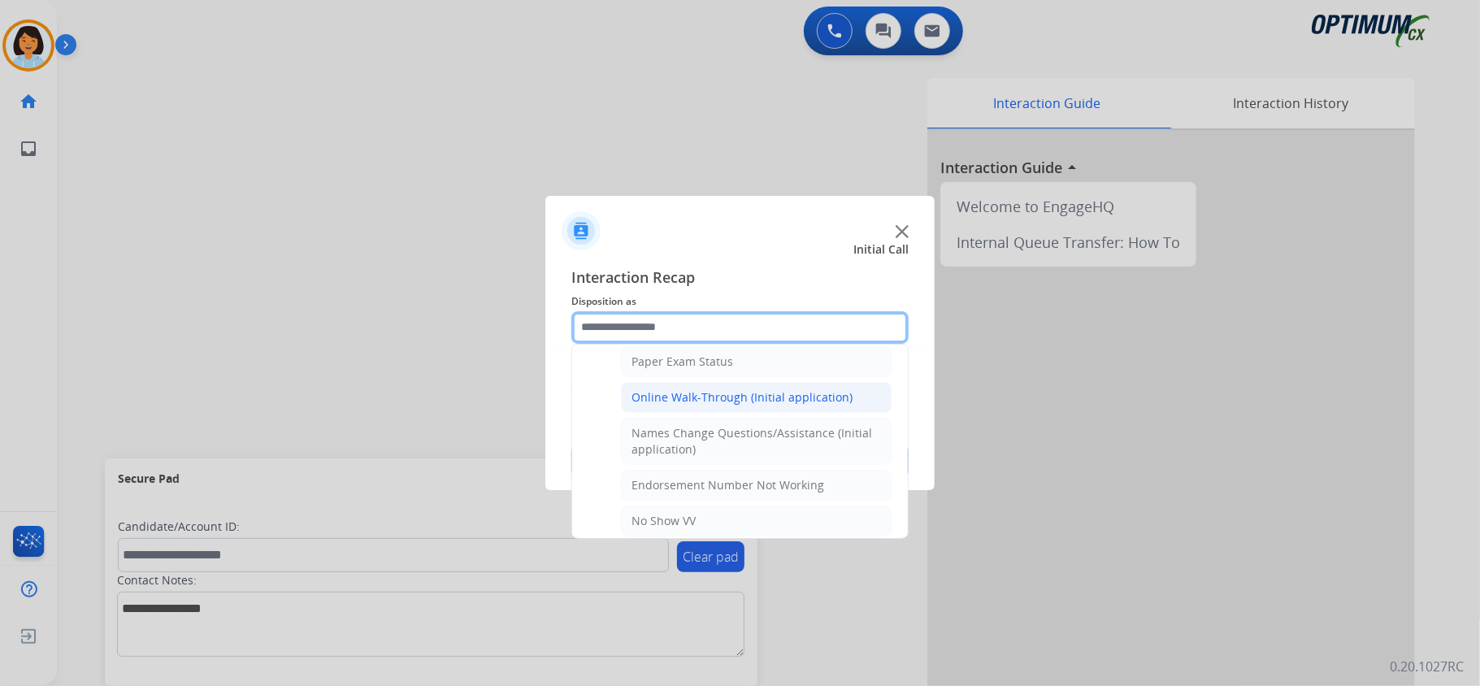
scroll to position [223, 0]
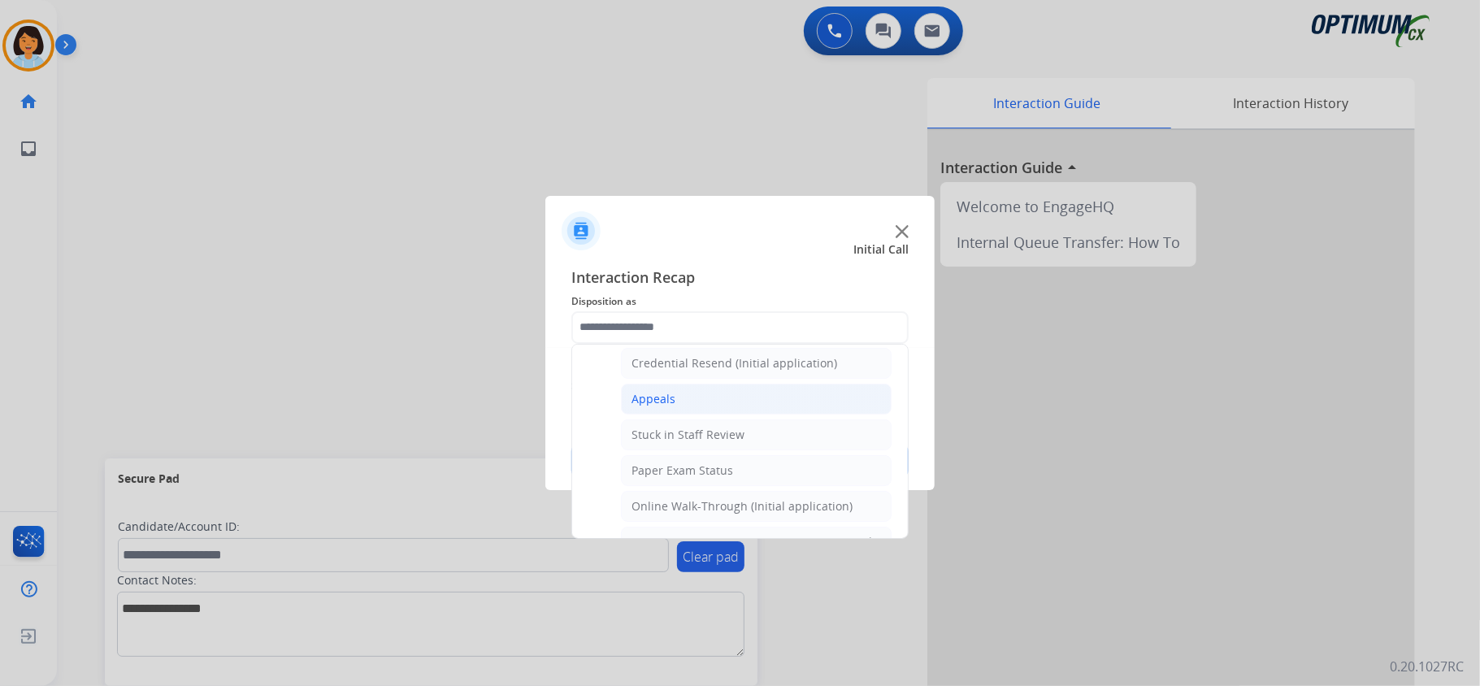
click at [654, 411] on li "Appeals" at bounding box center [756, 399] width 271 height 31
type input "*******"
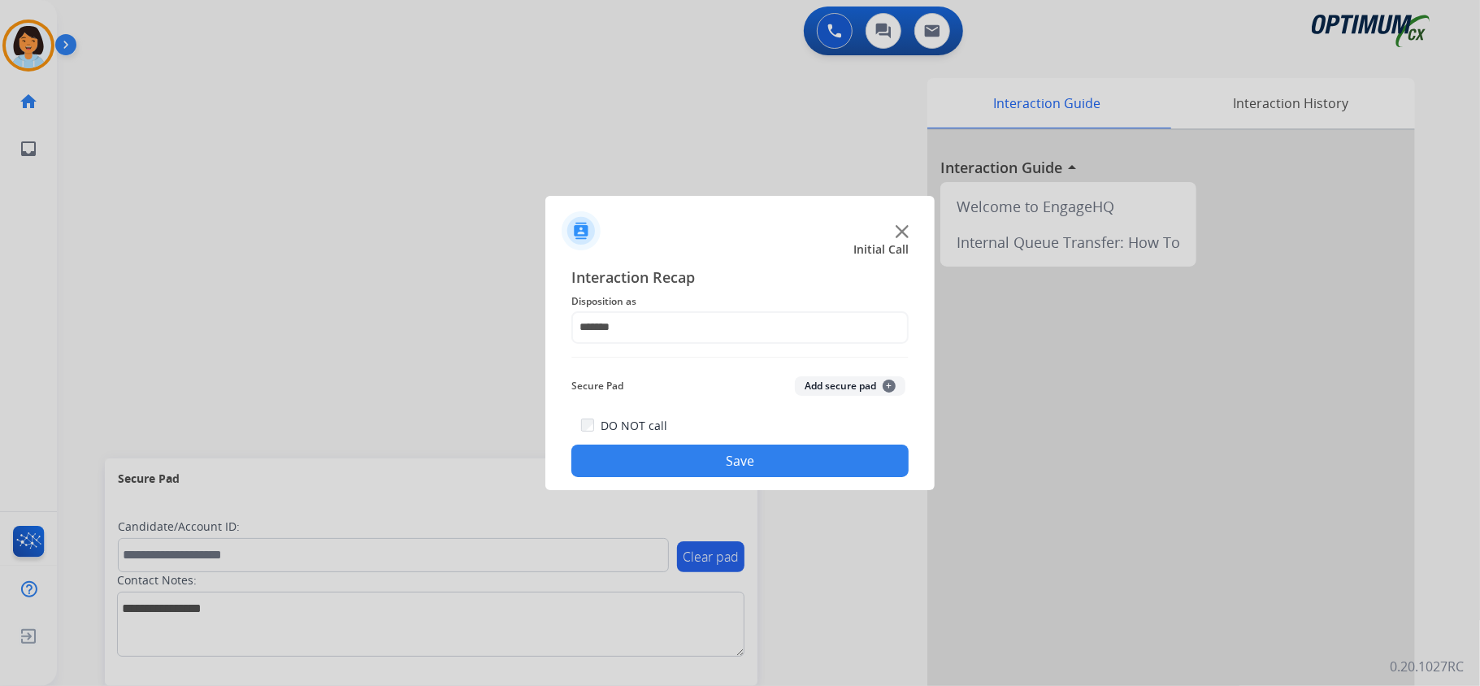
click at [670, 455] on button "Save" at bounding box center [739, 461] width 337 height 33
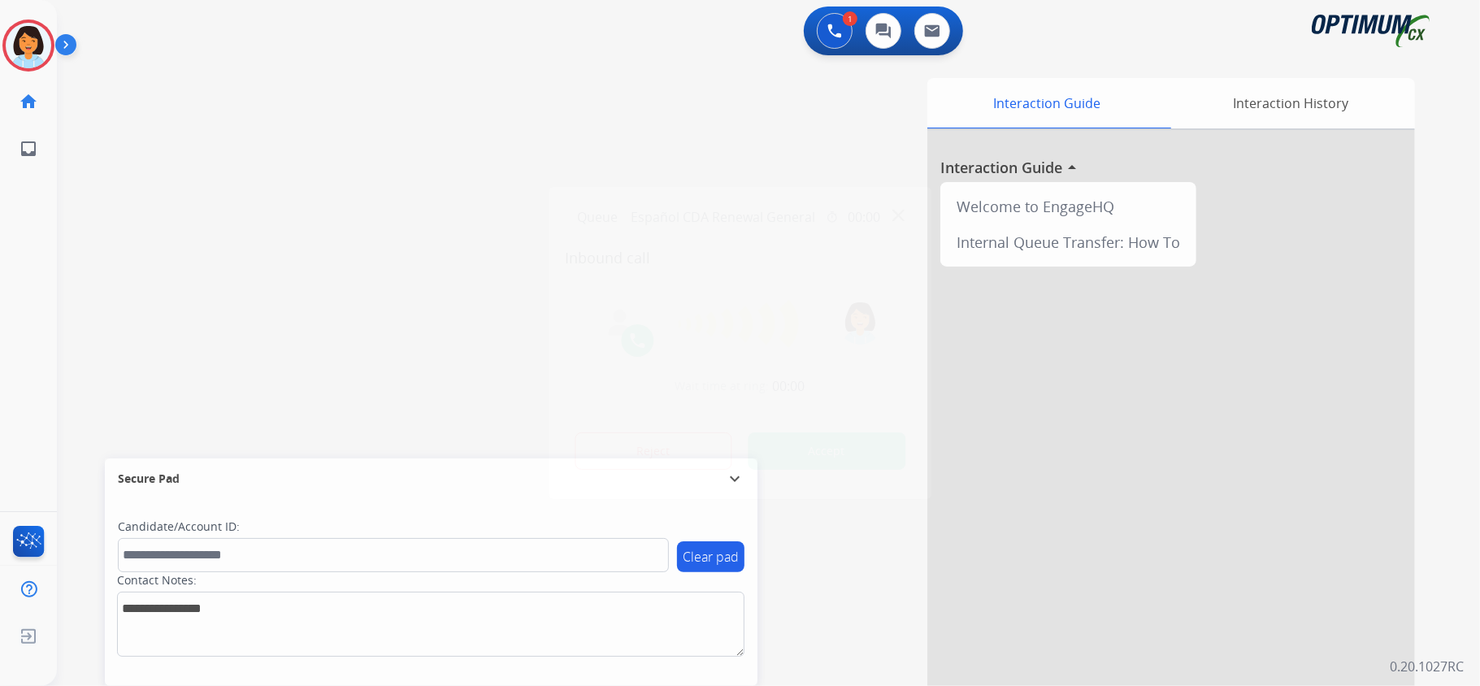
click at [813, 450] on button "Accept" at bounding box center [827, 450] width 158 height 37
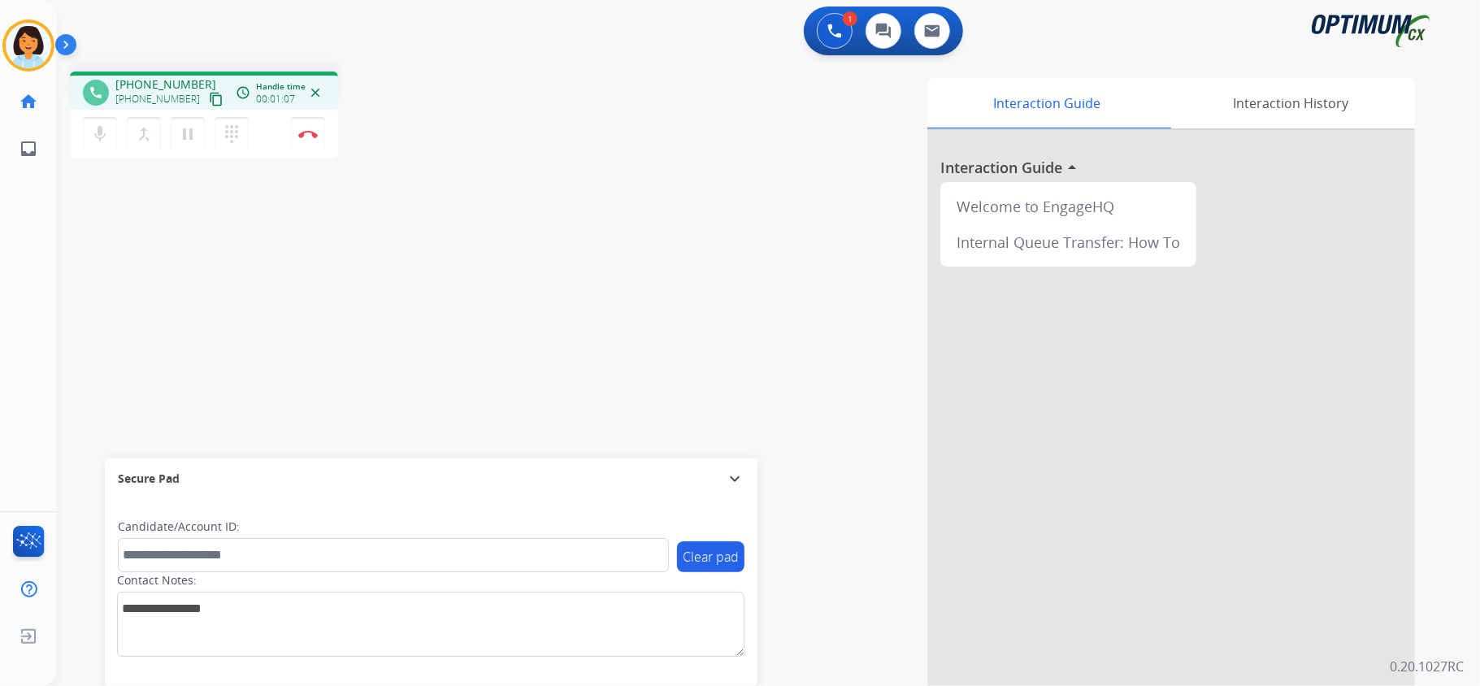
click at [209, 102] on mat-icon "content_copy" at bounding box center [216, 99] width 15 height 15
click at [307, 134] on img at bounding box center [308, 134] width 20 height 8
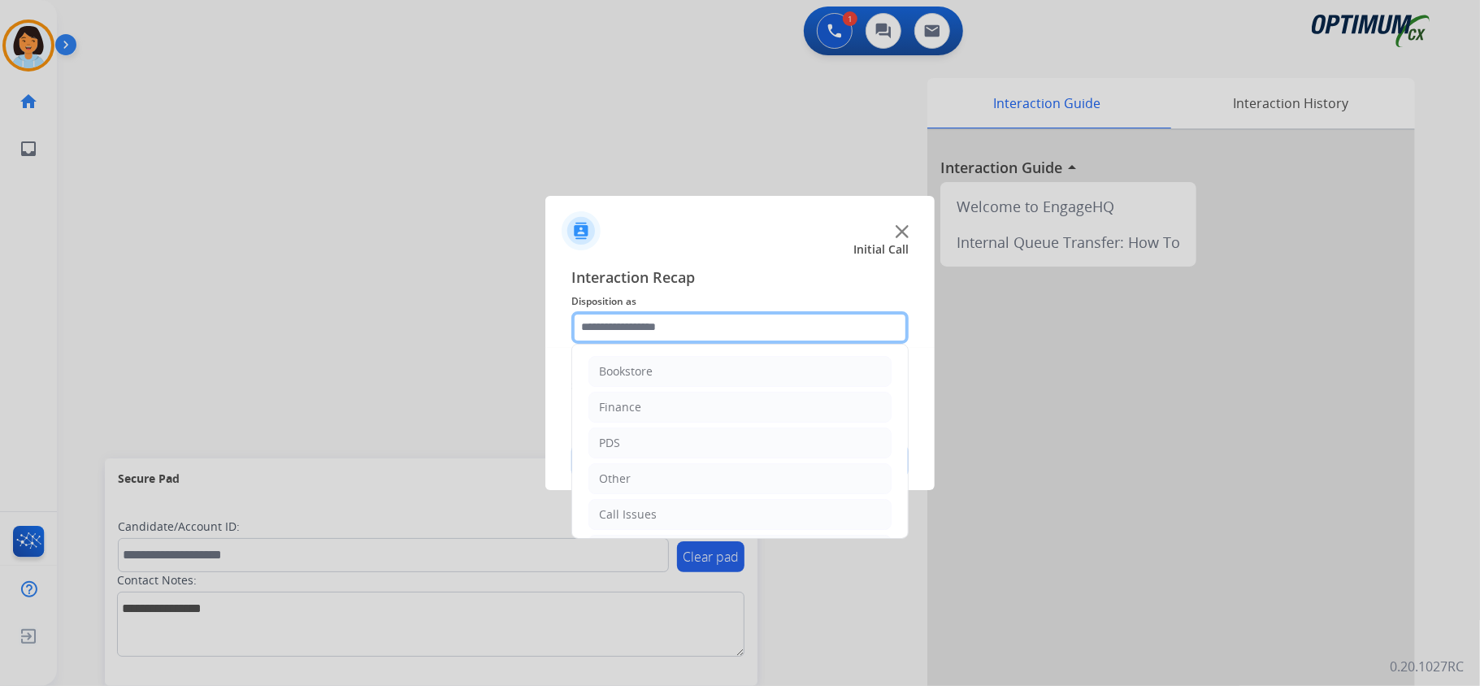
click at [641, 325] on input "text" at bounding box center [739, 327] width 337 height 33
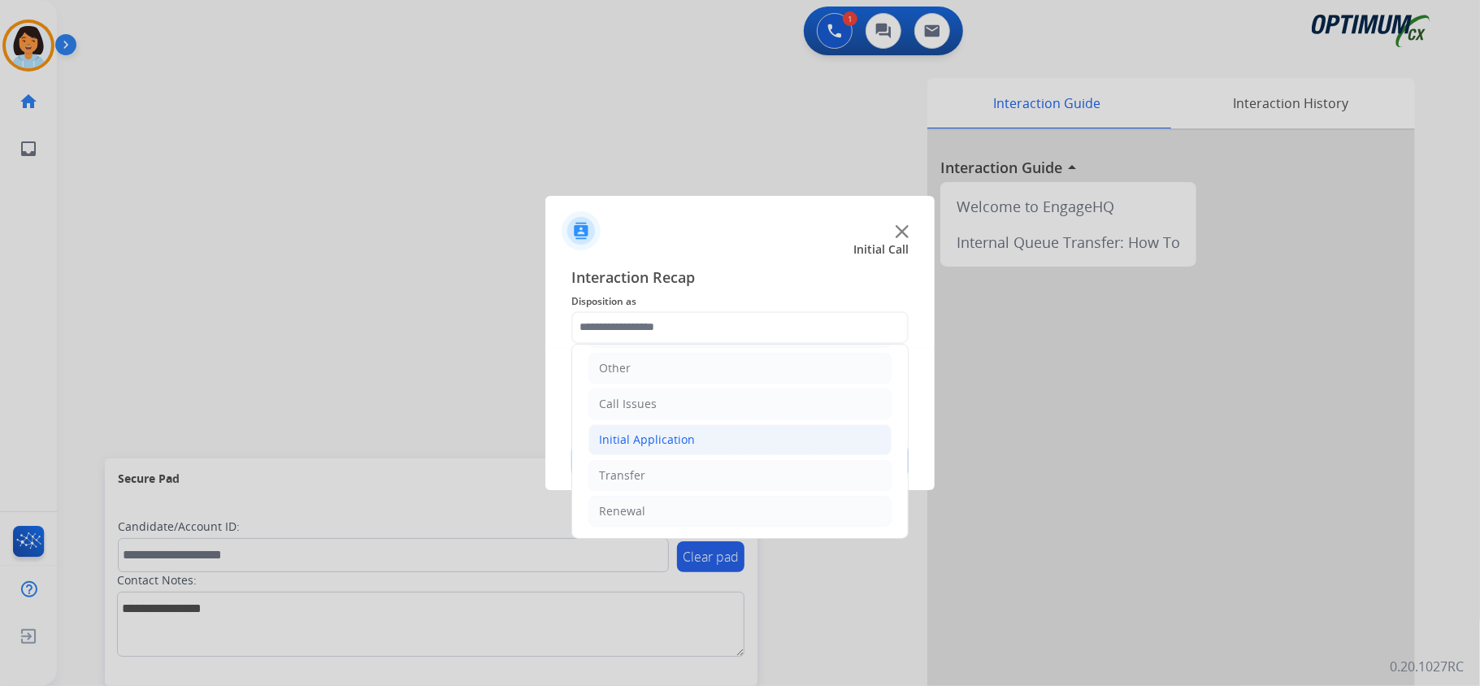
click at [649, 432] on div "Initial Application" at bounding box center [647, 440] width 96 height 16
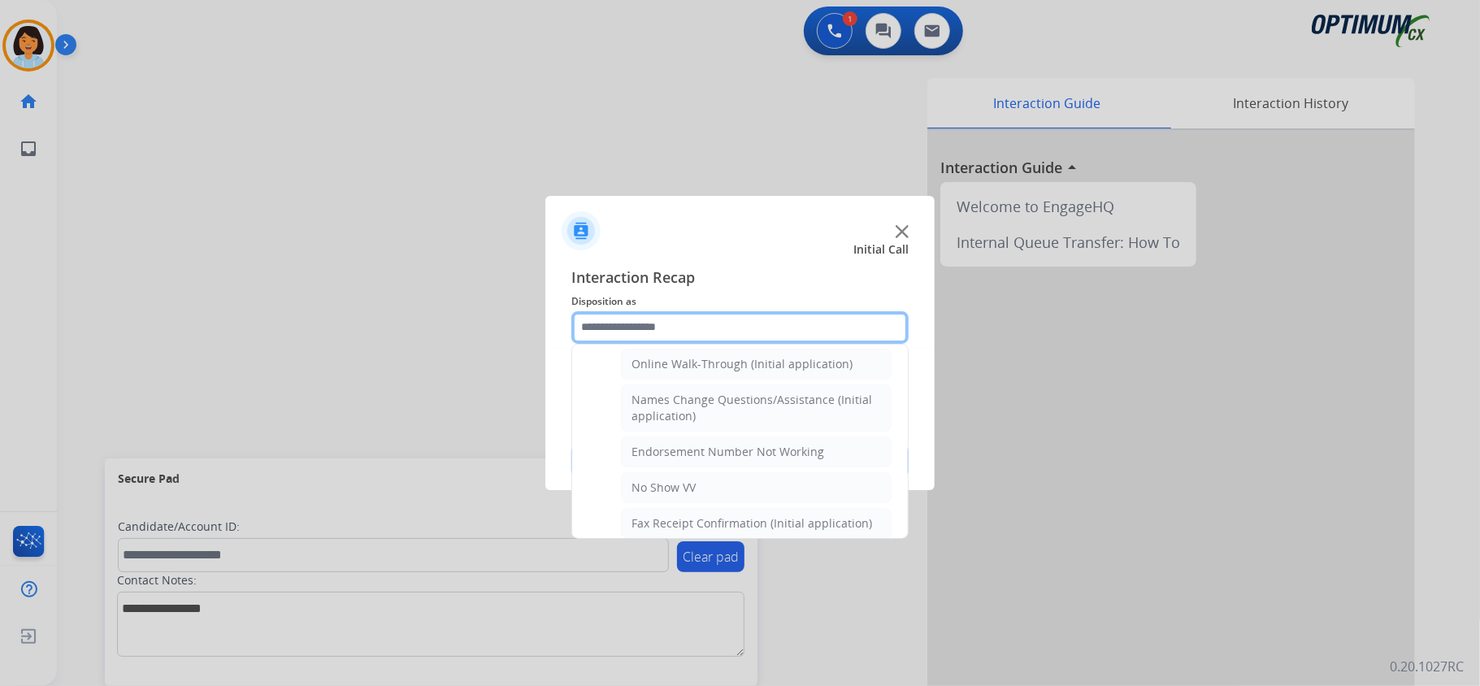
scroll to position [332, 0]
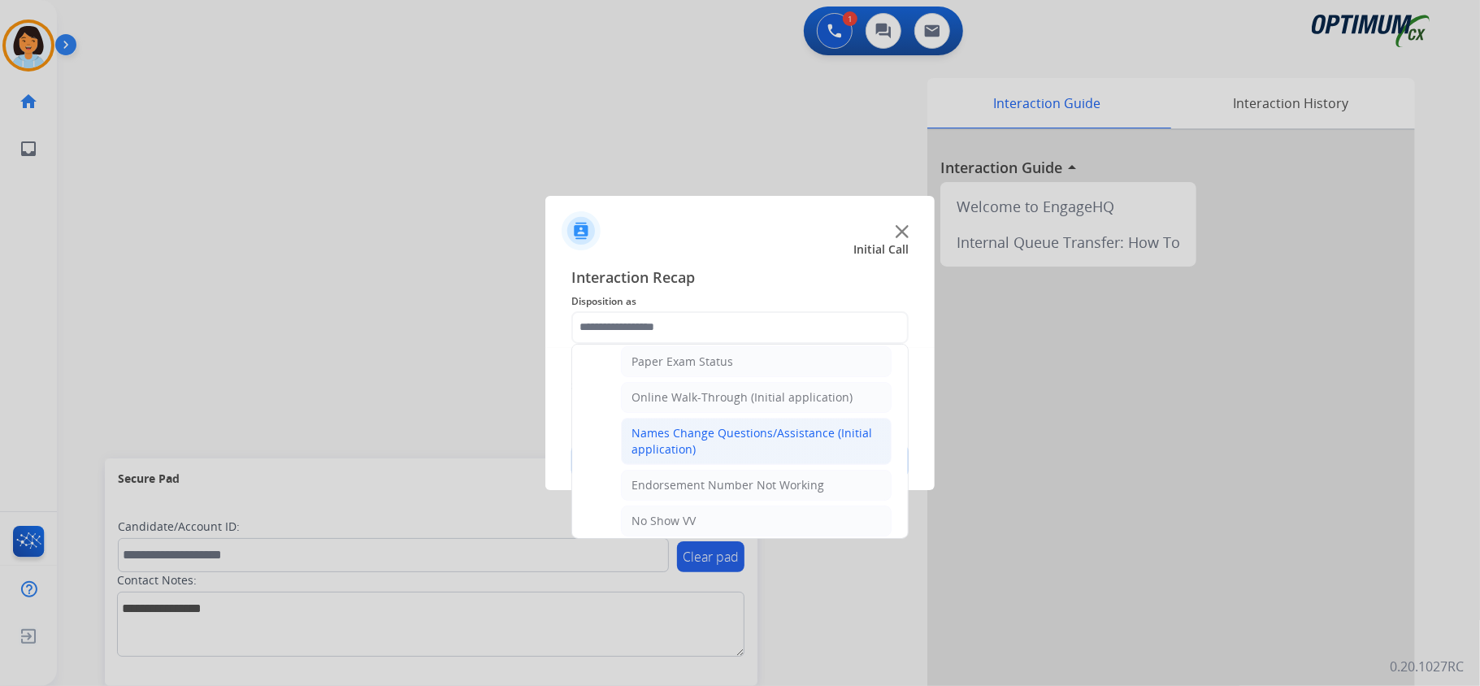
click at [729, 437] on div "Names Change Questions/Assistance (Initial application)" at bounding box center [756, 441] width 250 height 33
type input "**********"
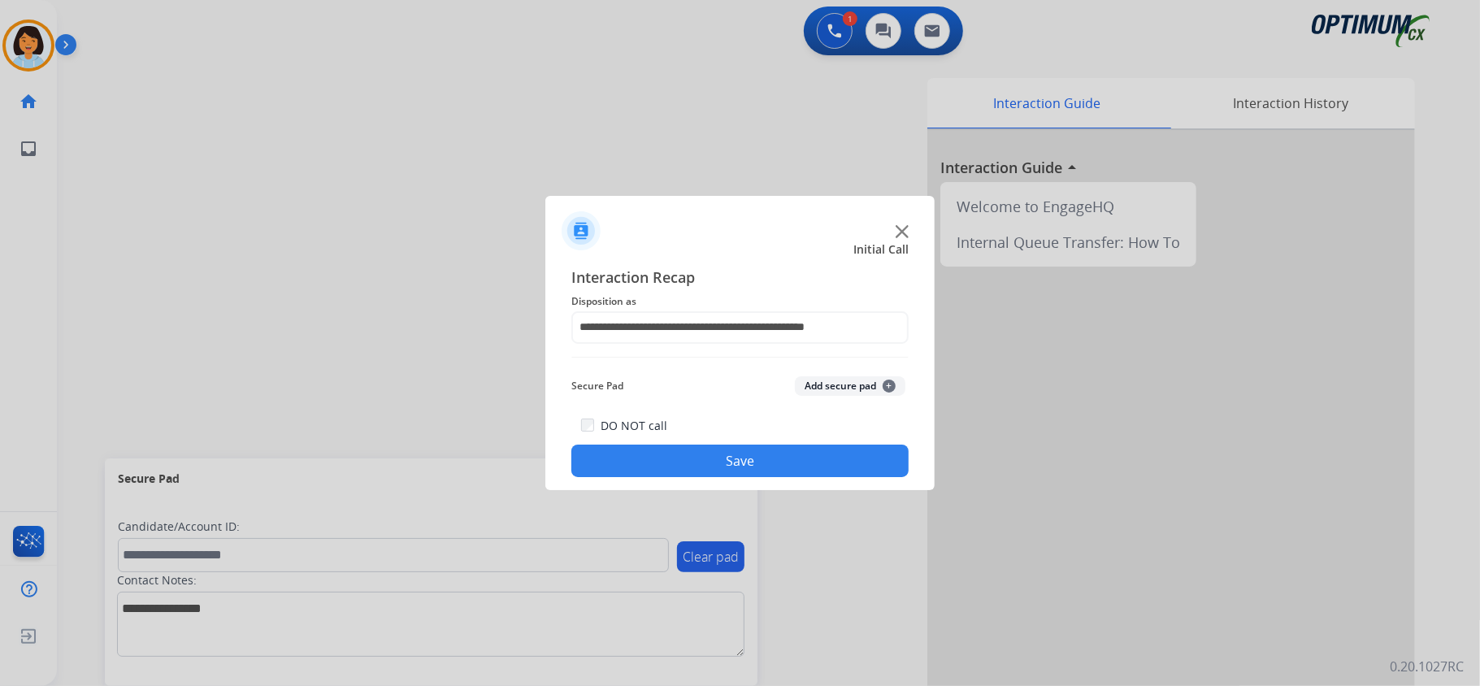
click at [712, 455] on button "Save" at bounding box center [739, 461] width 337 height 33
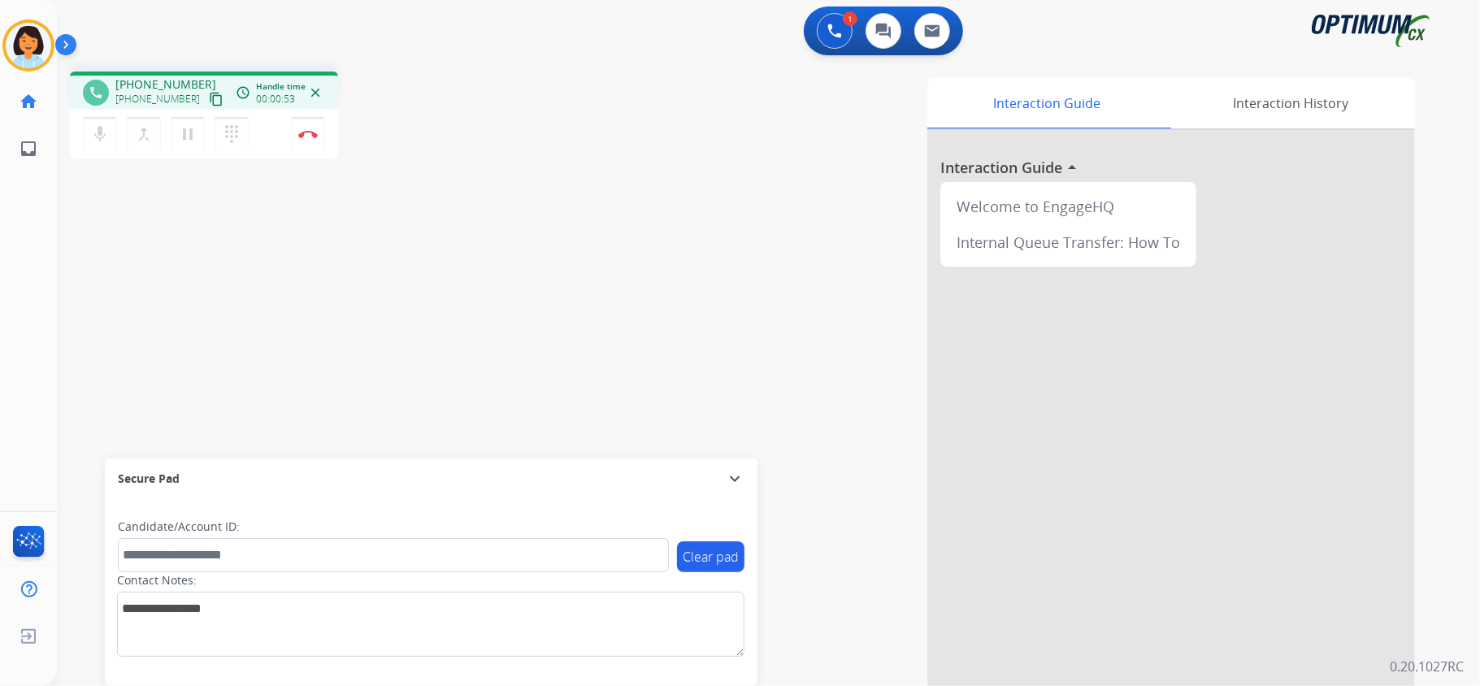
click at [209, 93] on mat-icon "content_copy" at bounding box center [216, 99] width 15 height 15
click at [315, 133] on img at bounding box center [308, 134] width 20 height 8
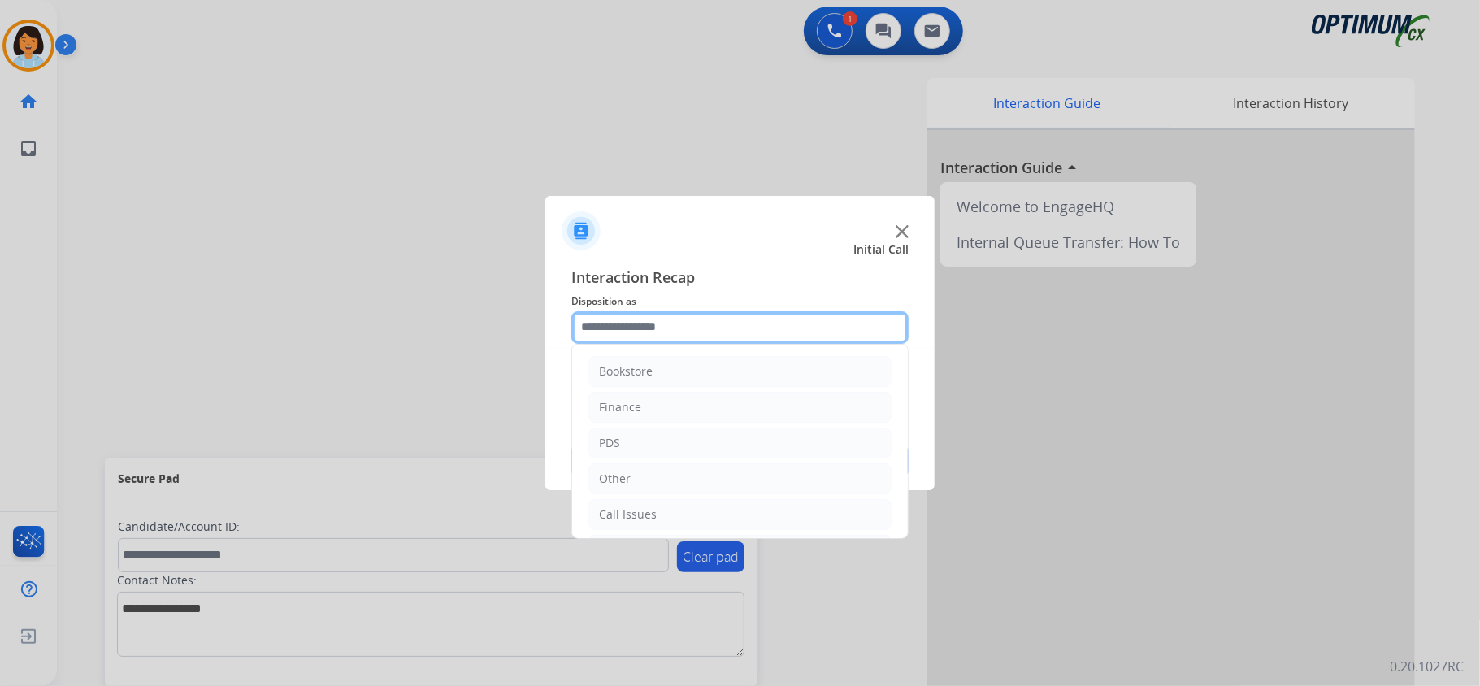
click at [670, 323] on input "text" at bounding box center [739, 327] width 337 height 33
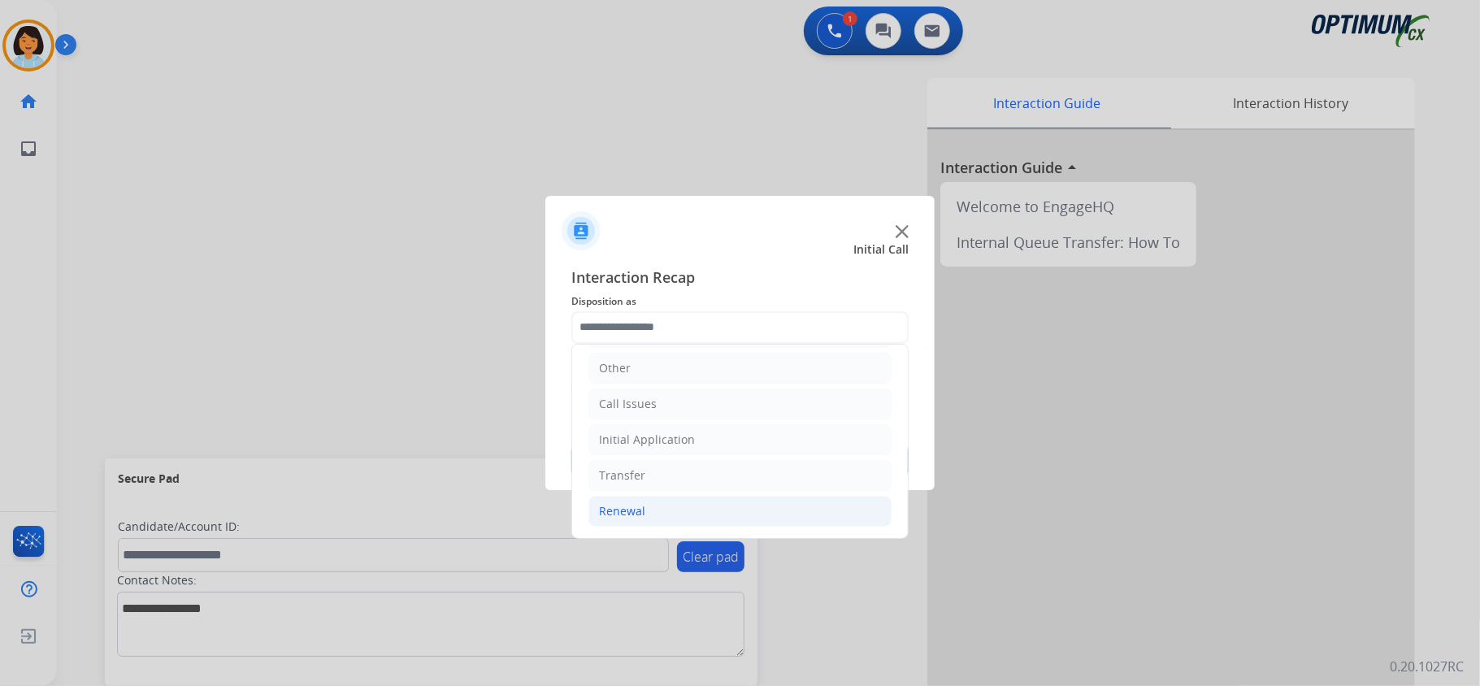
click at [648, 498] on li "Renewal" at bounding box center [739, 511] width 303 height 31
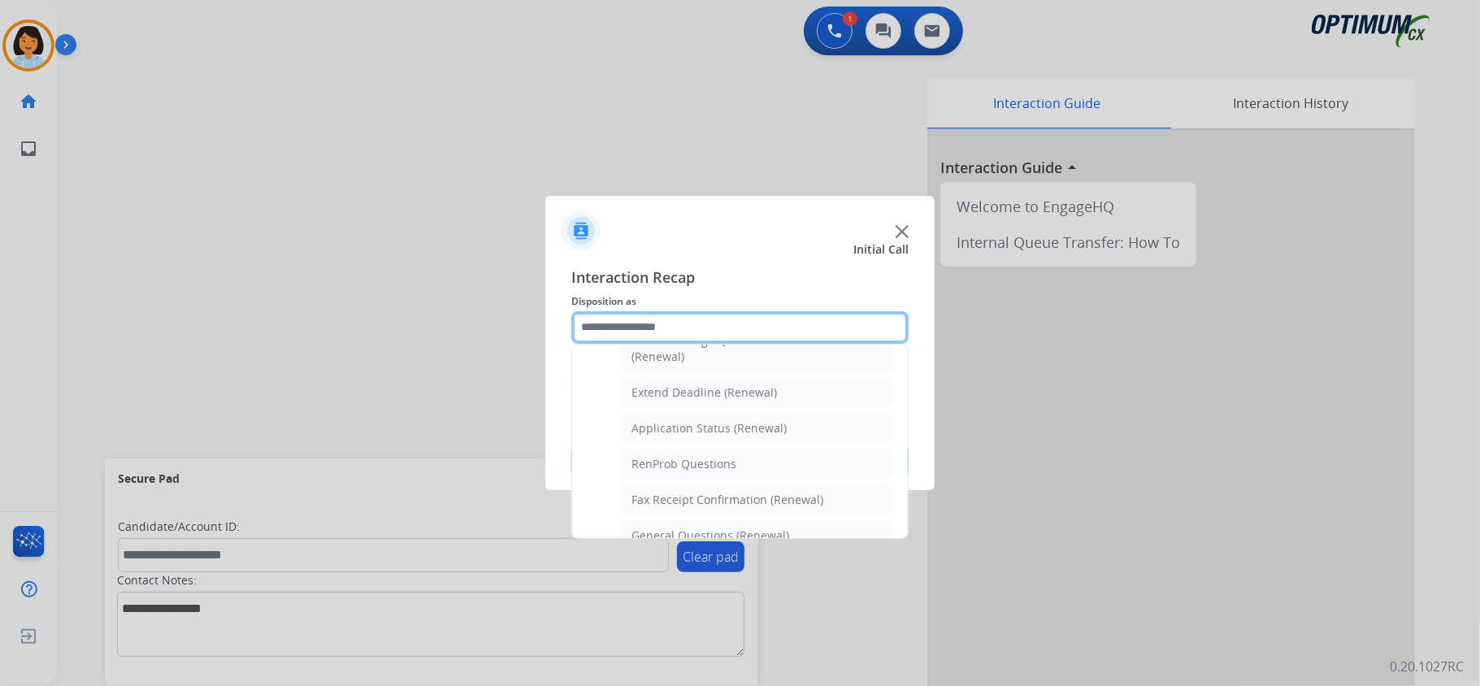
scroll to position [332, 0]
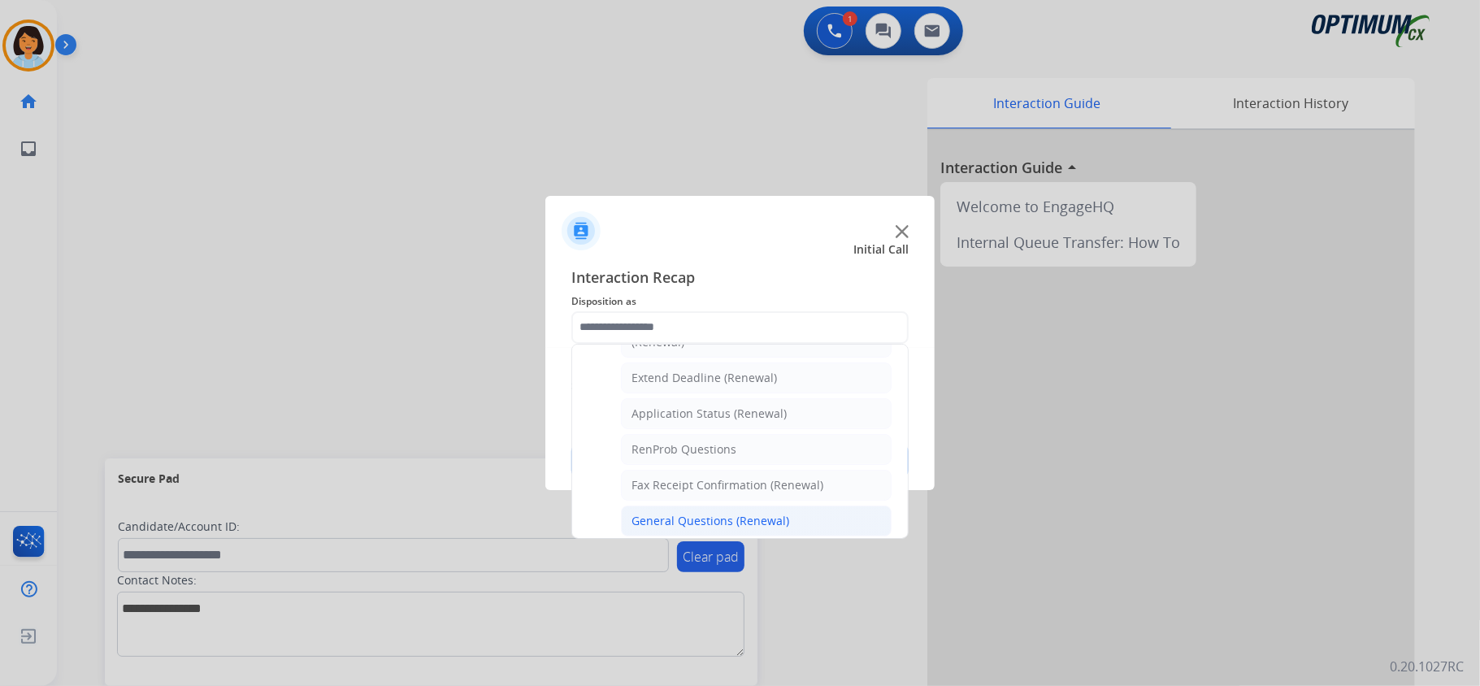
click at [691, 519] on div "General Questions (Renewal)" at bounding box center [710, 521] width 158 height 16
type input "**********"
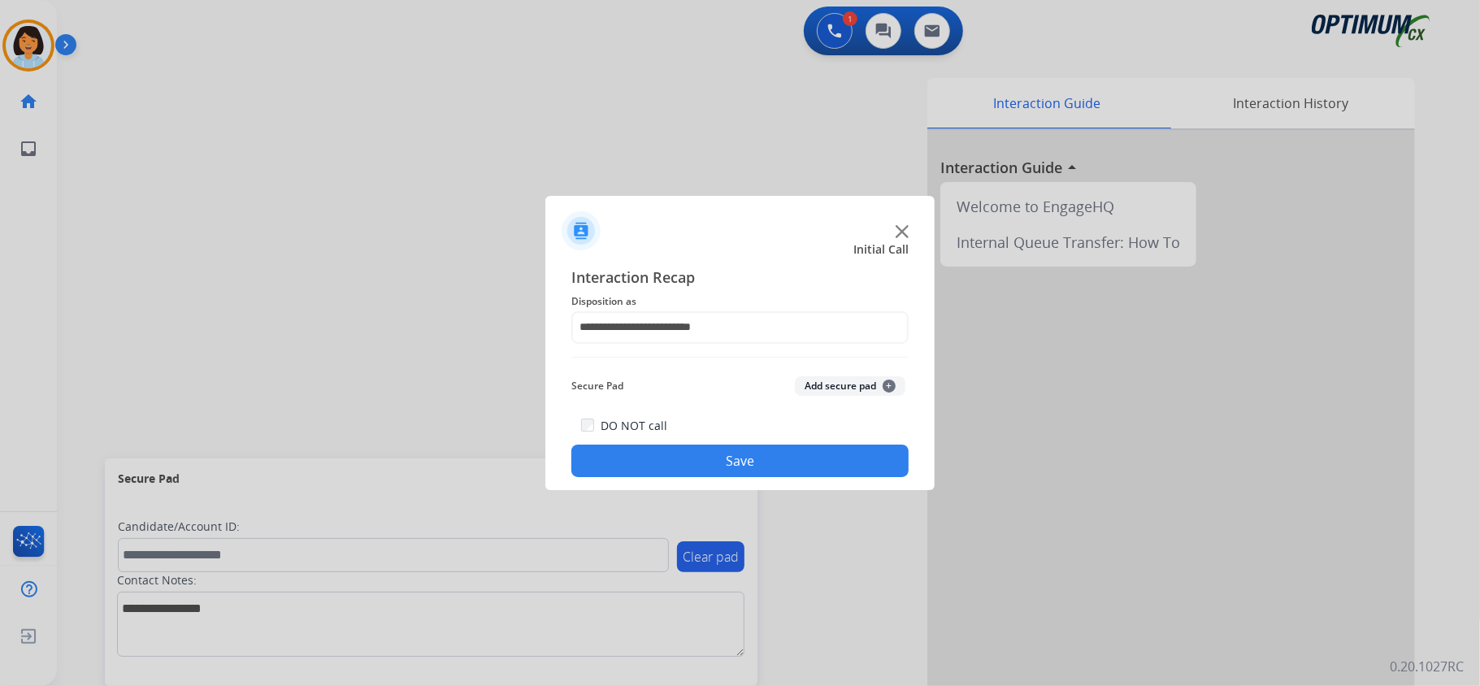
click at [673, 439] on div "DO NOT call Save" at bounding box center [739, 446] width 337 height 62
drag, startPoint x: 679, startPoint y: 453, endPoint x: 670, endPoint y: 515, distance: 62.5
click at [679, 457] on button "Save" at bounding box center [739, 461] width 337 height 33
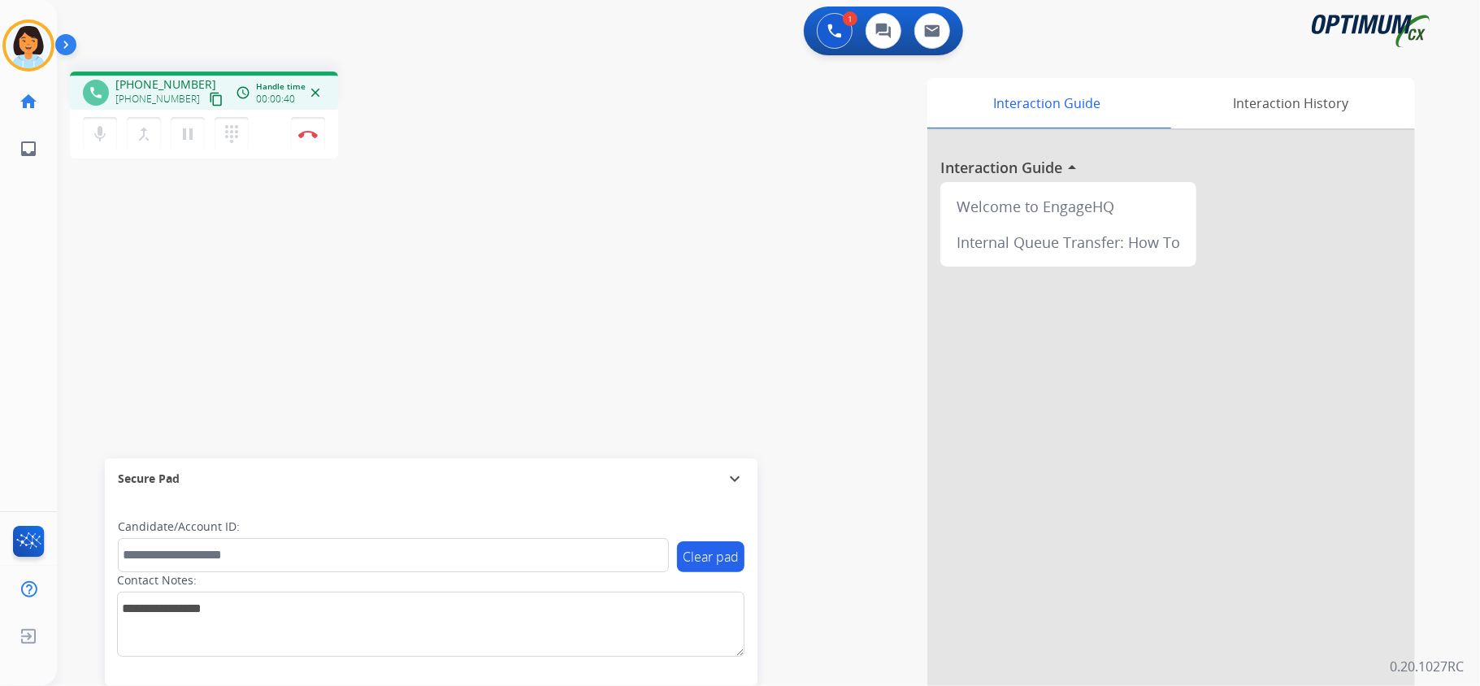
click at [209, 102] on mat-icon "content_copy" at bounding box center [216, 99] width 15 height 15
click at [306, 124] on button "Disconnect" at bounding box center [308, 134] width 34 height 34
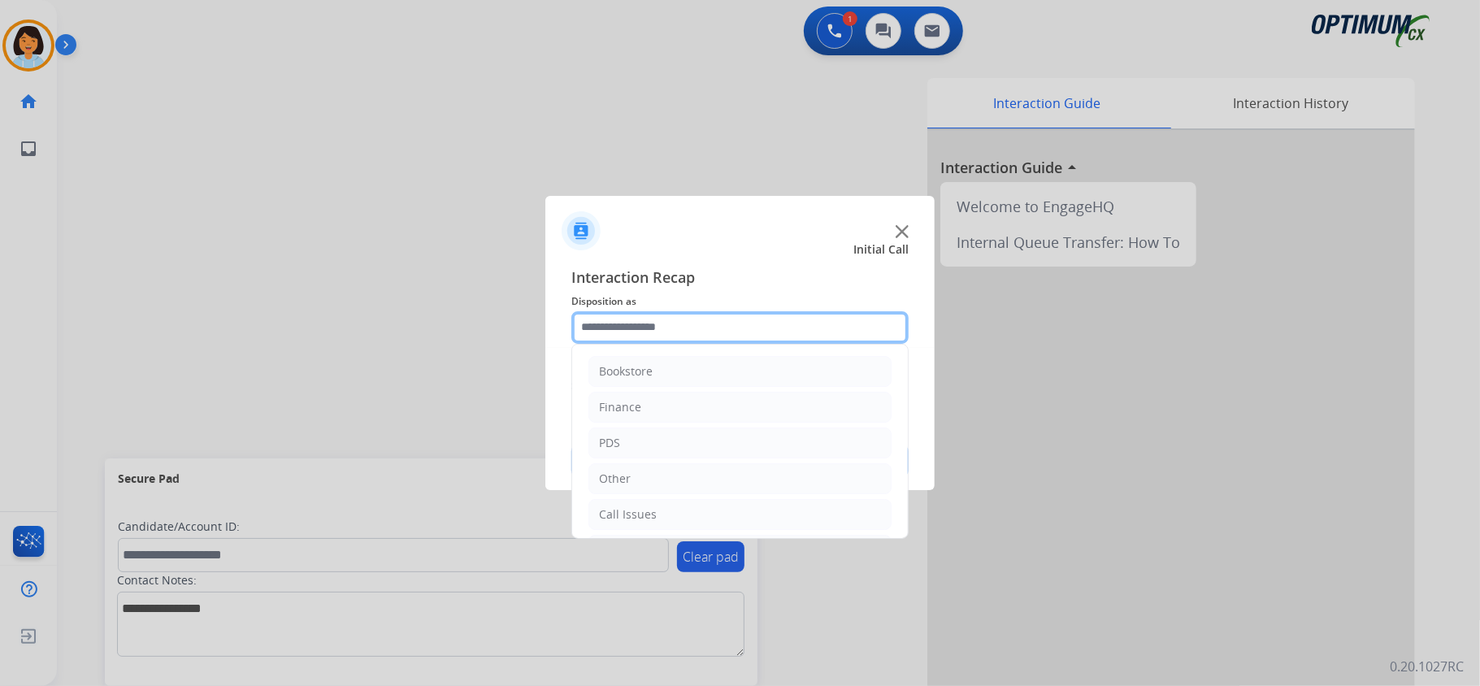
click at [748, 322] on input "text" at bounding box center [739, 327] width 337 height 33
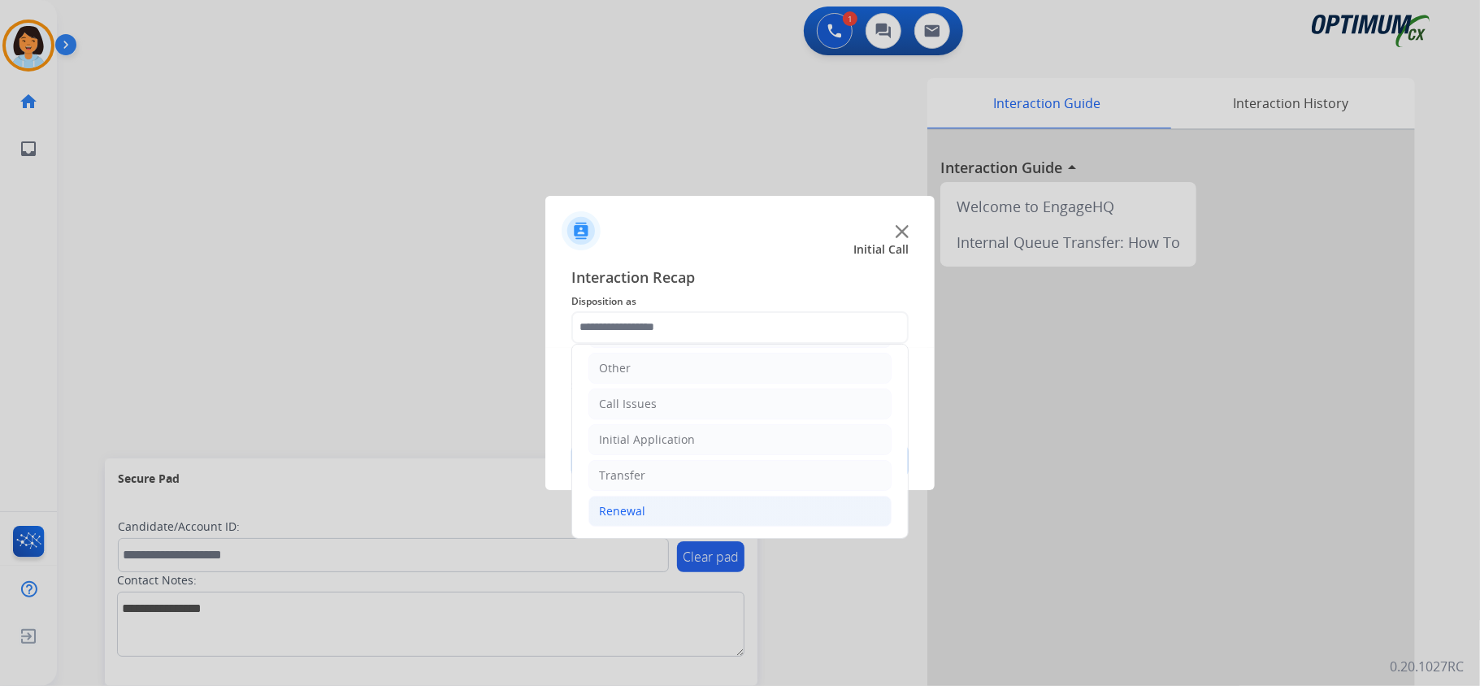
click at [644, 504] on div "Renewal" at bounding box center [622, 511] width 46 height 16
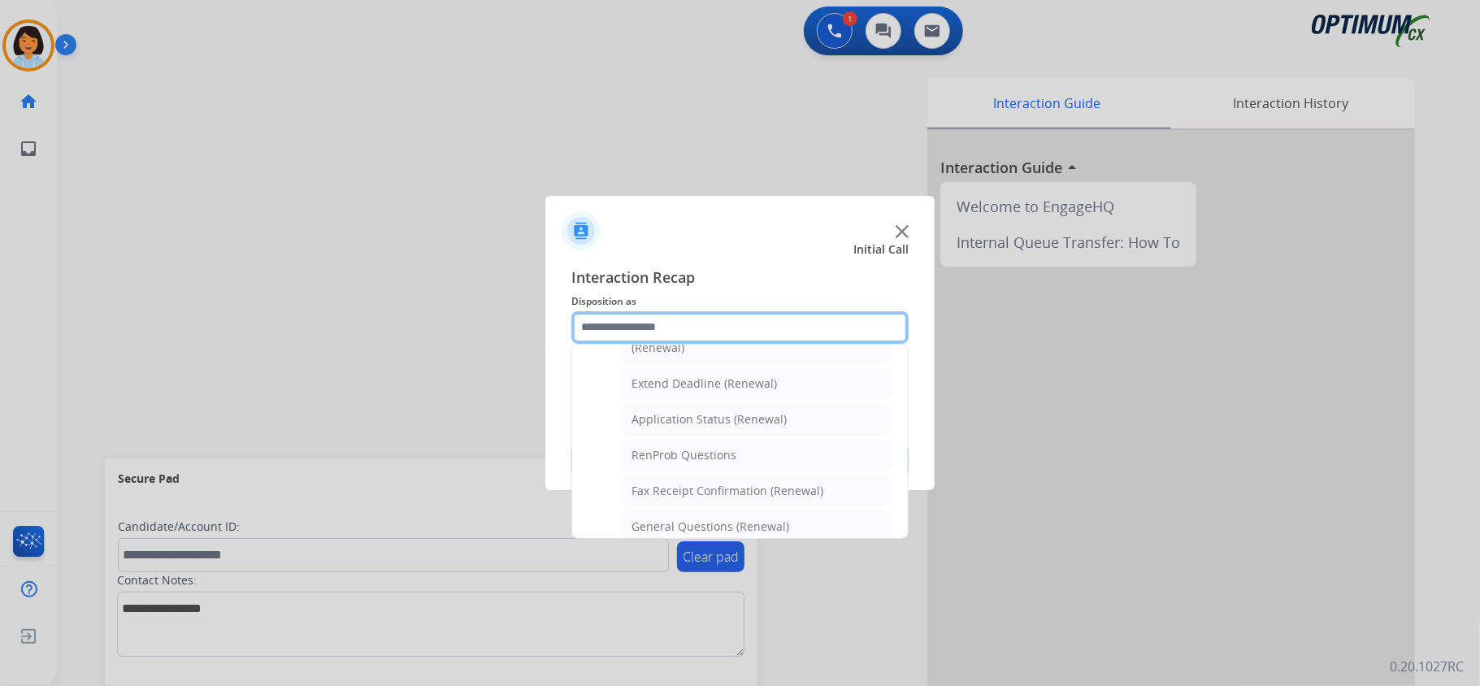
scroll to position [332, 0]
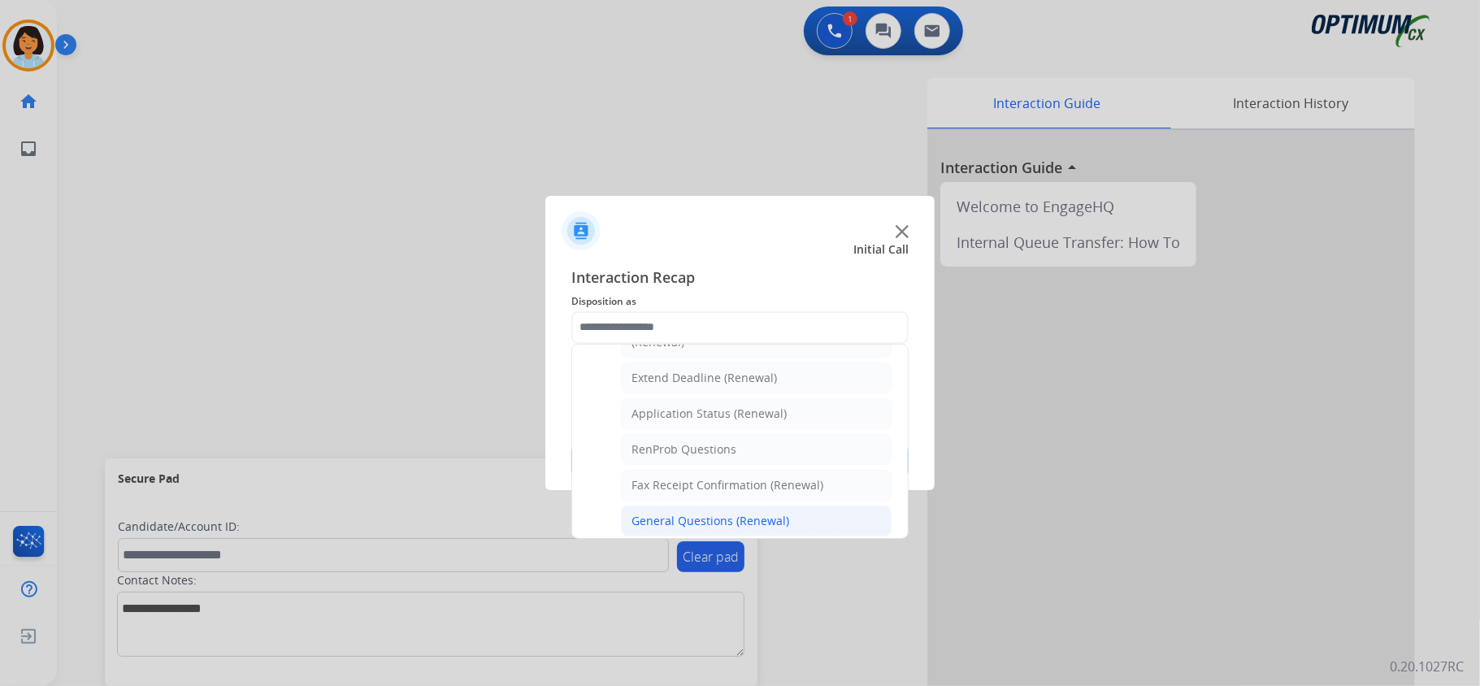
click at [710, 529] on div "General Questions (Renewal)" at bounding box center [710, 521] width 158 height 16
type input "**********"
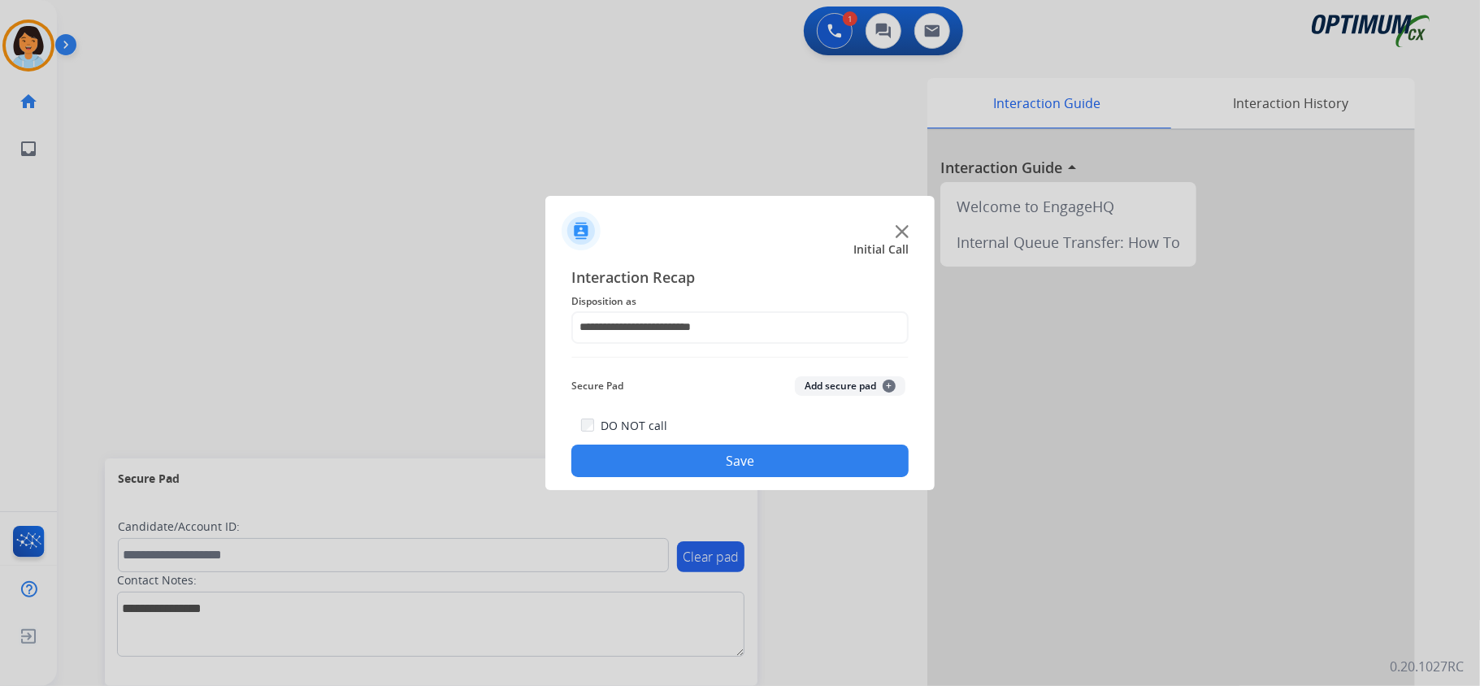
click at [710, 465] on button "Save" at bounding box center [739, 461] width 337 height 33
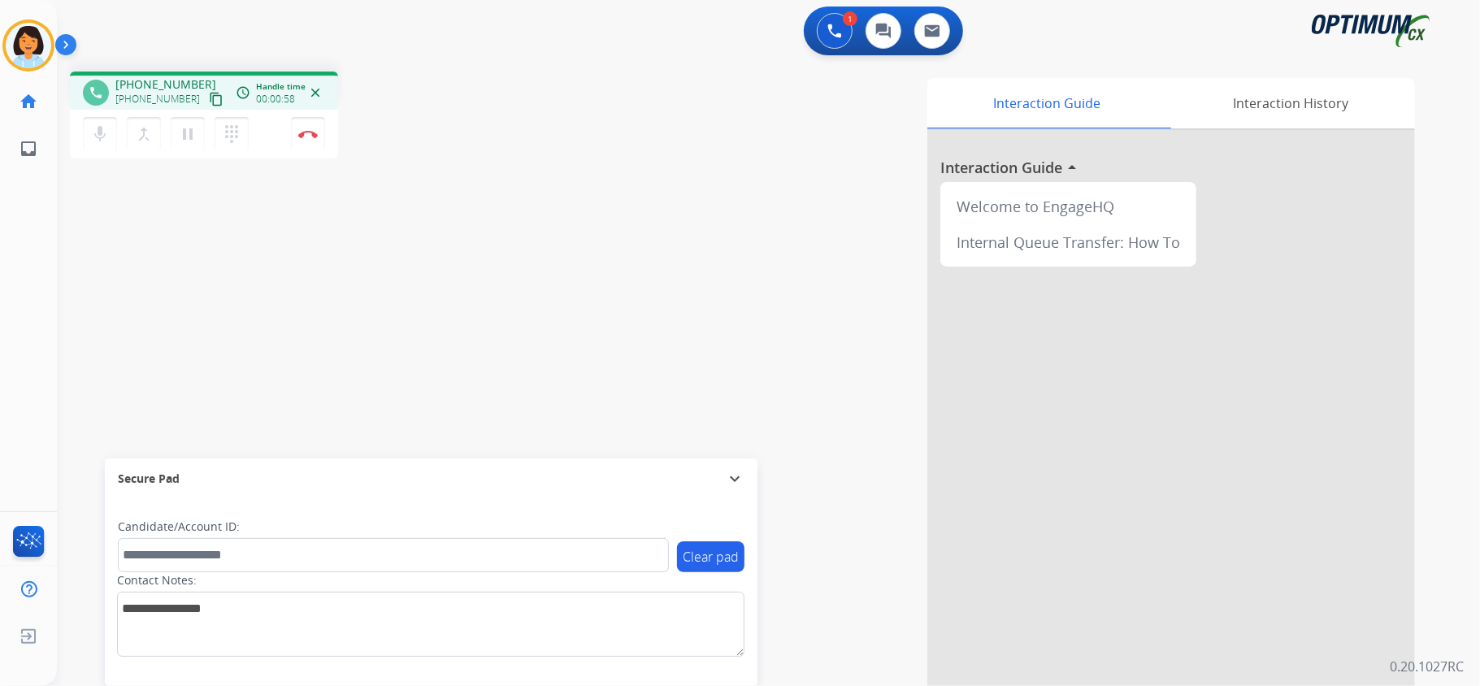
click at [206, 89] on button "content_copy" at bounding box center [216, 99] width 20 height 20
click at [312, 132] on img at bounding box center [308, 134] width 20 height 8
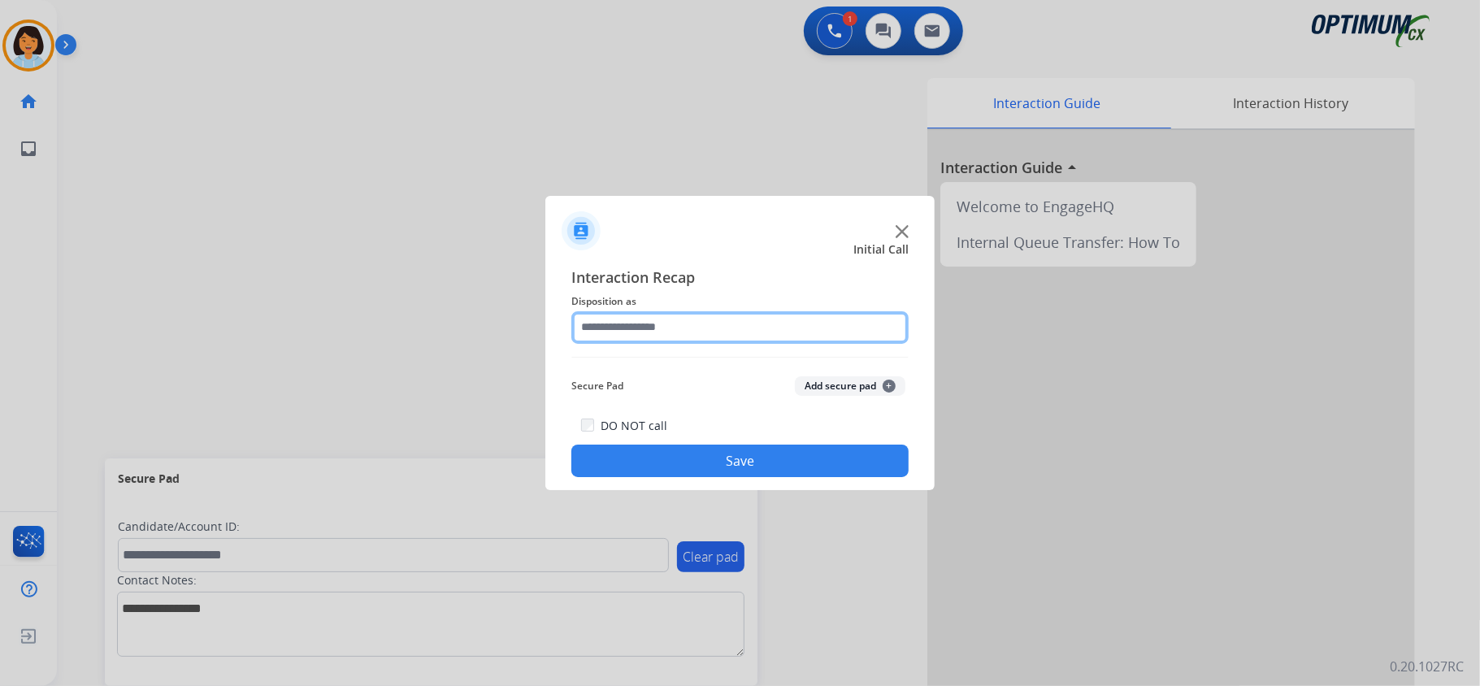
click at [725, 340] on input "text" at bounding box center [739, 327] width 337 height 33
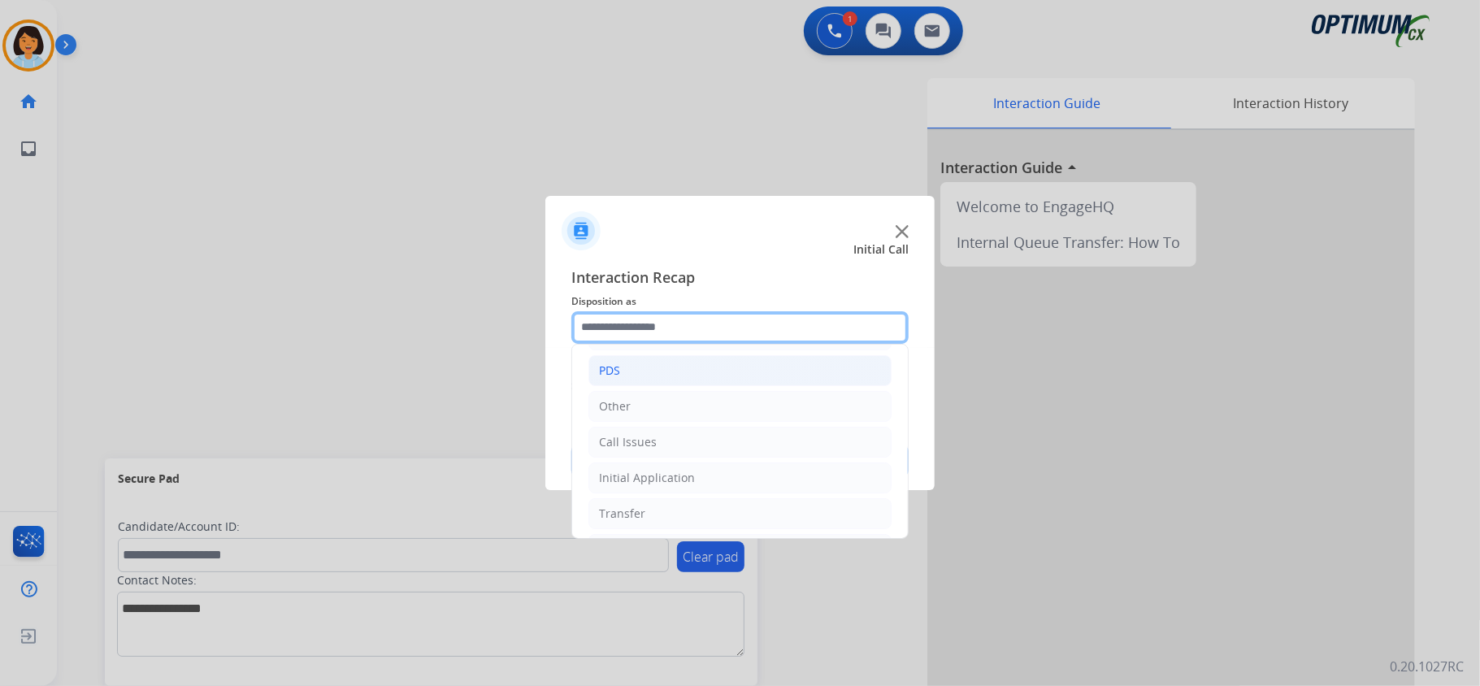
scroll to position [115, 0]
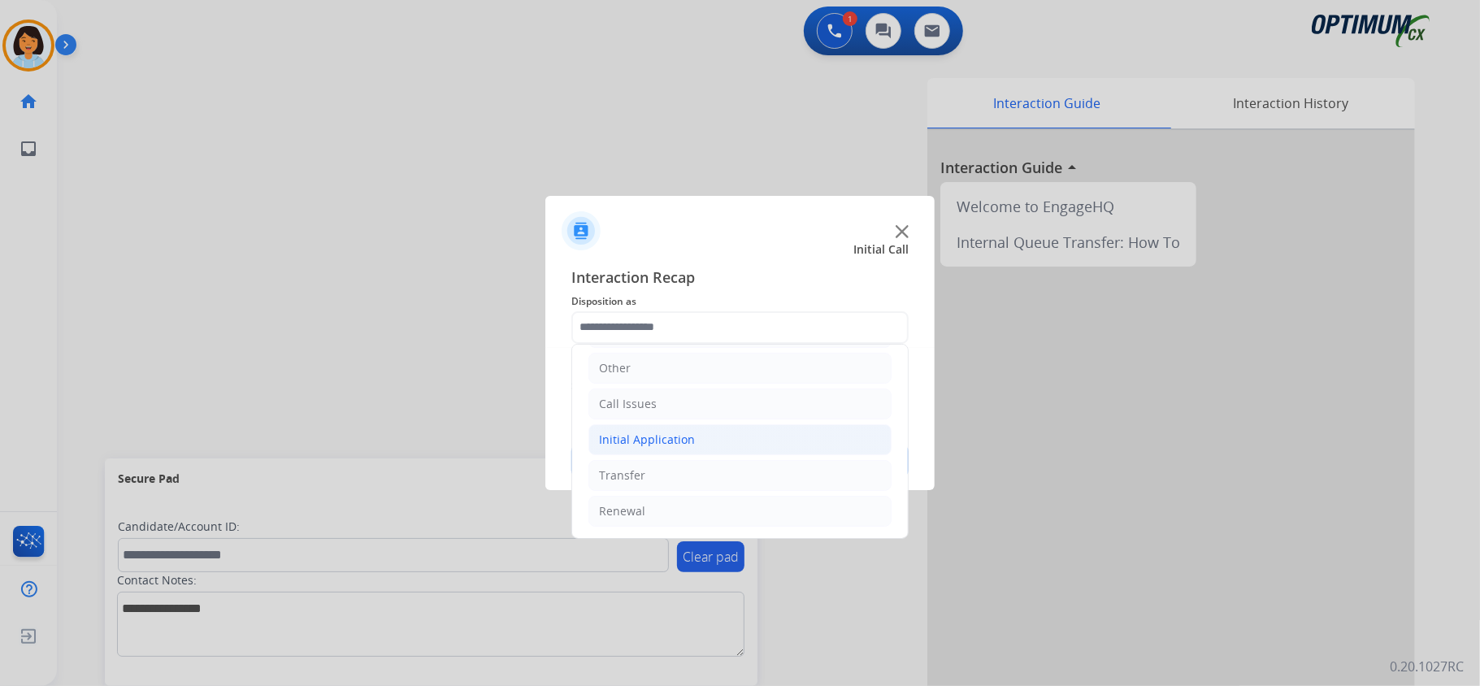
click at [665, 426] on li "Initial Application" at bounding box center [739, 439] width 303 height 31
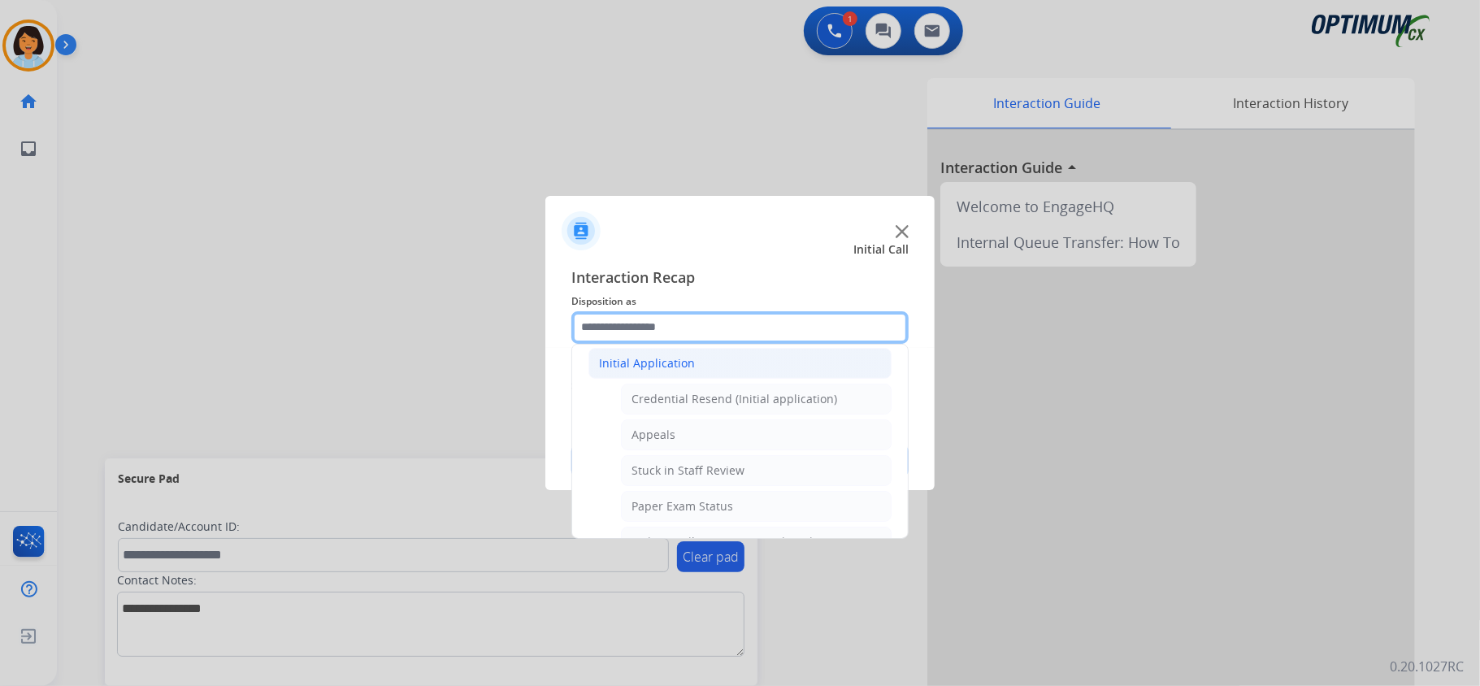
scroll to position [332, 0]
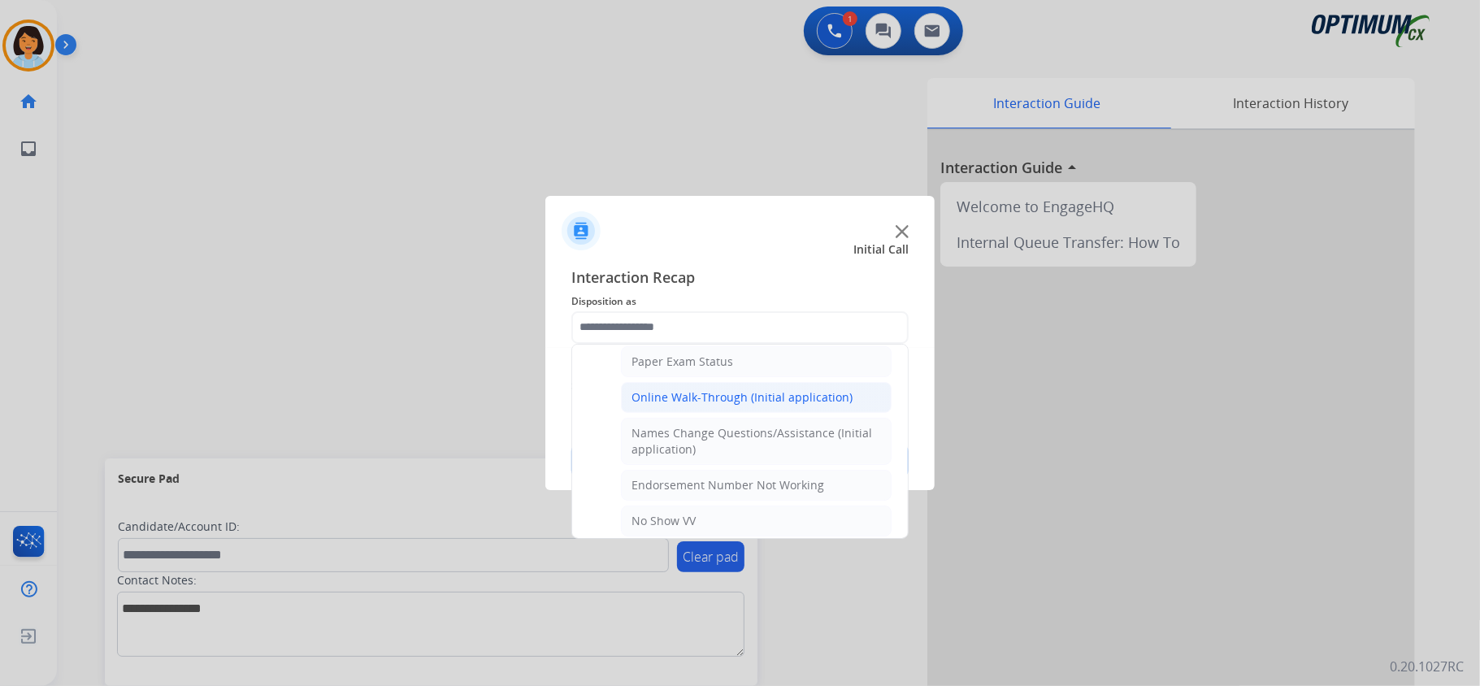
click at [706, 406] on div "Online Walk-Through (Initial application)" at bounding box center [741, 397] width 221 height 16
type input "**********"
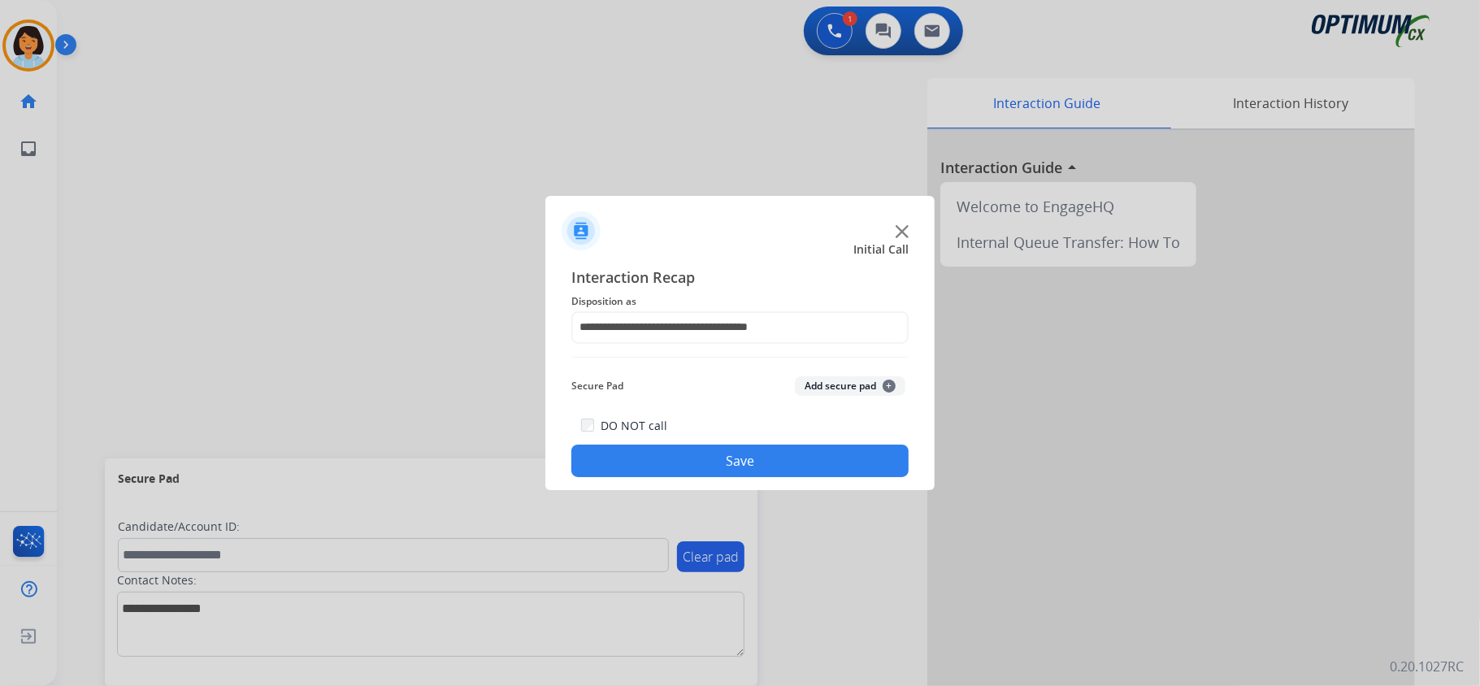
click at [702, 466] on button "Save" at bounding box center [739, 461] width 337 height 33
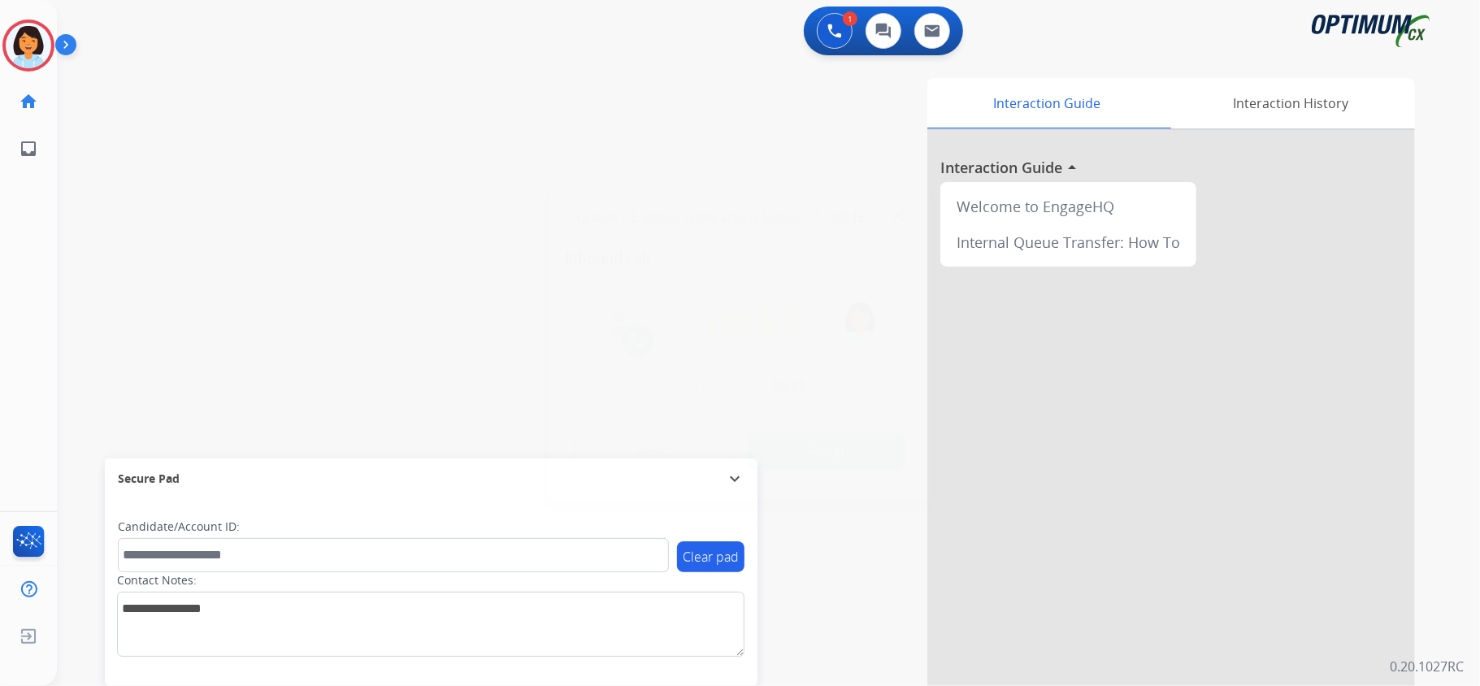
click at [824, 459] on button "Accept" at bounding box center [827, 450] width 158 height 37
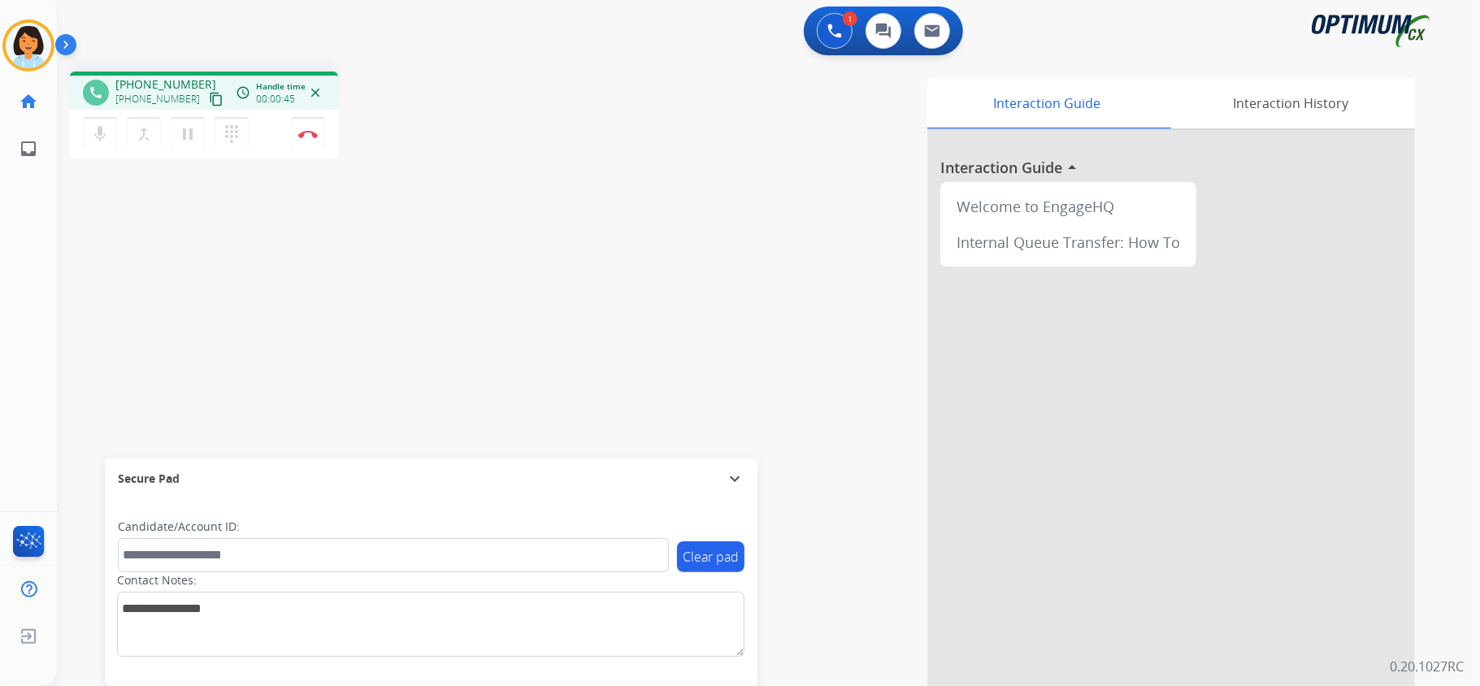
click at [209, 98] on mat-icon "content_copy" at bounding box center [216, 99] width 15 height 15
click at [314, 134] on img at bounding box center [308, 134] width 20 height 8
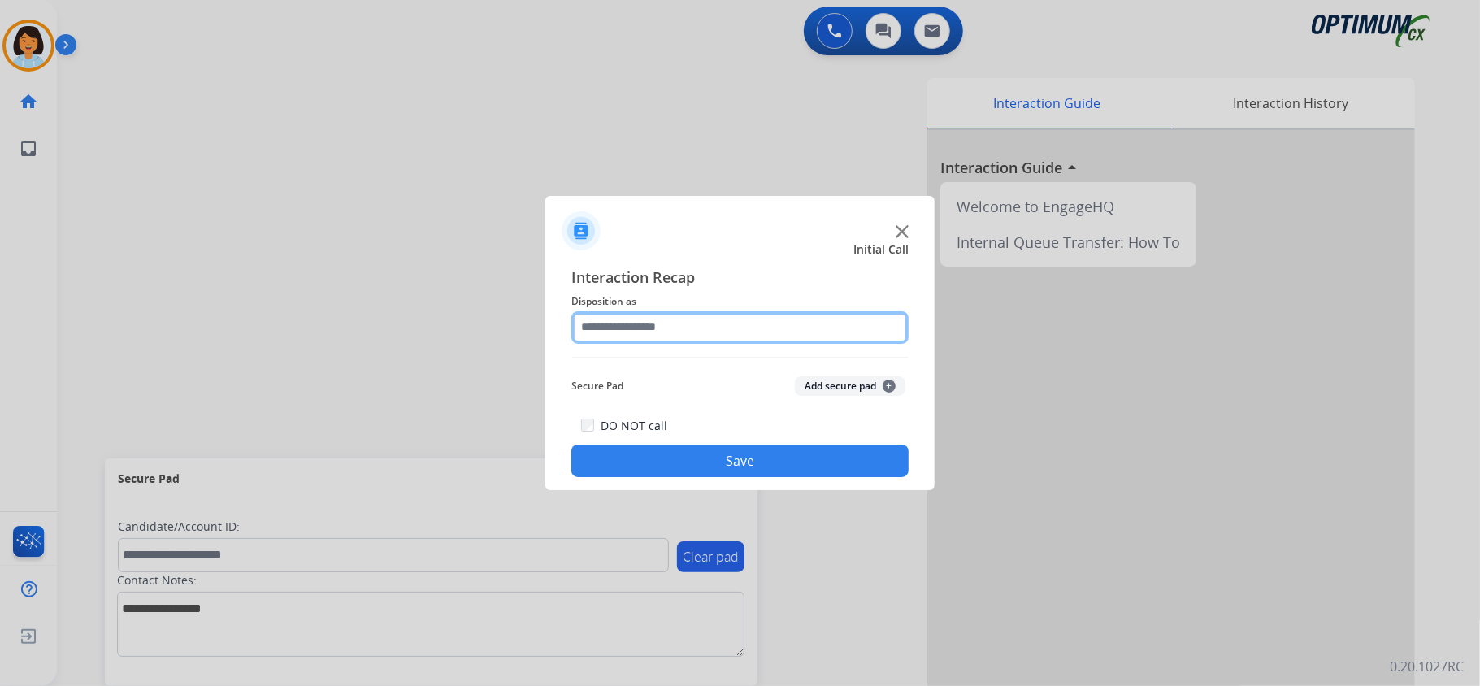
click at [694, 325] on input "text" at bounding box center [739, 327] width 337 height 33
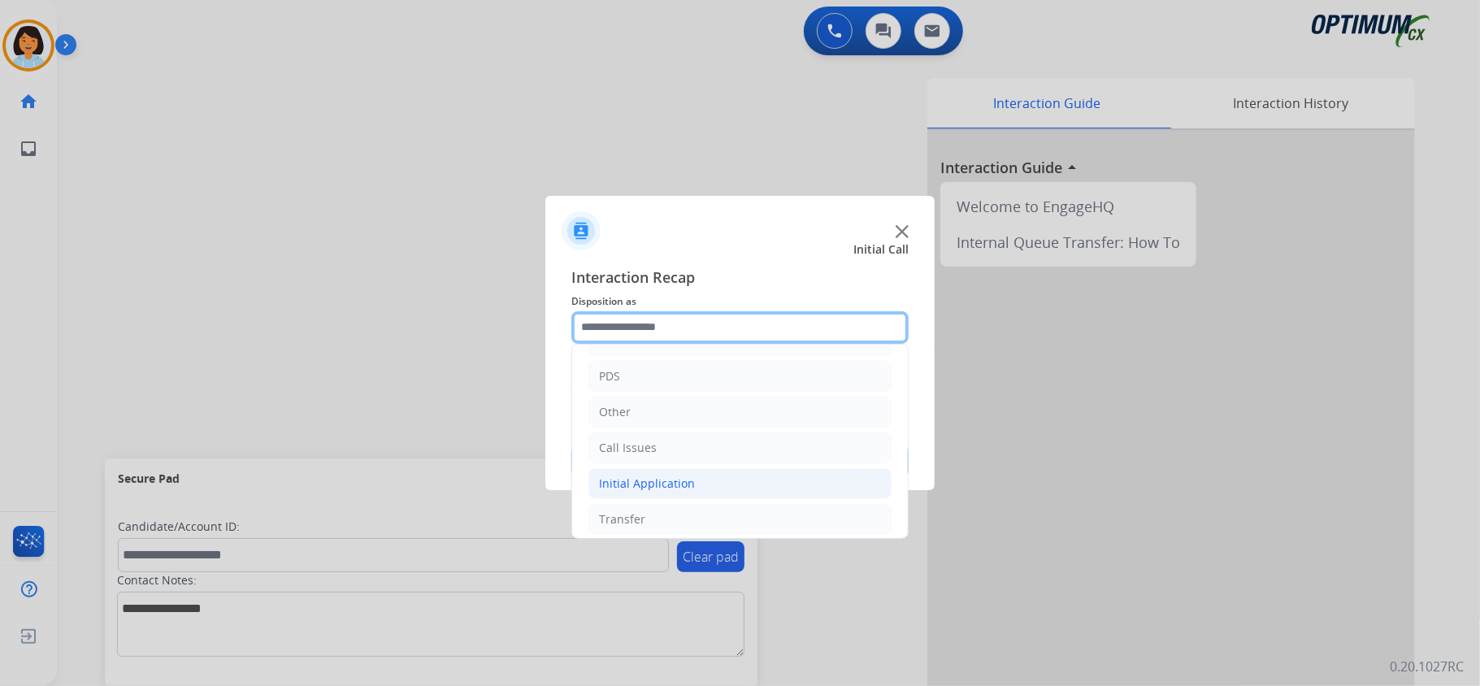
scroll to position [115, 0]
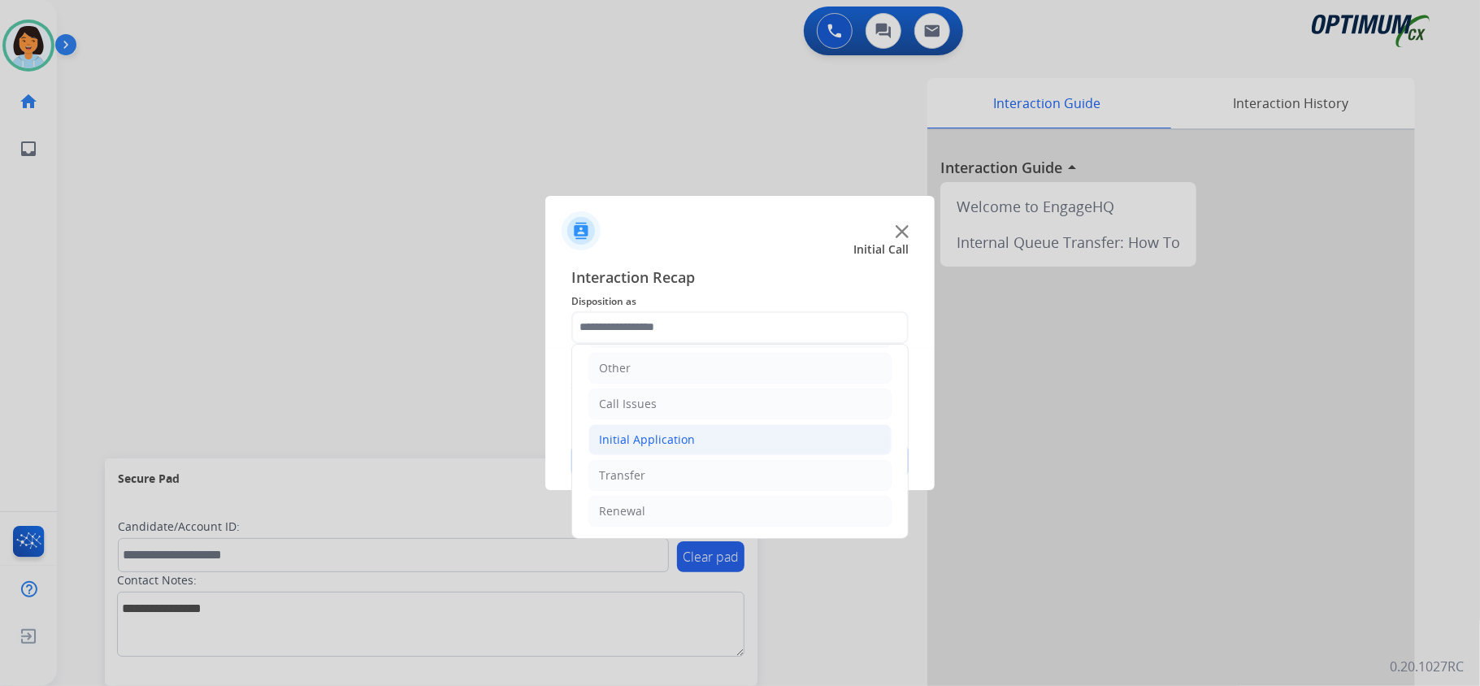
click at [715, 452] on li "Initial Application" at bounding box center [739, 439] width 303 height 31
click at [690, 466] on div "Credential Resend (Initial application)" at bounding box center [734, 471] width 206 height 16
type input "**********"
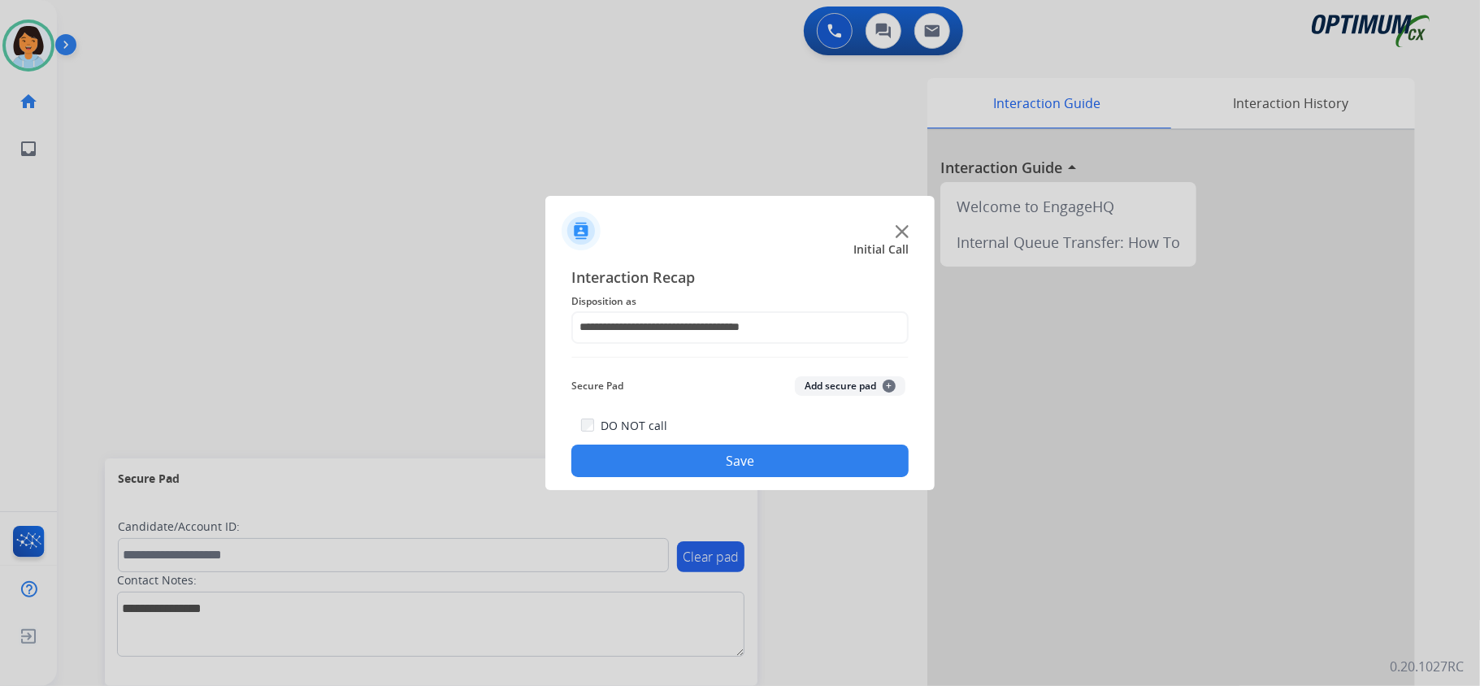
click at [690, 466] on button "Save" at bounding box center [739, 461] width 337 height 33
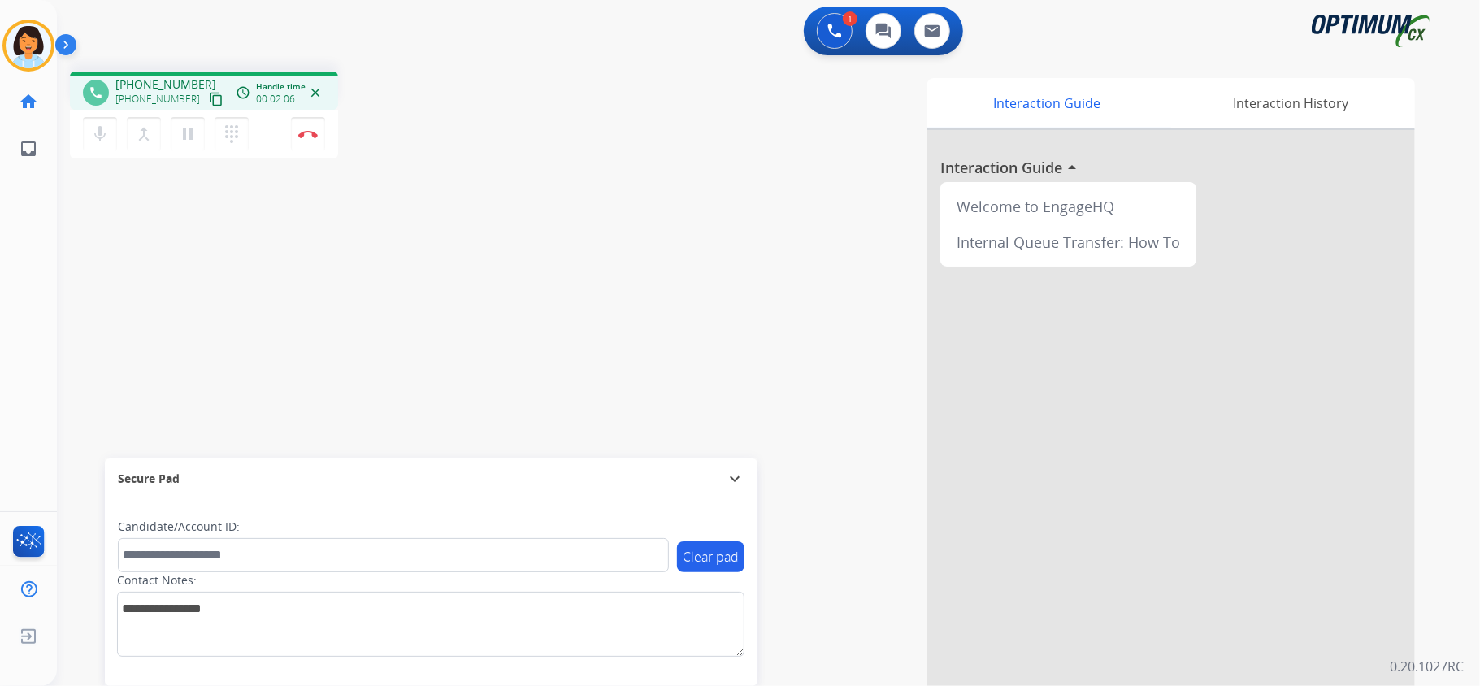
click at [209, 94] on mat-icon "content_copy" at bounding box center [216, 99] width 15 height 15
click at [313, 130] on img at bounding box center [308, 134] width 20 height 8
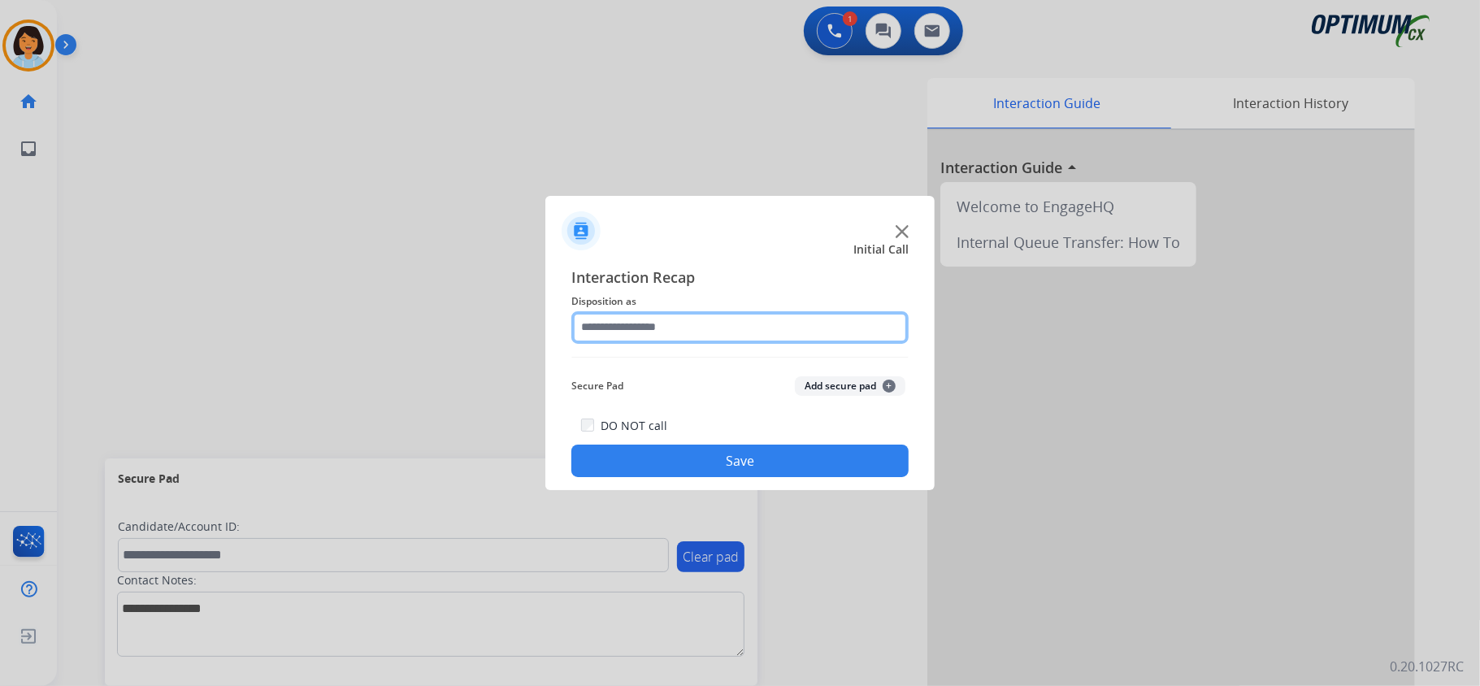
click at [692, 319] on input "text" at bounding box center [739, 327] width 337 height 33
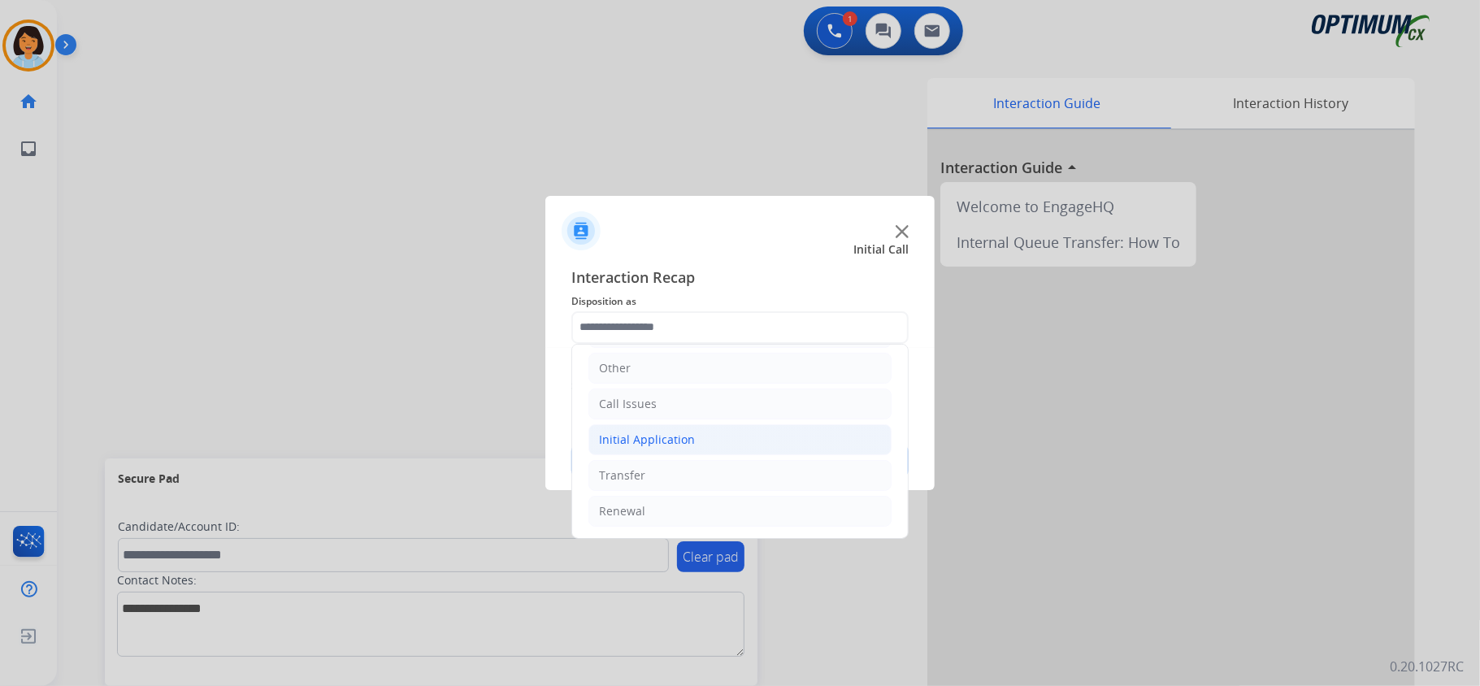
click at [678, 445] on div "Initial Application" at bounding box center [647, 440] width 96 height 16
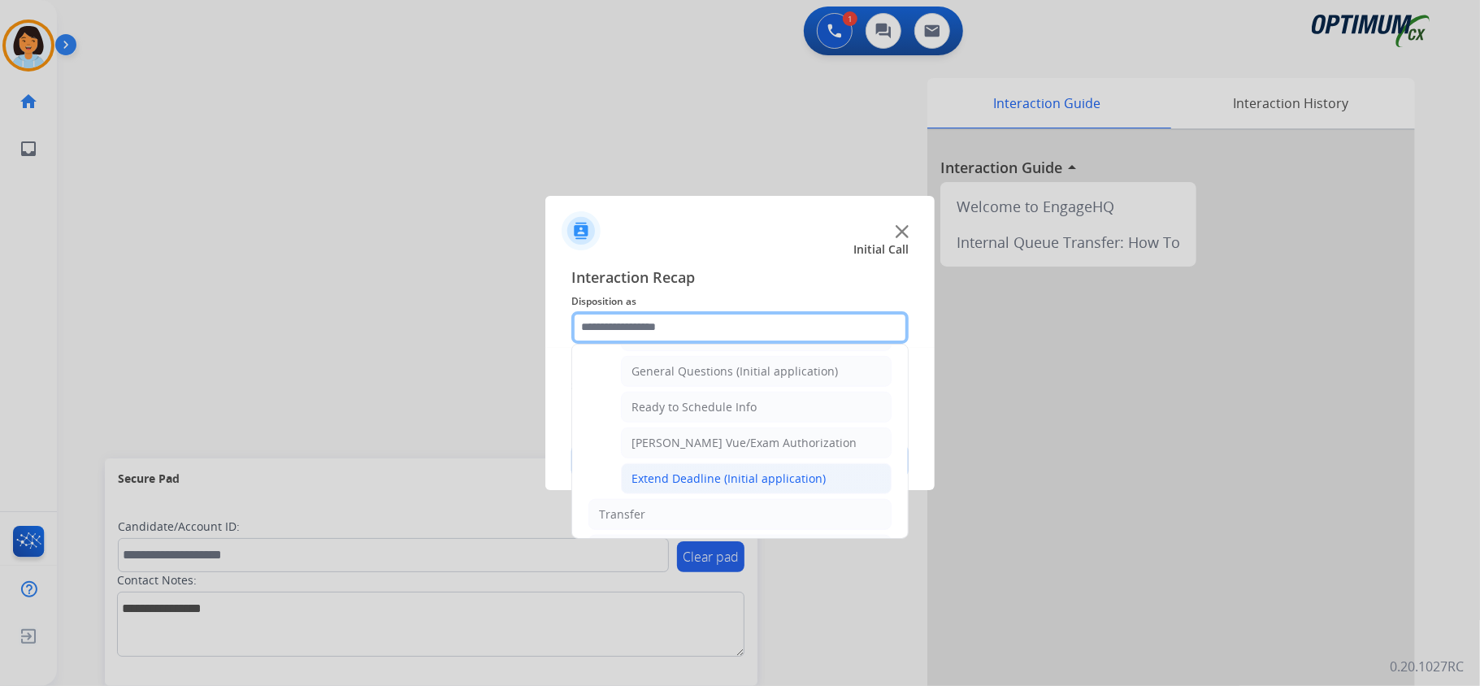
scroll to position [894, 0]
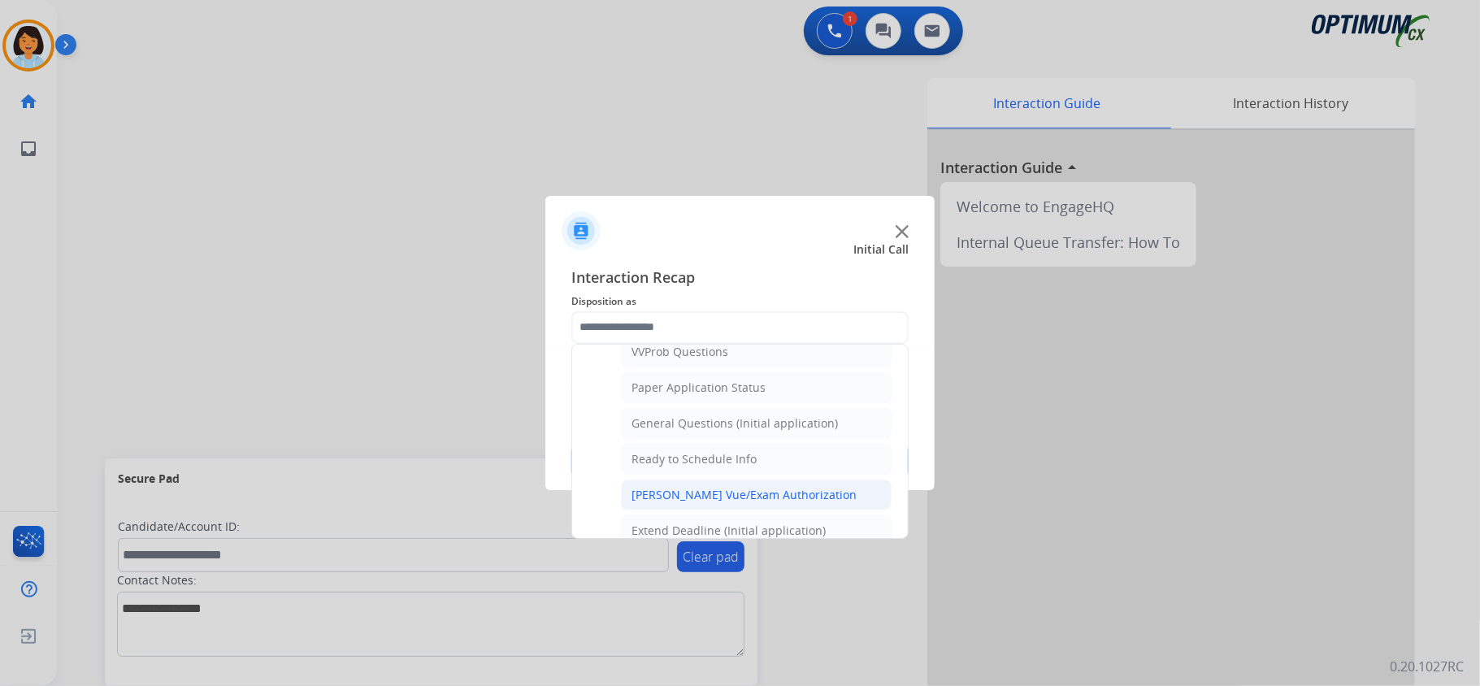
click at [691, 503] on div "[PERSON_NAME] Vue/Exam Authorization" at bounding box center [743, 495] width 225 height 16
type input "**********"
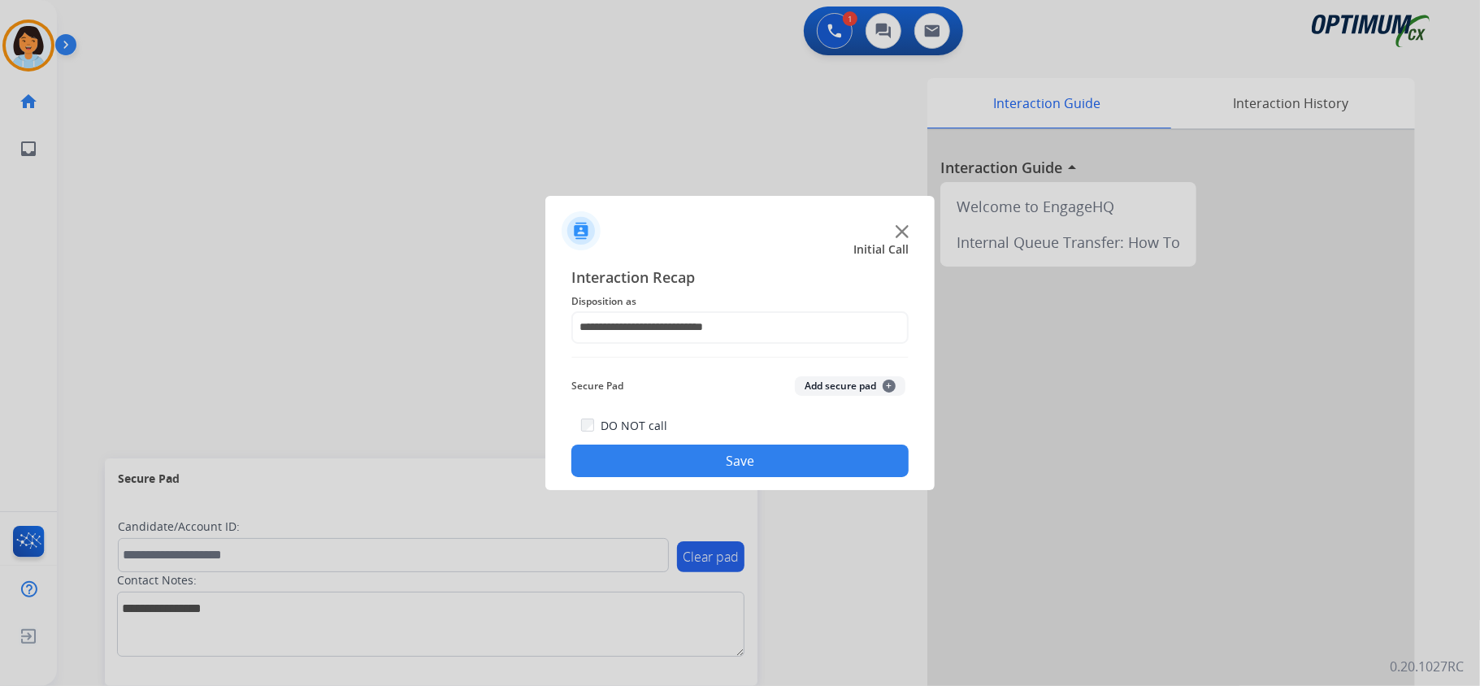
click at [683, 460] on button "Save" at bounding box center [739, 461] width 337 height 33
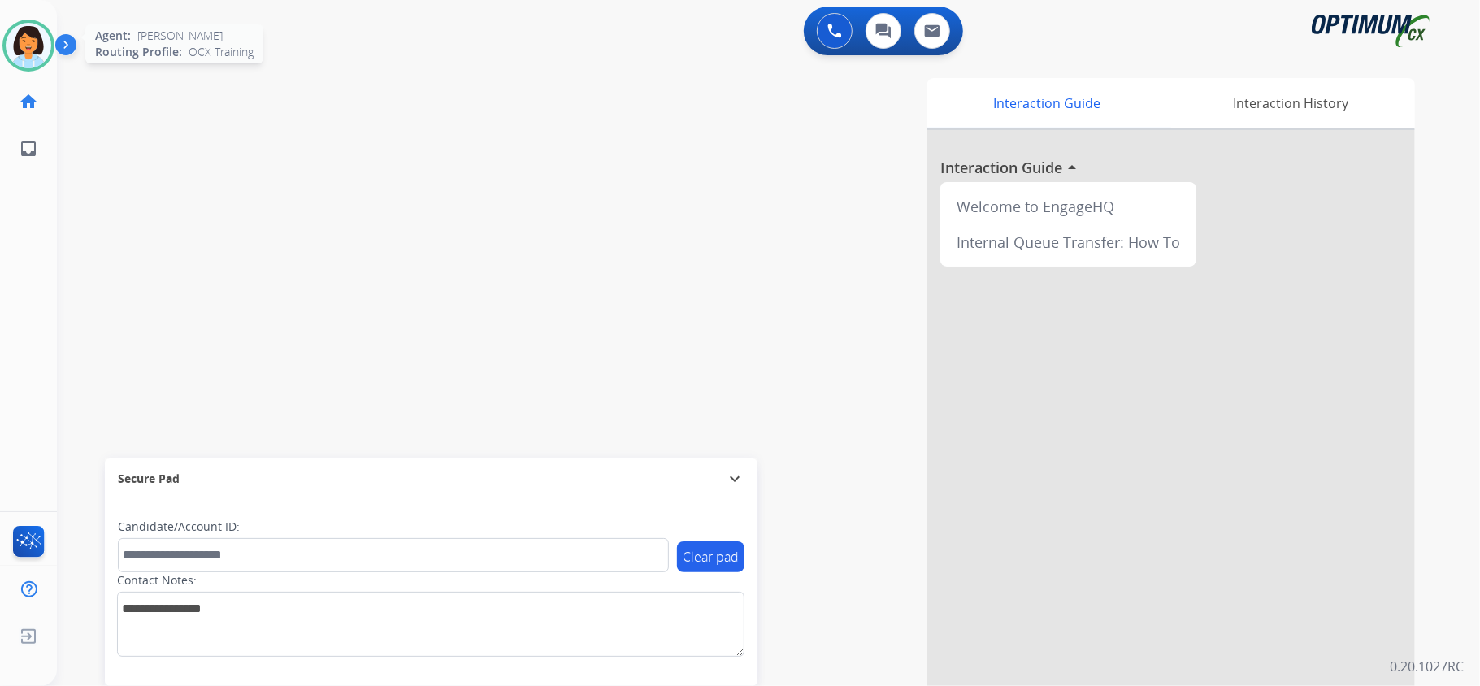
click at [23, 55] on img at bounding box center [29, 46] width 46 height 46
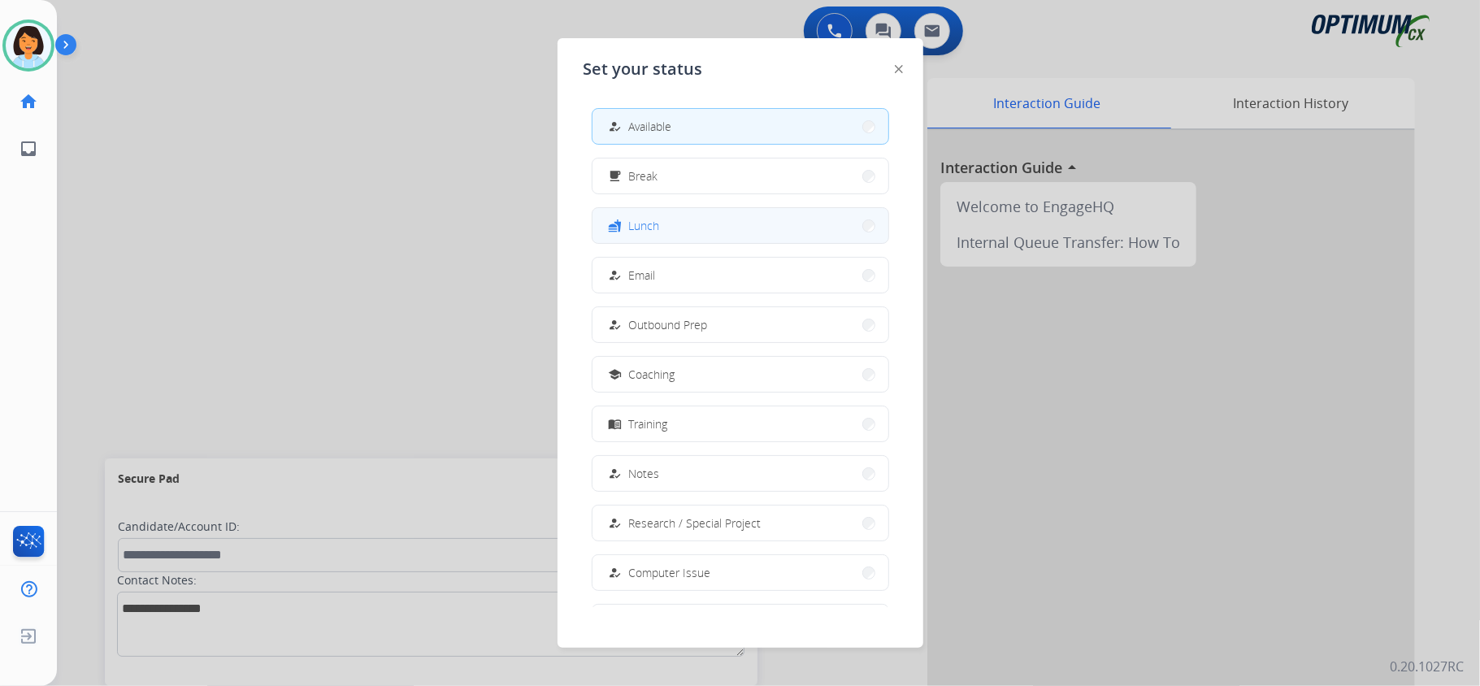
click at [766, 213] on button "fastfood Lunch" at bounding box center [740, 225] width 296 height 35
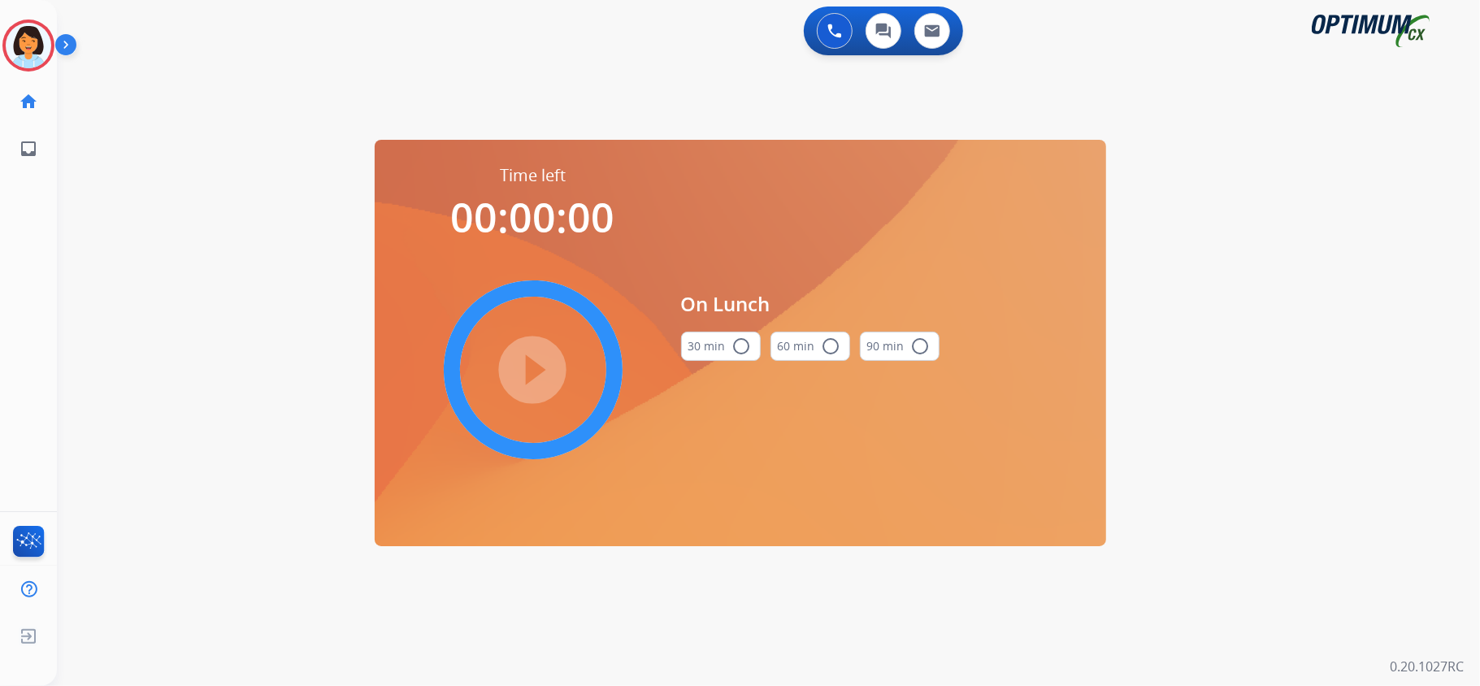
click at [736, 345] on mat-icon "radio_button_unchecked" at bounding box center [742, 346] width 20 height 20
click at [537, 374] on mat-icon "play_circle_filled" at bounding box center [533, 370] width 20 height 20
